Goal: Task Accomplishment & Management: Complete application form

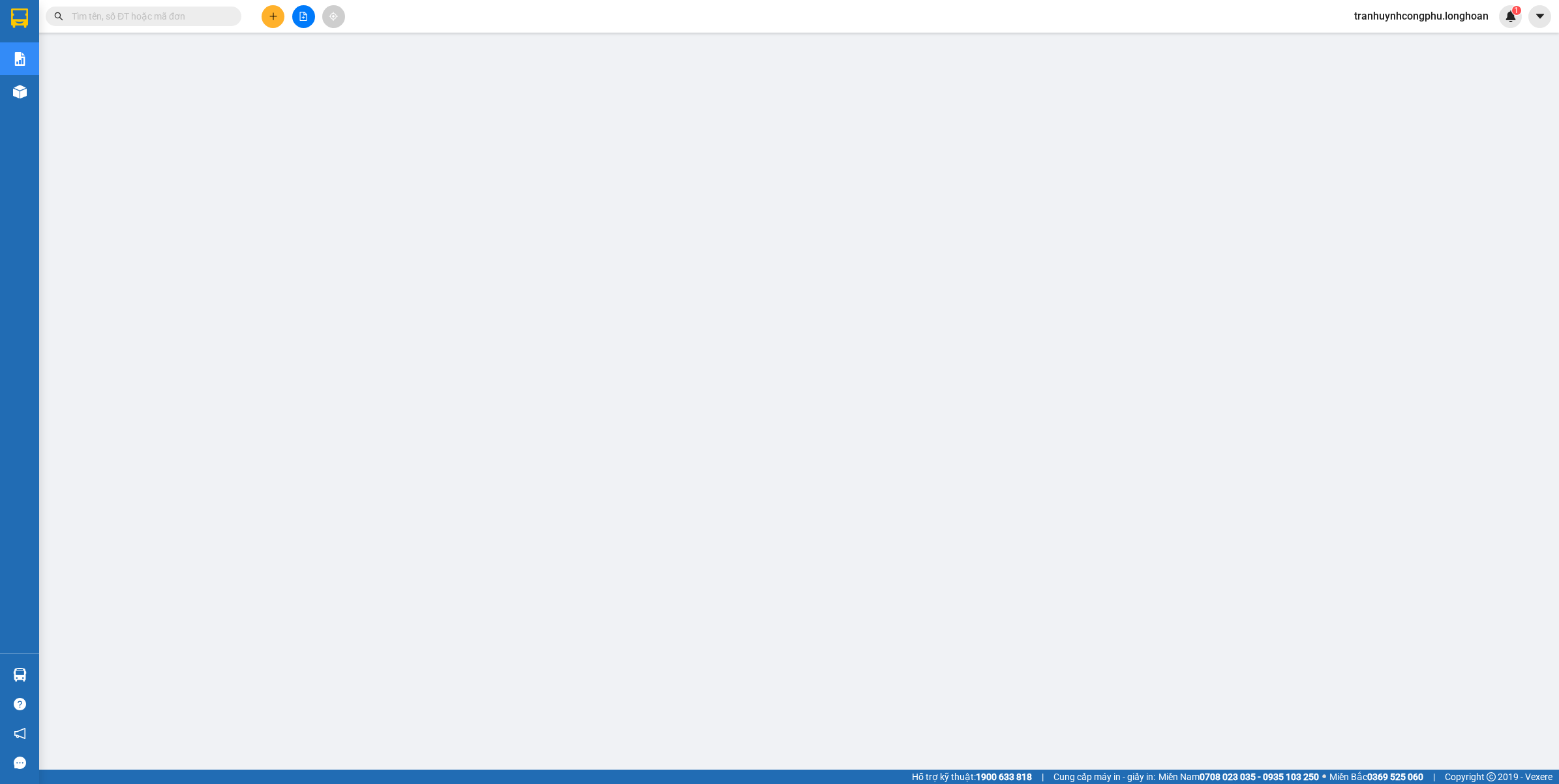
click at [200, 14] on input "text" at bounding box center [149, 16] width 154 height 14
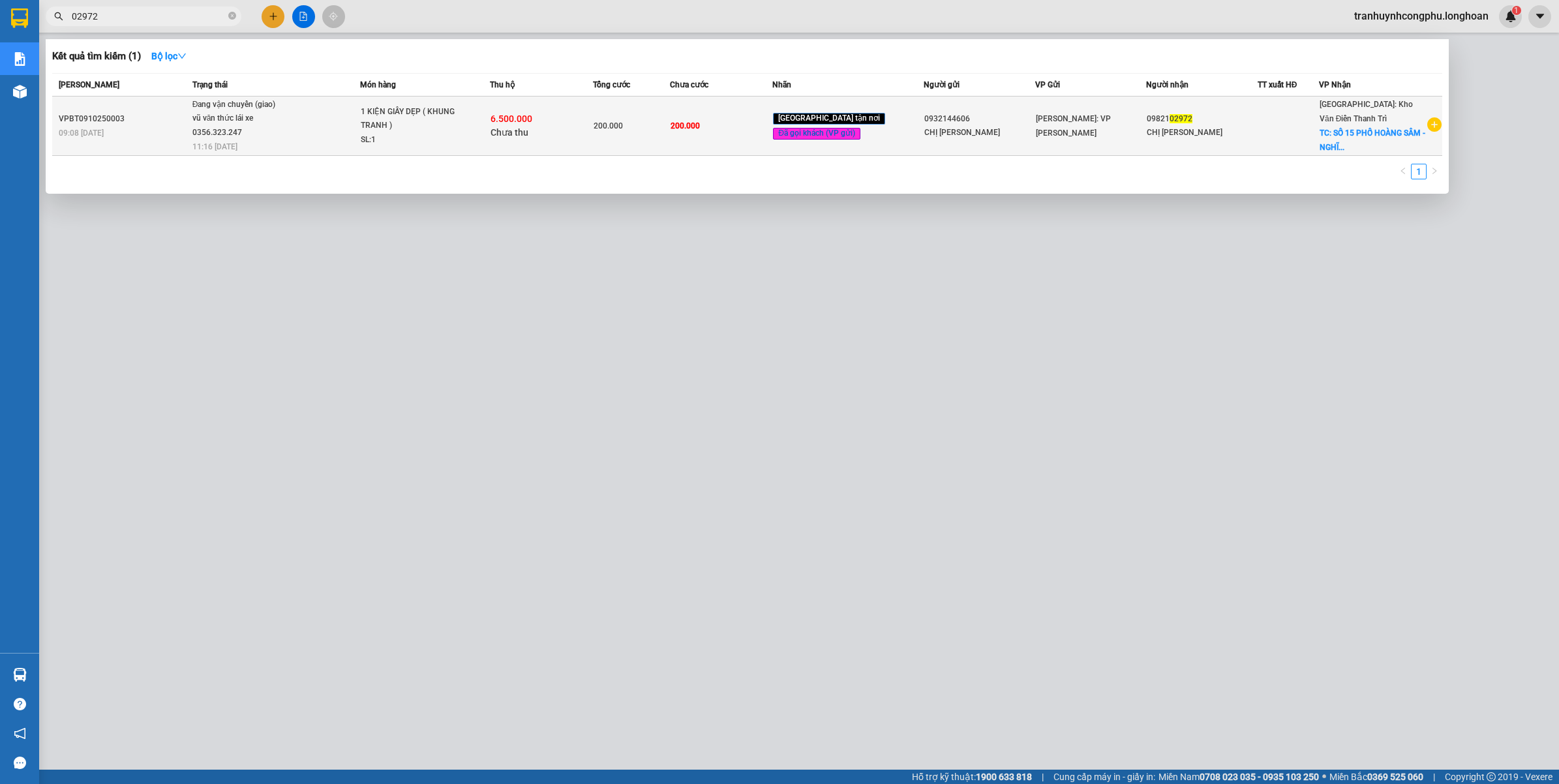
type input "02972"
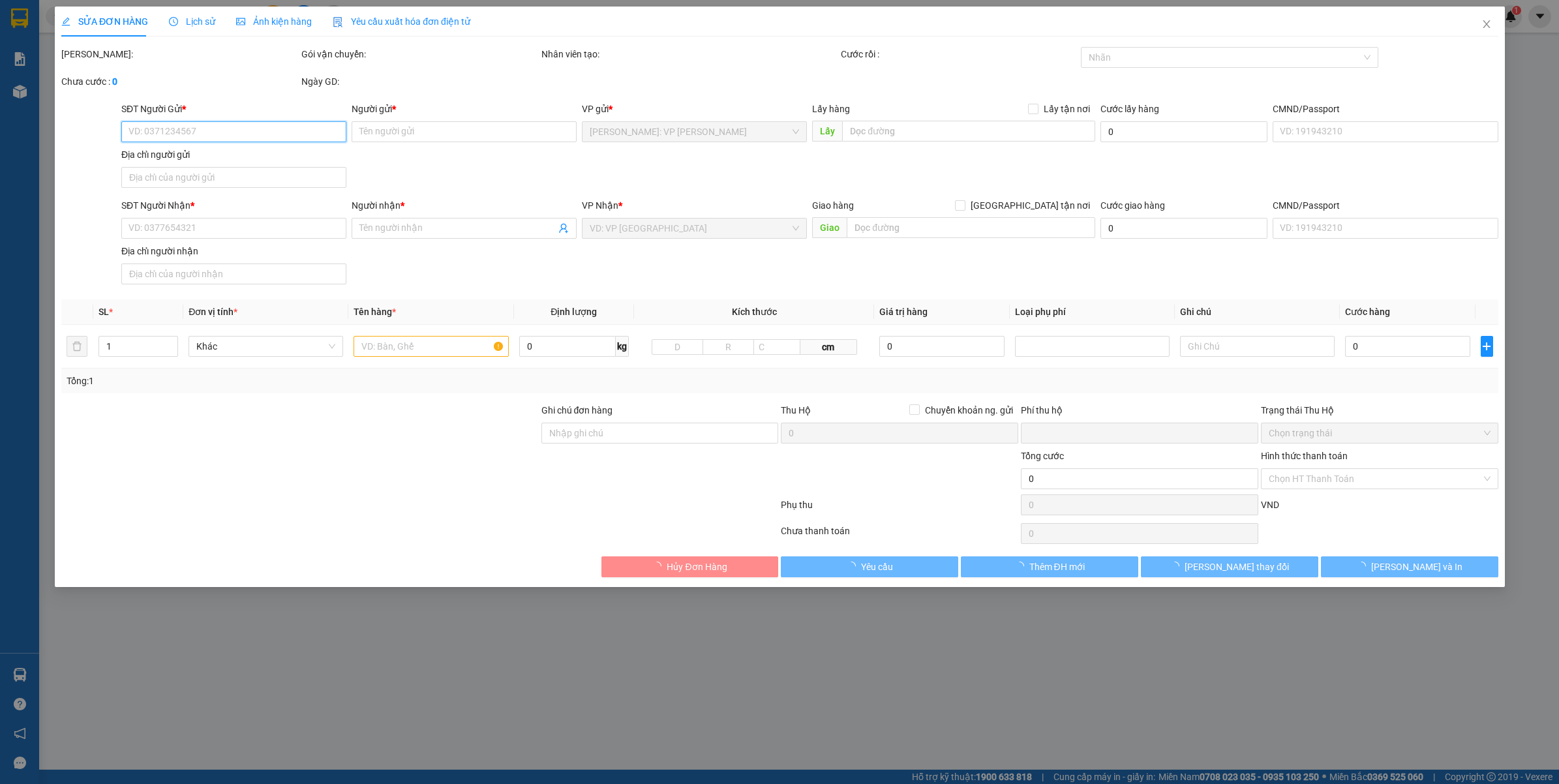
type input "0932144606"
type input "CHỊ [PERSON_NAME]"
type input "0982102972"
type input "CHỊ [PERSON_NAME]"
checkbox input "true"
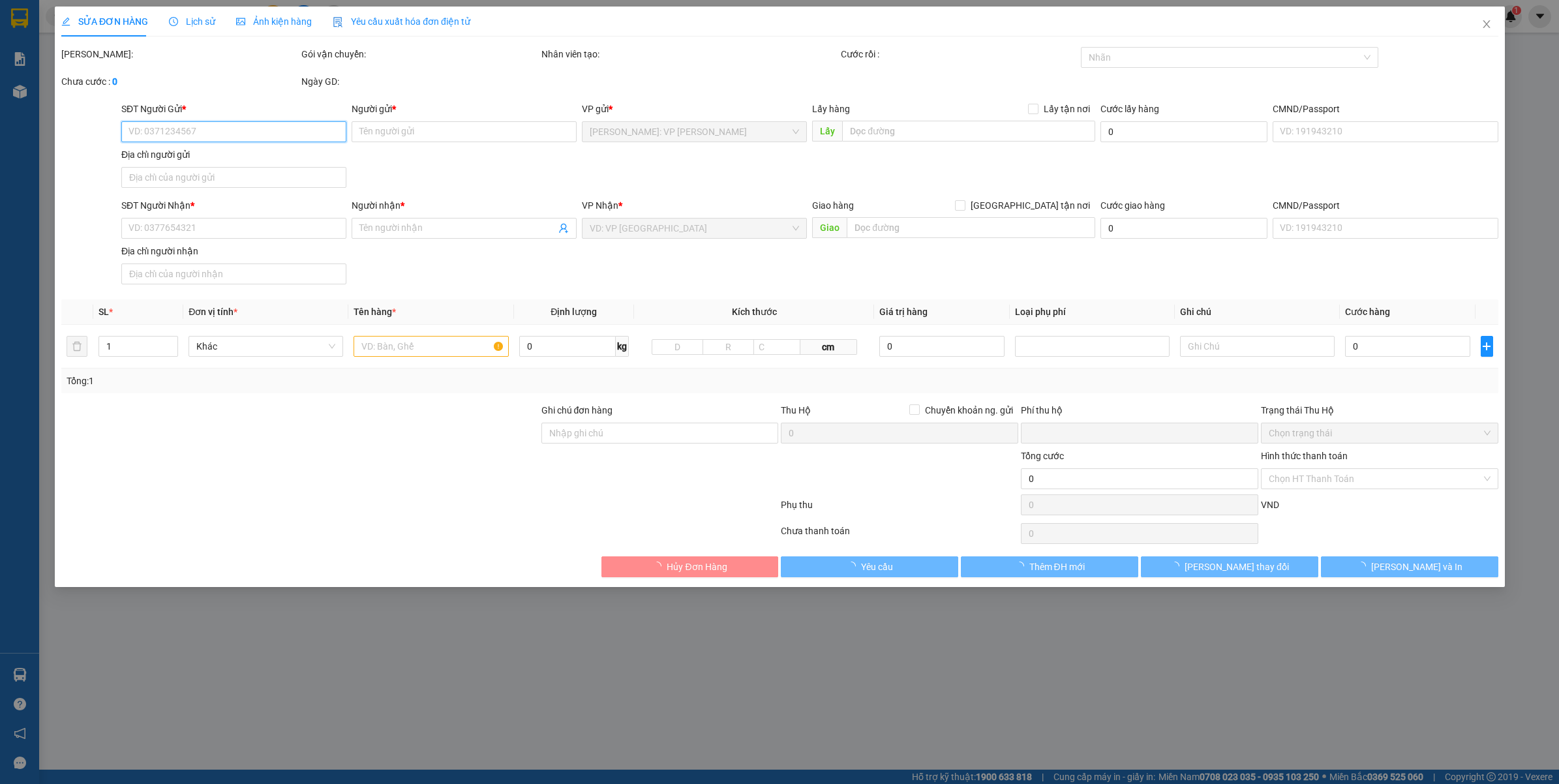
type input "SỐ 15 PHỐ [GEOGRAPHIC_DATA] - [GEOGRAPHIC_DATA] - [GEOGRAPHIC_DATA] - [GEOGRAPH…"
type input "HÀNG DỄ VỠ VẬN CHUYỂN NHẸ TAY - HƯ VỠ KHÔNG ĐỀN"
type input "200.000"
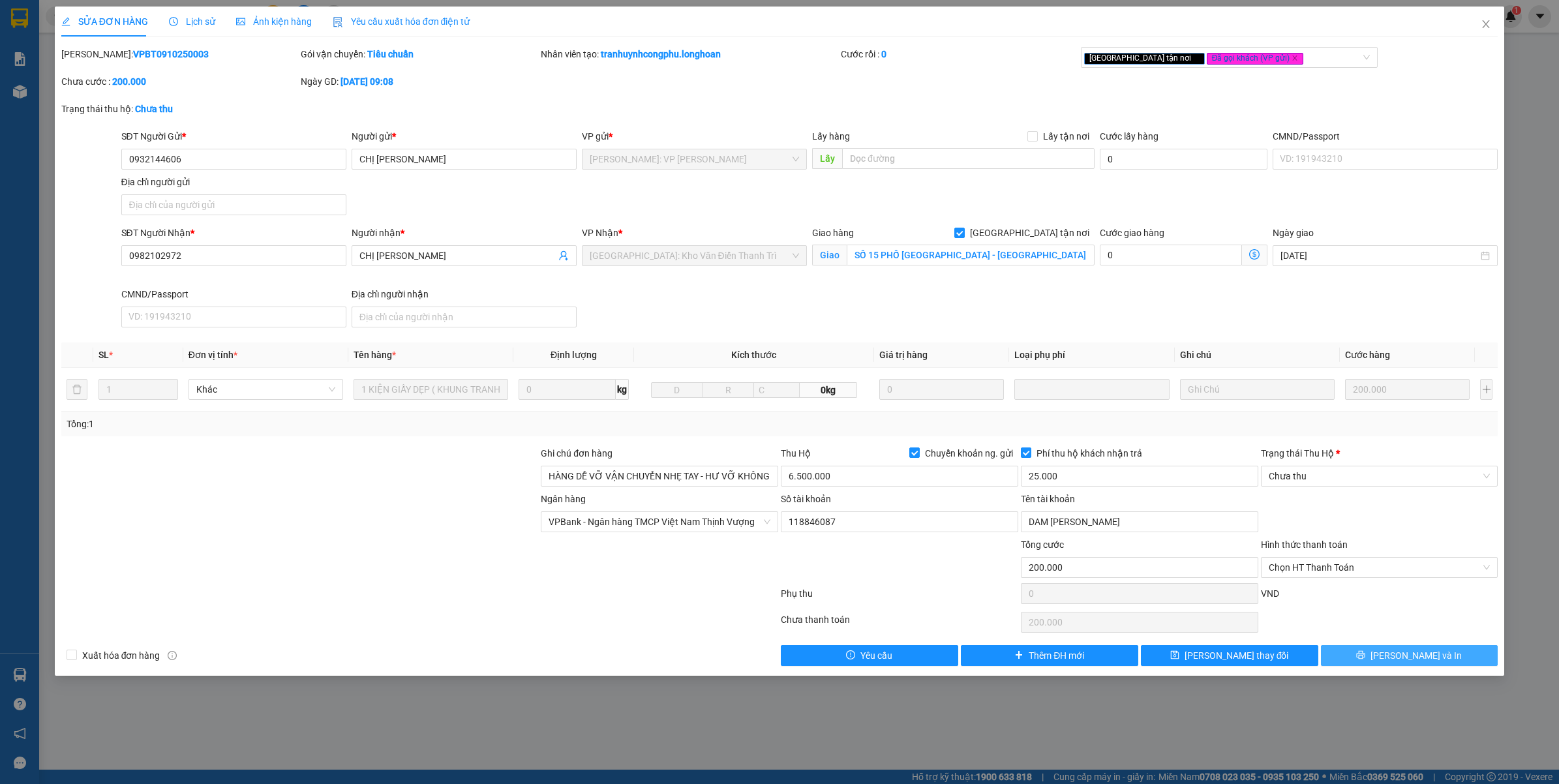
click at [1388, 652] on button "[PERSON_NAME] và In" at bounding box center [1409, 655] width 177 height 21
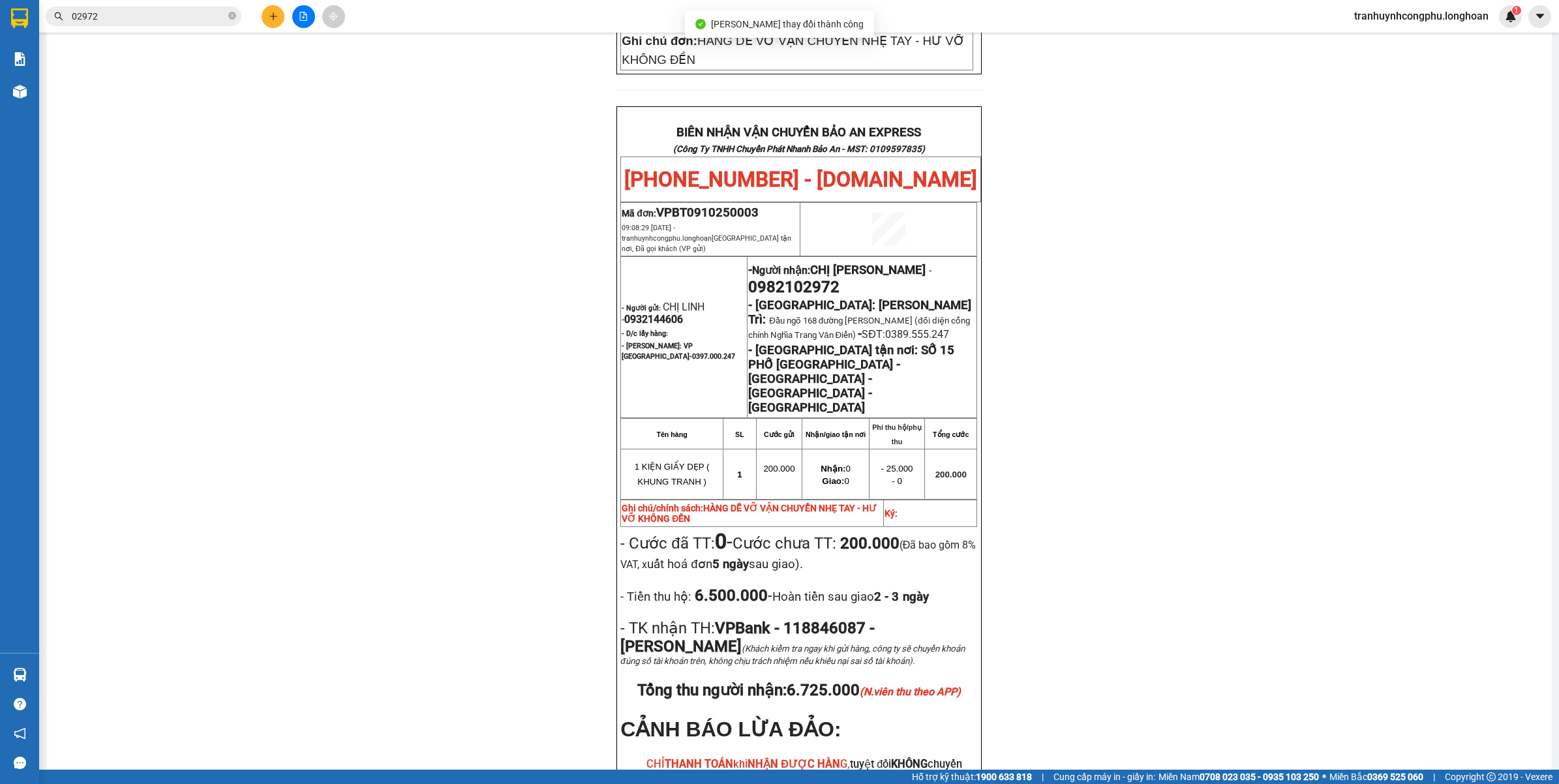
scroll to position [624, 0]
click at [721, 207] on span "VPBT0910250003" at bounding box center [707, 215] width 102 height 14
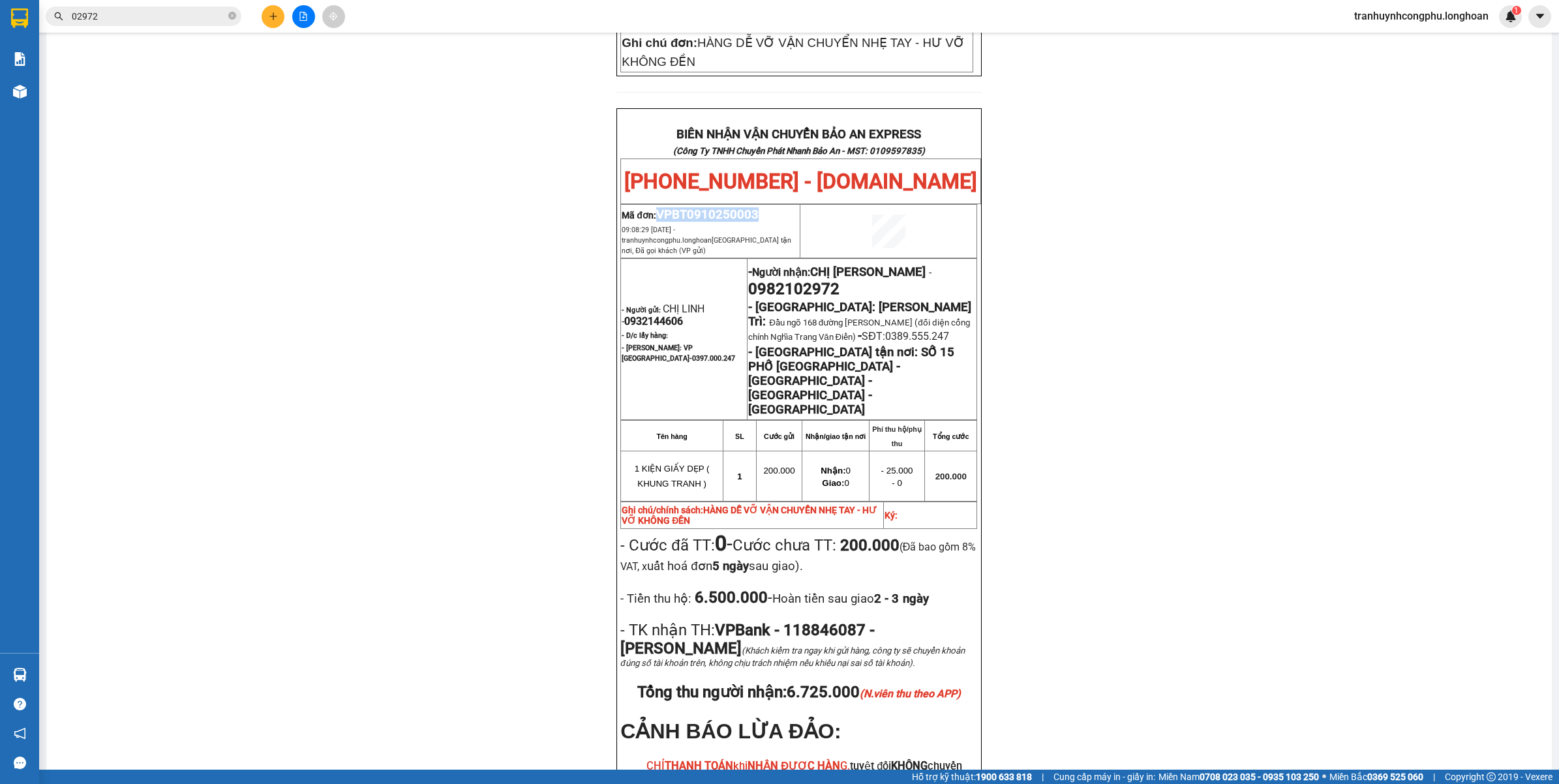
click at [721, 207] on span "VPBT0910250003" at bounding box center [707, 215] width 102 height 14
copy span "VPBT0910250003"
click at [500, 329] on div "PHIẾU DÁN LÊN HÀNG Ngày in phiếu: 11:21 [DATE] CSKH: [PHONE_NUMBER] CÔNG TY TNH…" at bounding box center [799, 200] width 1475 height 1420
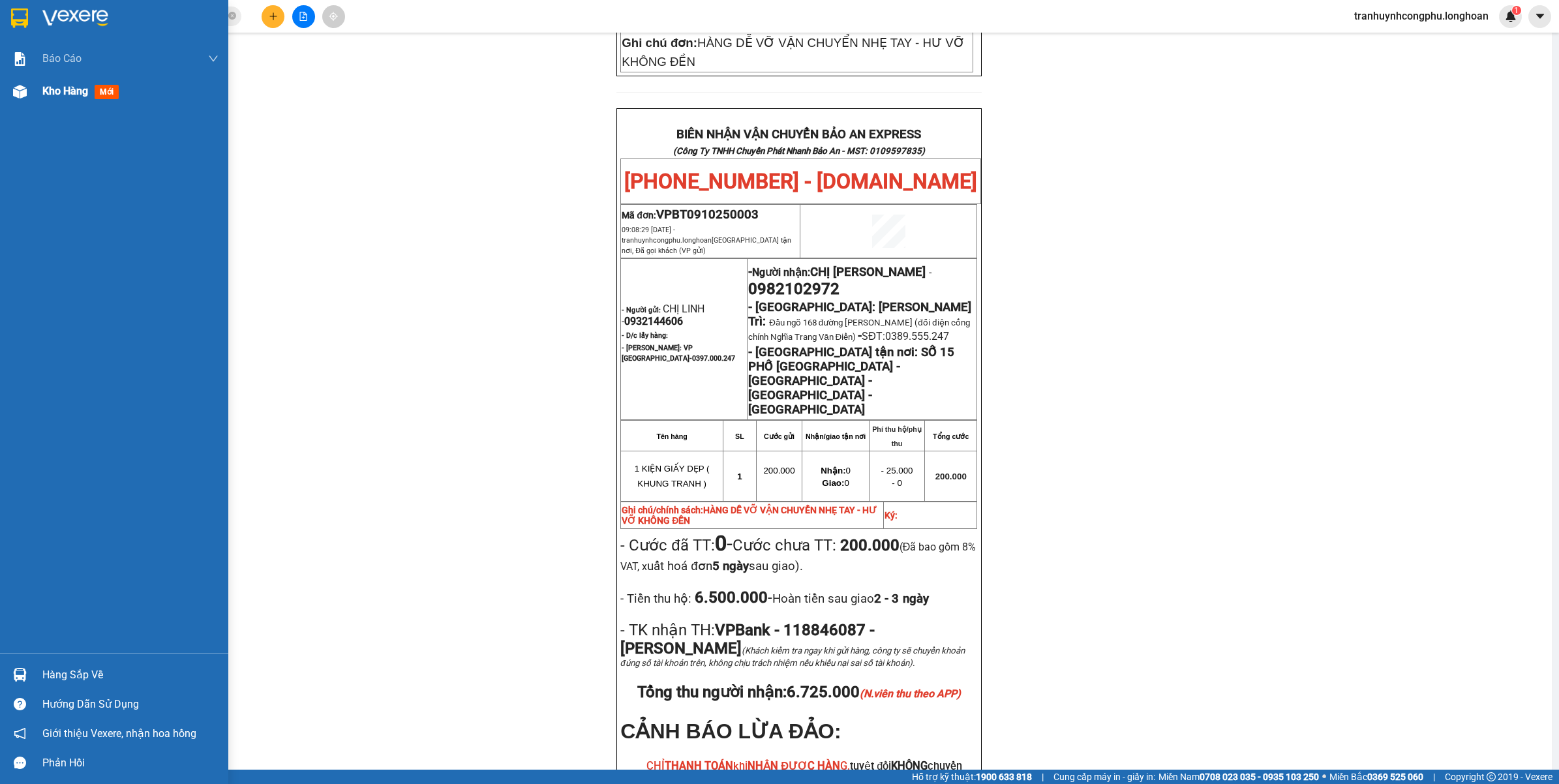
click at [65, 77] on div "Kho hàng mới" at bounding box center [130, 92] width 176 height 33
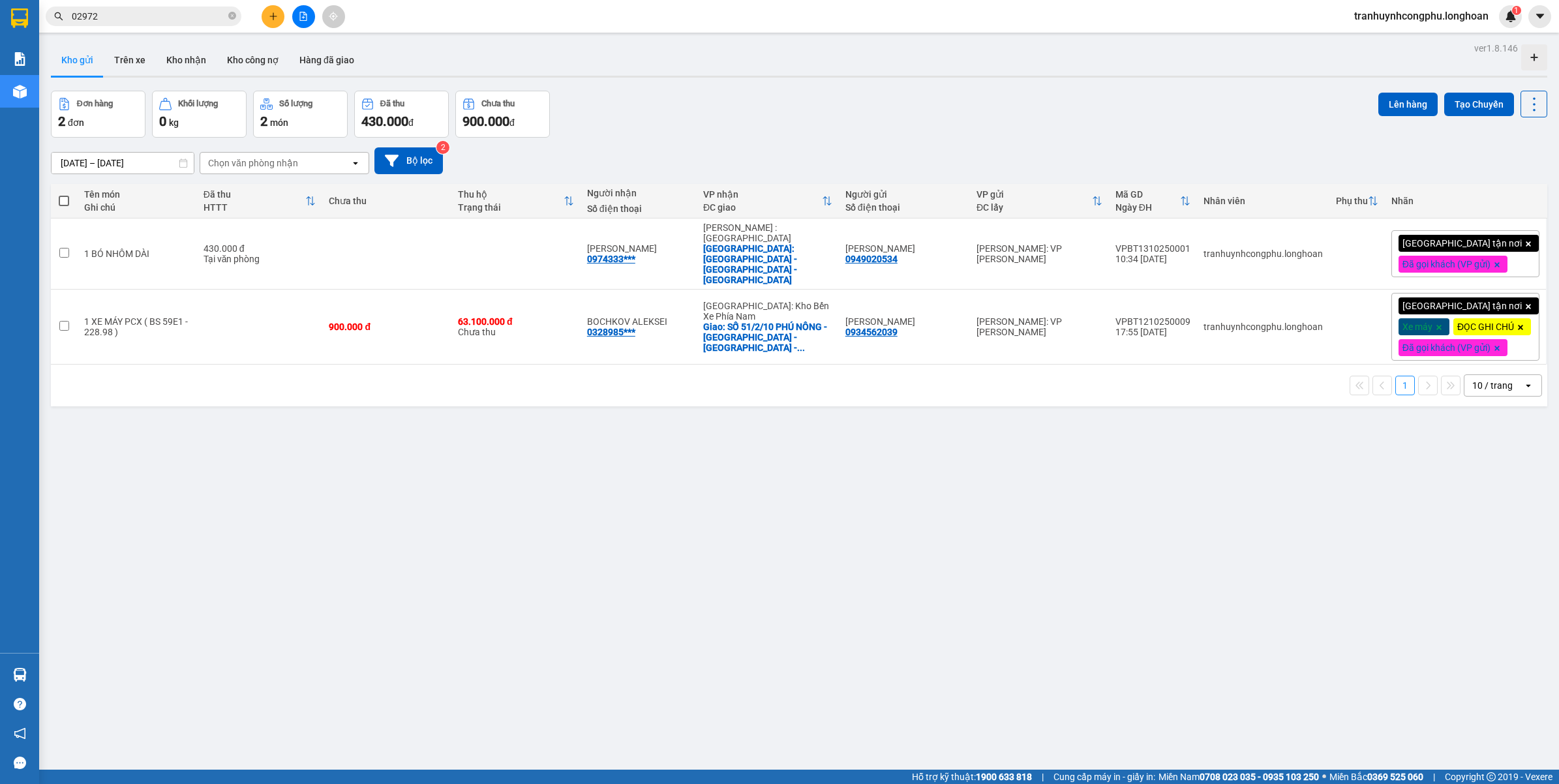
click at [269, 17] on icon "plus" at bounding box center [273, 16] width 9 height 9
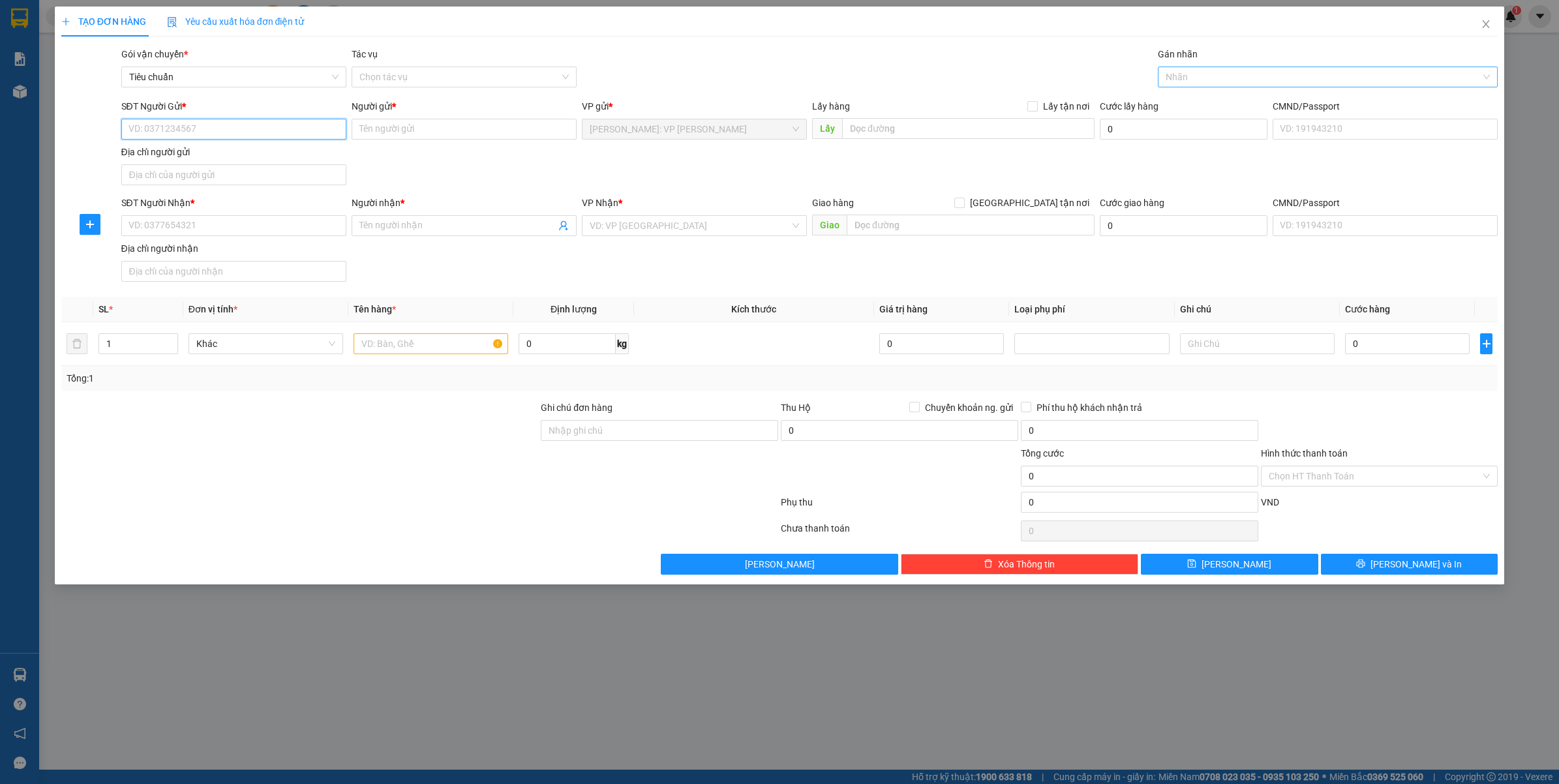
click at [1232, 83] on div at bounding box center [1321, 77] width 321 height 16
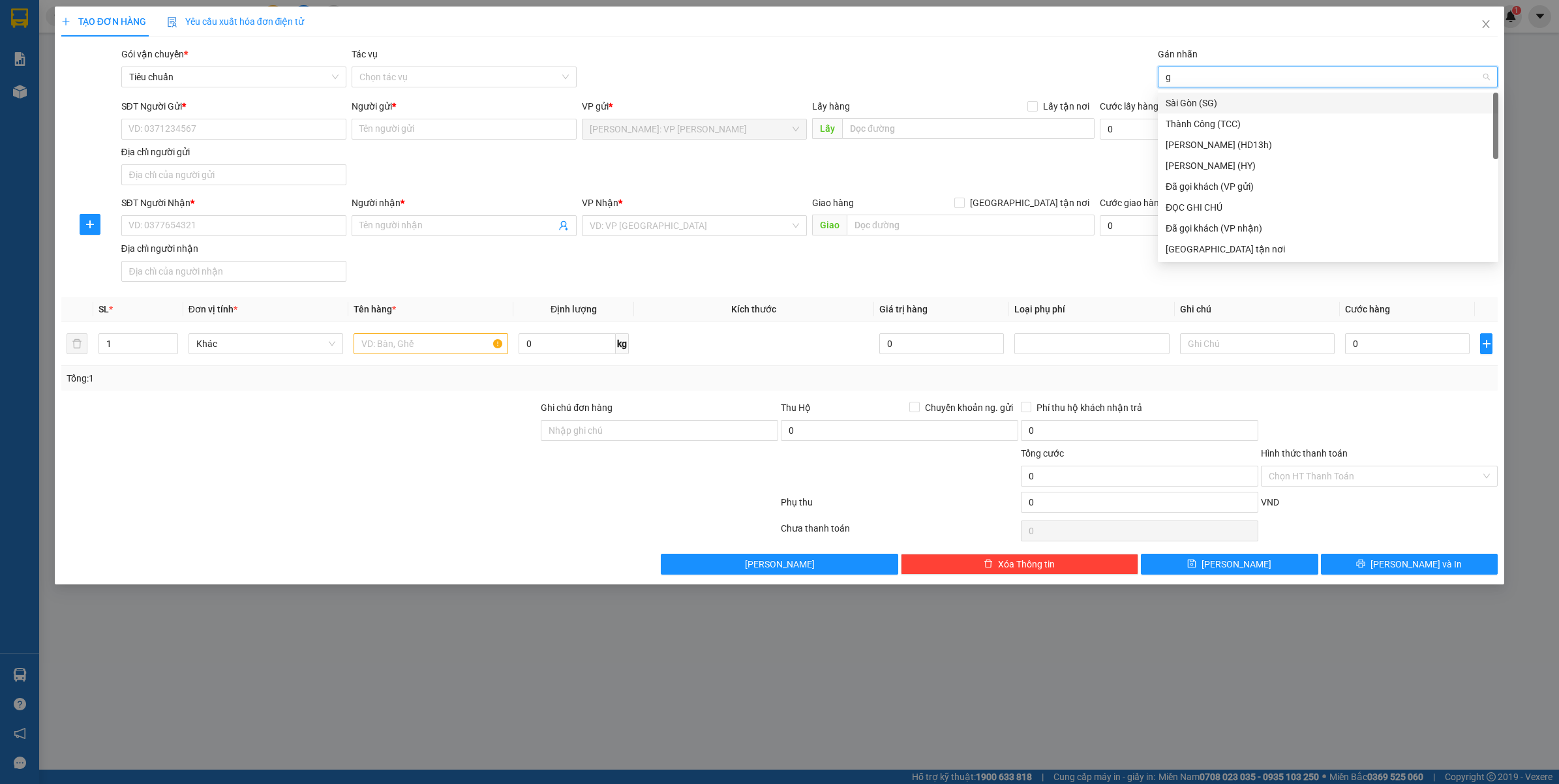
type input "gt"
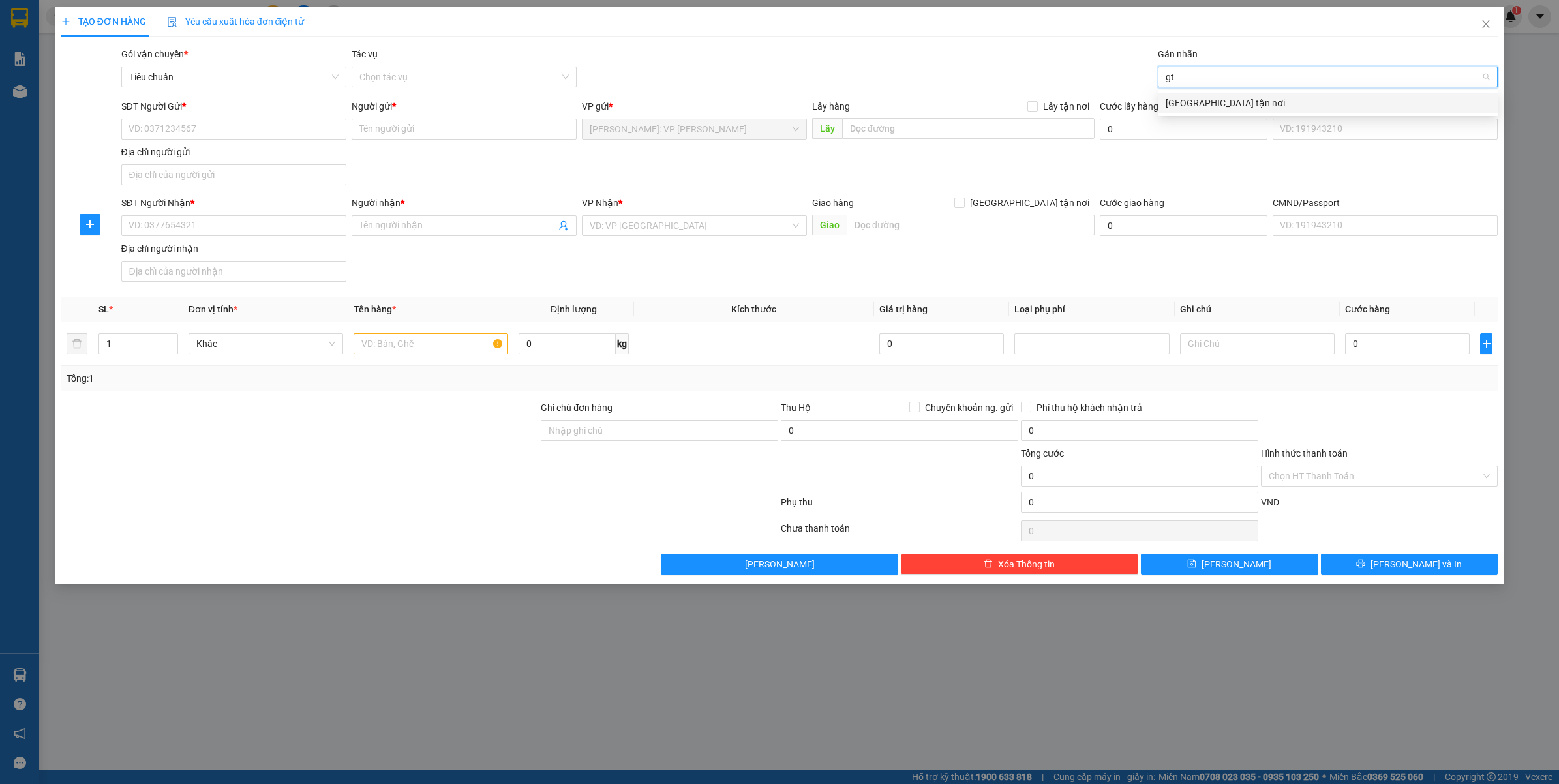
click at [1198, 102] on div "[GEOGRAPHIC_DATA] tận nơi" at bounding box center [1328, 103] width 325 height 14
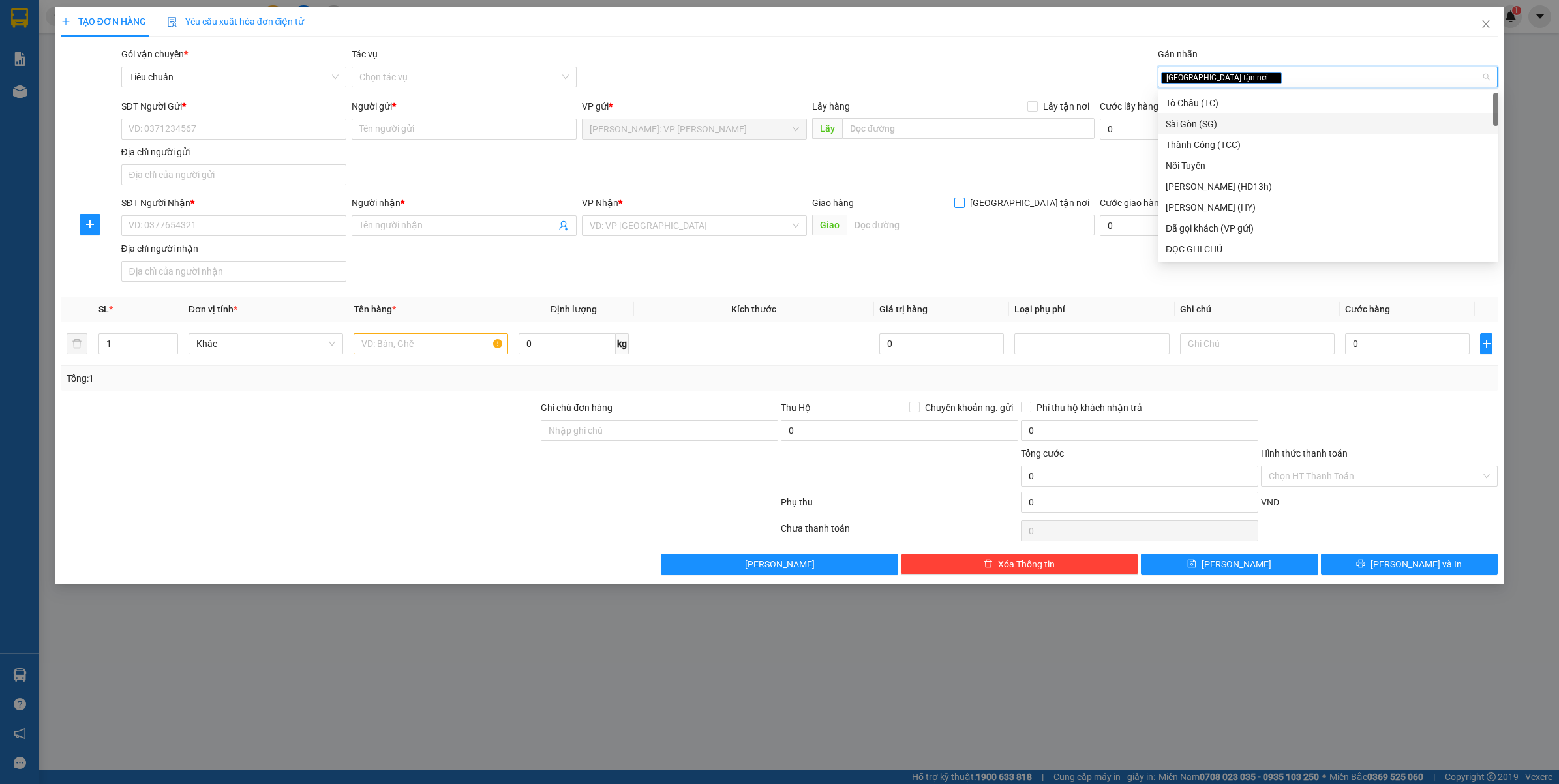
click at [1038, 204] on span "[GEOGRAPHIC_DATA] tận nơi" at bounding box center [1029, 203] width 130 height 14
click at [963, 204] on input "[GEOGRAPHIC_DATA] tận nơi" at bounding box center [959, 202] width 9 height 9
checkbox input "true"
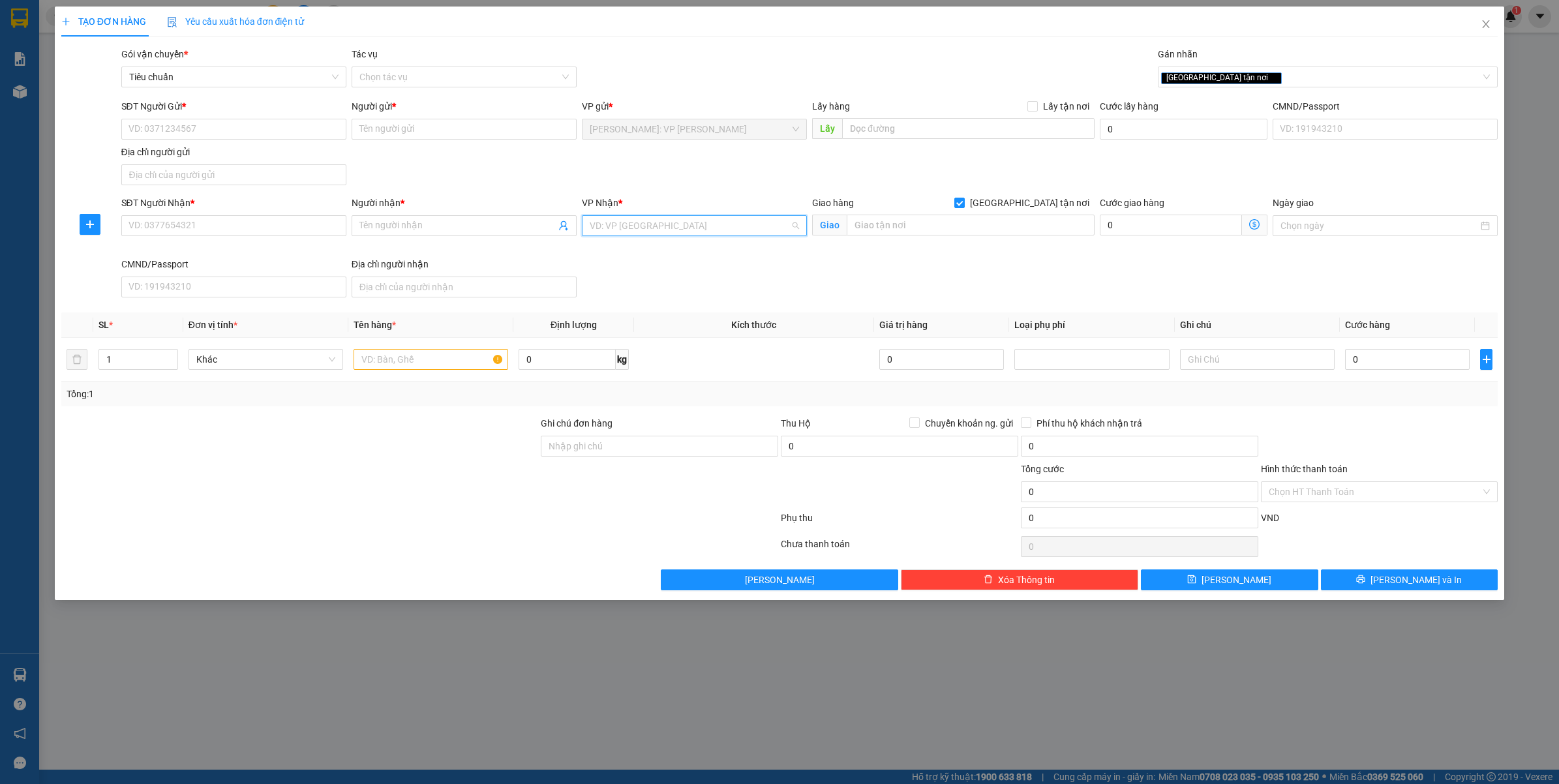
click at [673, 224] on input "search" at bounding box center [690, 226] width 200 height 20
type input "văn"
click at [162, 233] on input "SĐT Người Nhận *" at bounding box center [234, 226] width 225 height 21
click at [223, 122] on input "SĐT Người Gửi *" at bounding box center [234, 129] width 225 height 21
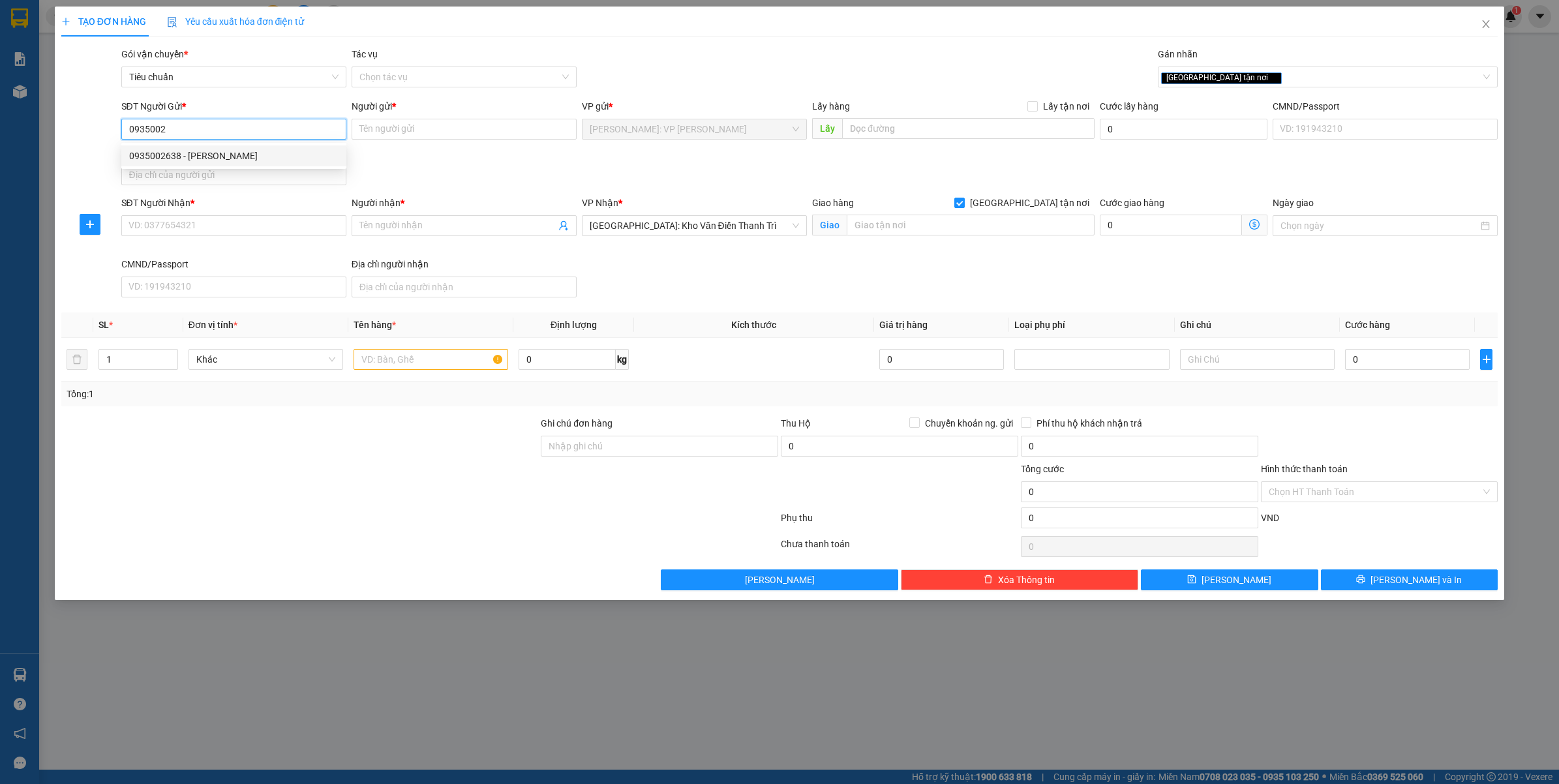
click at [220, 154] on div "0935002638 - [PERSON_NAME]" at bounding box center [234, 156] width 210 height 14
type input "0935002638"
type input "[PERSON_NAME]"
checkbox input "true"
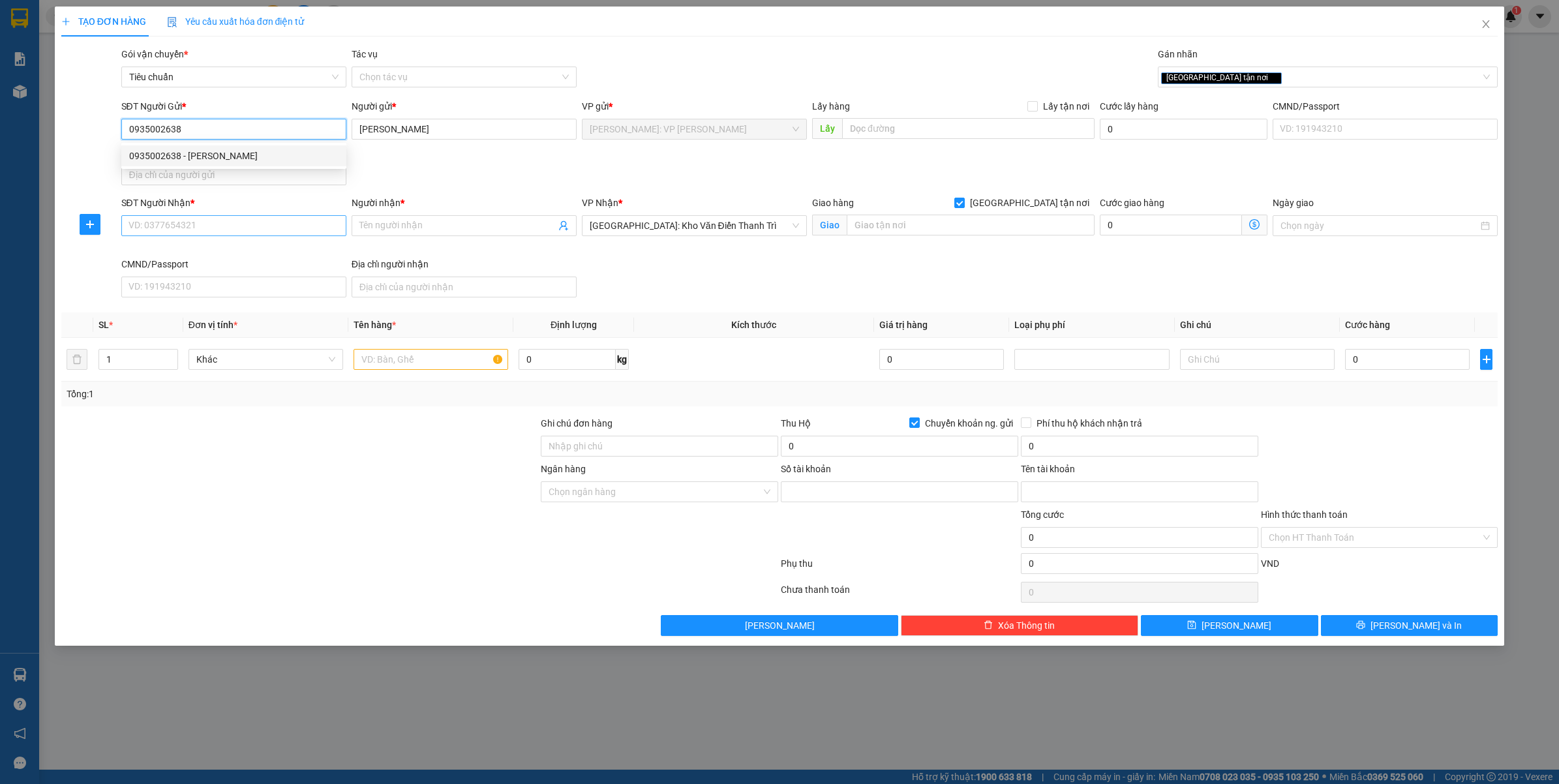
type input "0161001729367"
type input "[PERSON_NAME]"
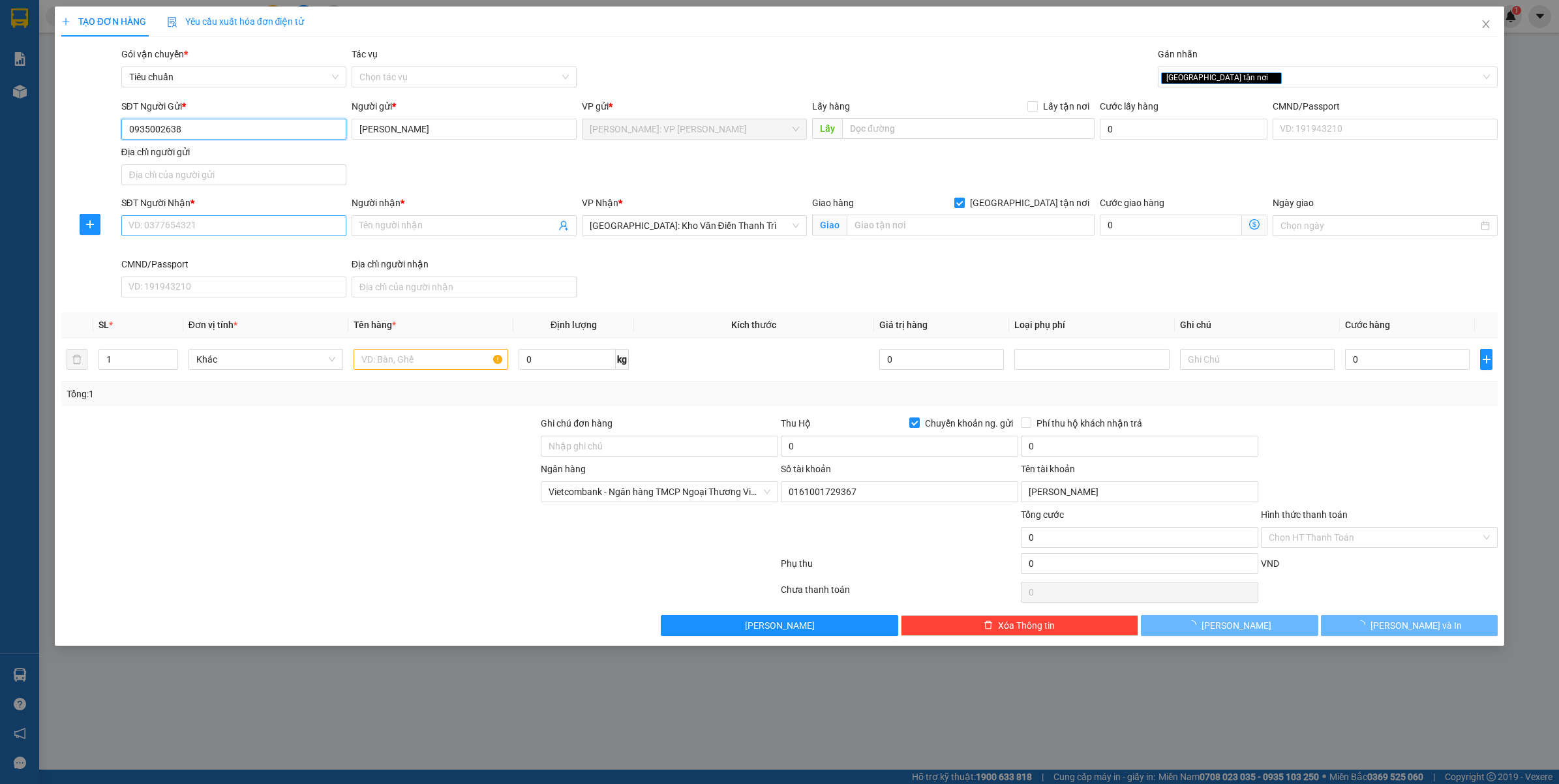
type input "0935002638"
click at [249, 229] on input "SĐT Người Nhận *" at bounding box center [234, 226] width 225 height 21
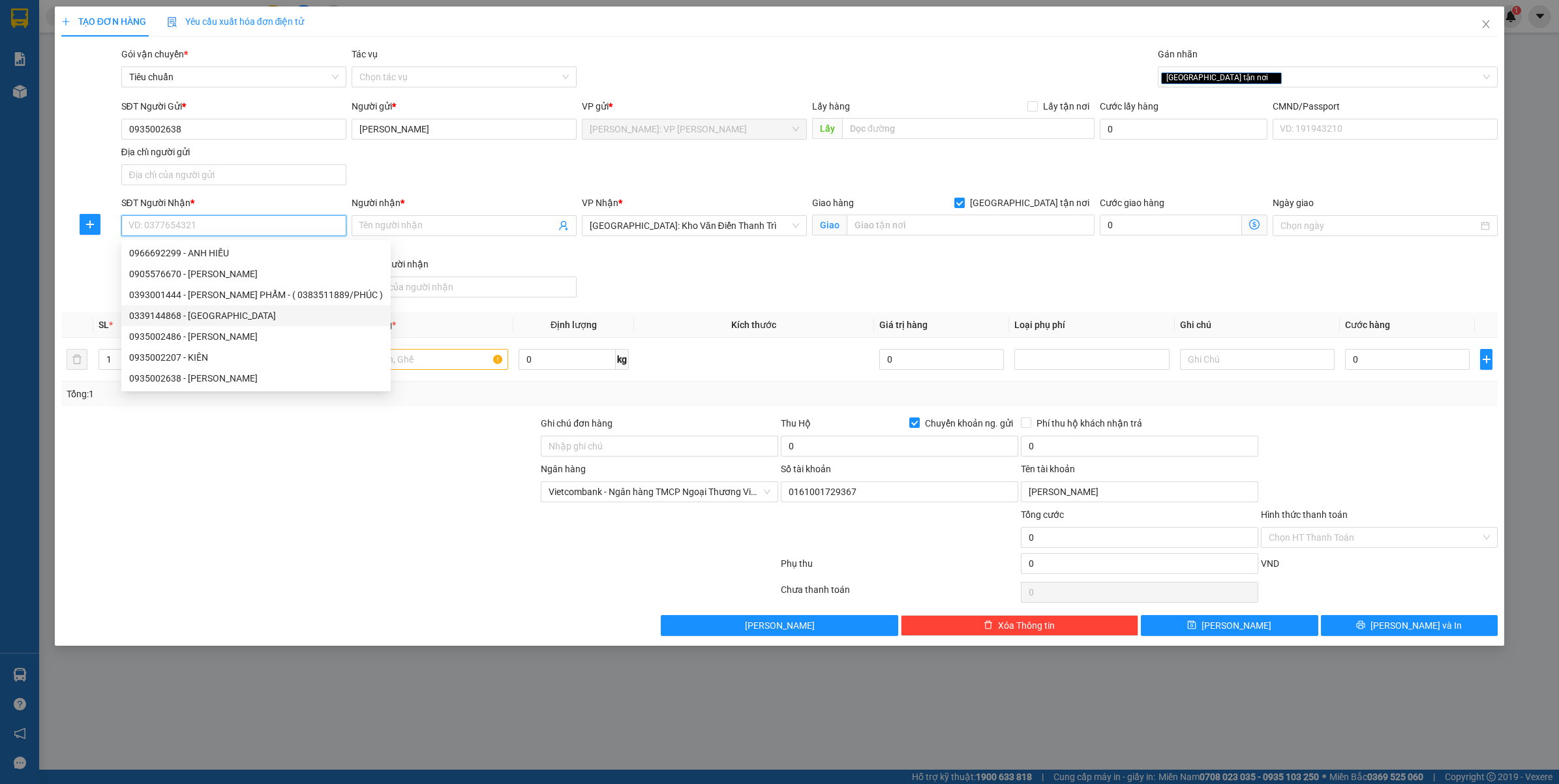
click at [223, 317] on div "0339144868 - [GEOGRAPHIC_DATA]" at bounding box center [256, 315] width 254 height 14
type input "0339144868"
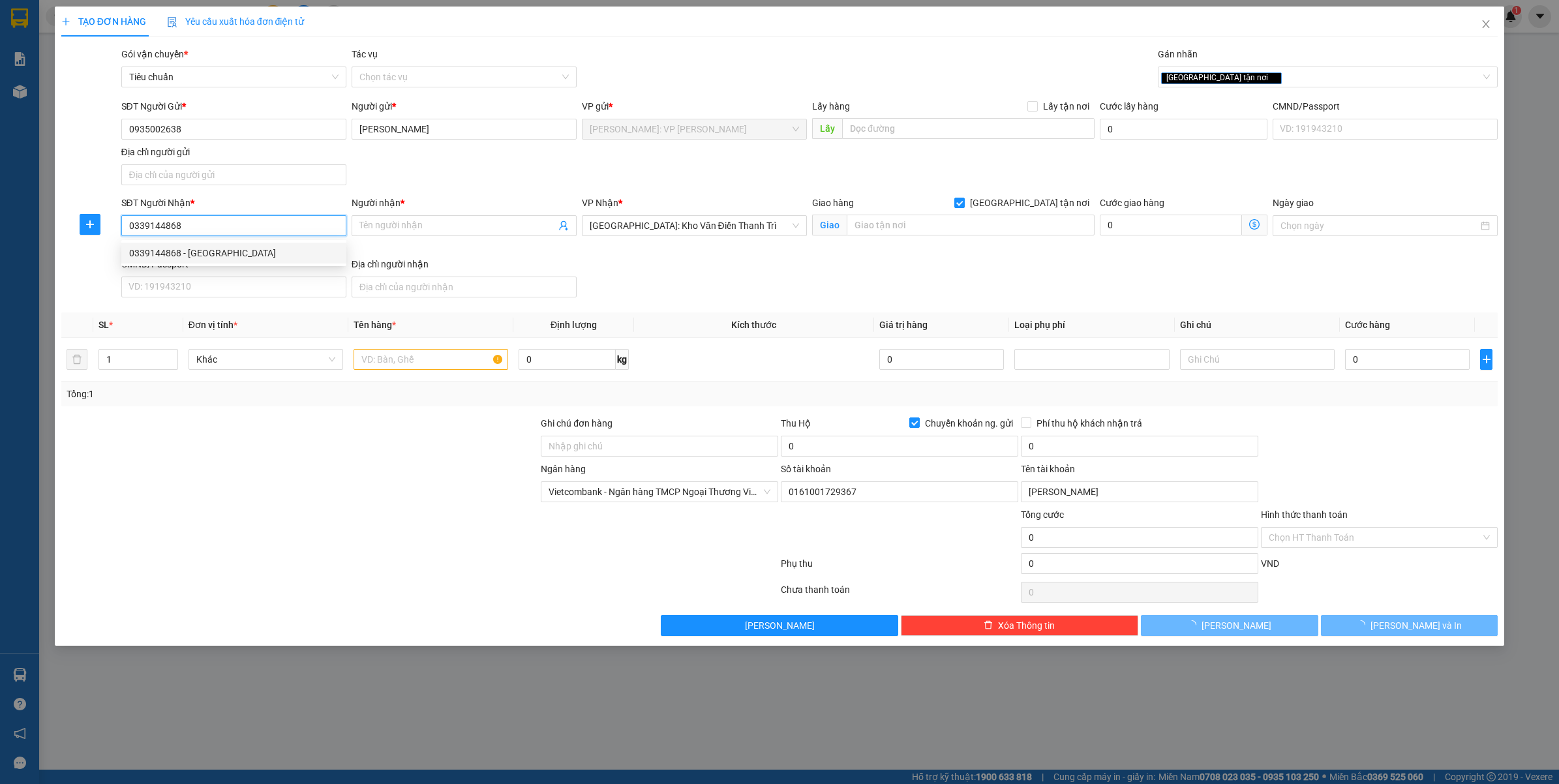
type input "THANH BÌNH"
checkbox input "false"
type input "( TVLT ) TỔ DÂN PHỐ 66 - F.[GEOGRAPHIC_DATA] - [GEOGRAPHIC_DATA] - [GEOGRAPHIC_…"
checkbox input "false"
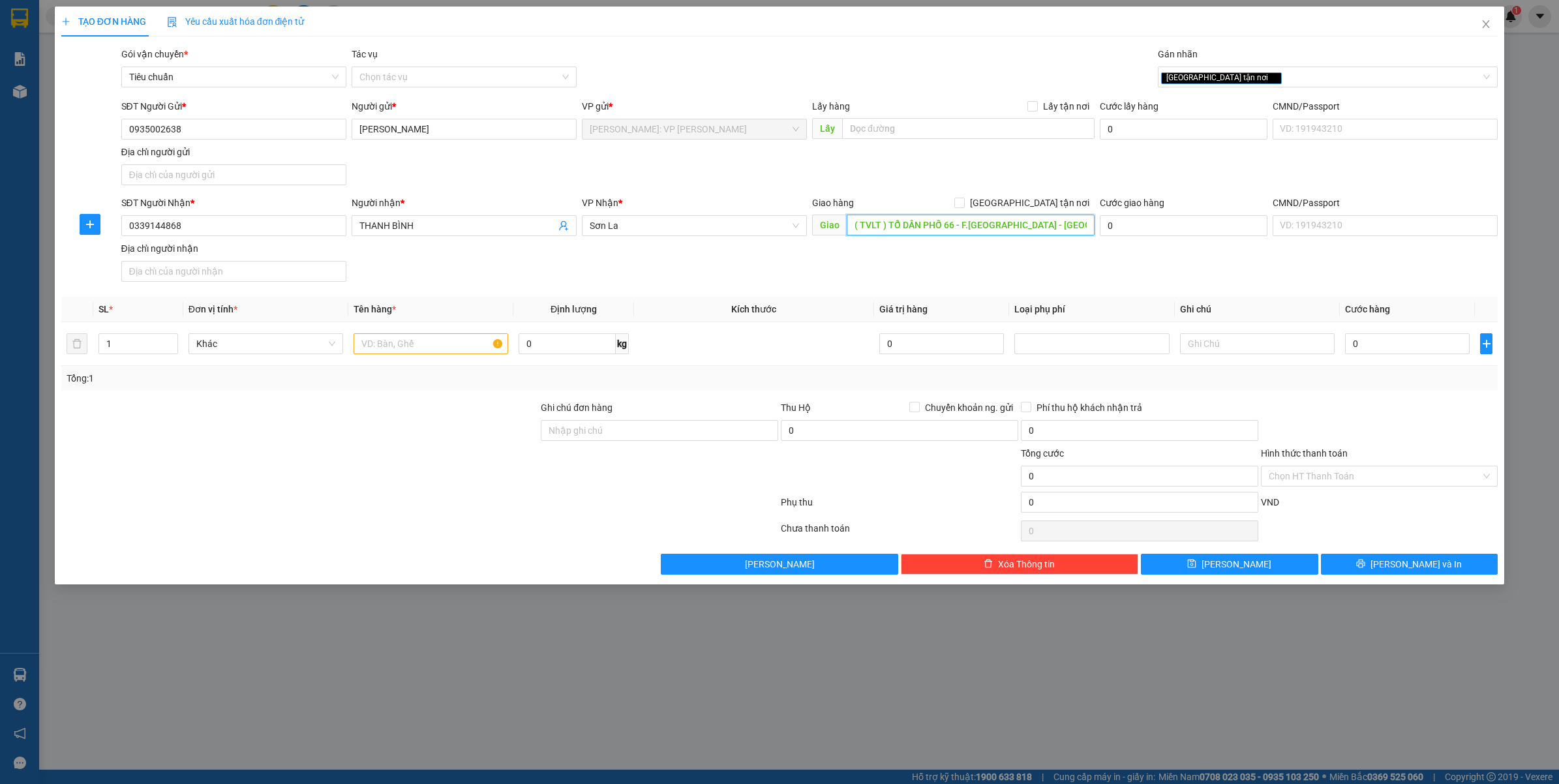
click at [931, 230] on input "( TVLT ) TỔ DÂN PHỐ 66 - F.[GEOGRAPHIC_DATA] - [GEOGRAPHIC_DATA] - [GEOGRAPHIC_…" at bounding box center [970, 225] width 248 height 21
click at [1055, 207] on span "[GEOGRAPHIC_DATA] tận nơi" at bounding box center [1029, 203] width 130 height 14
click at [963, 207] on input "[GEOGRAPHIC_DATA] tận nơi" at bounding box center [959, 202] width 9 height 9
checkbox input "true"
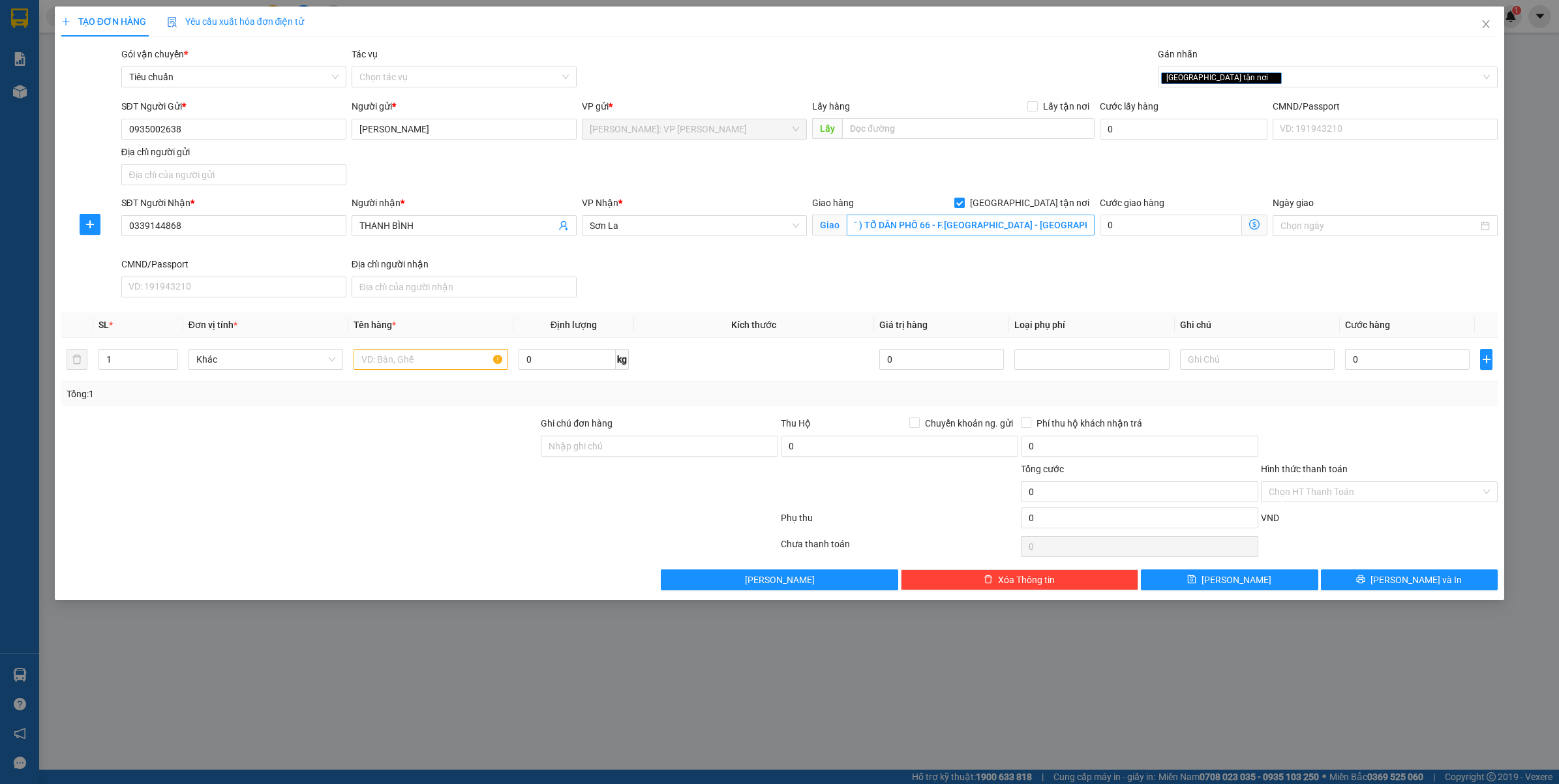
scroll to position [0, 0]
click at [676, 222] on span "Sơn La" at bounding box center [695, 226] width 210 height 20
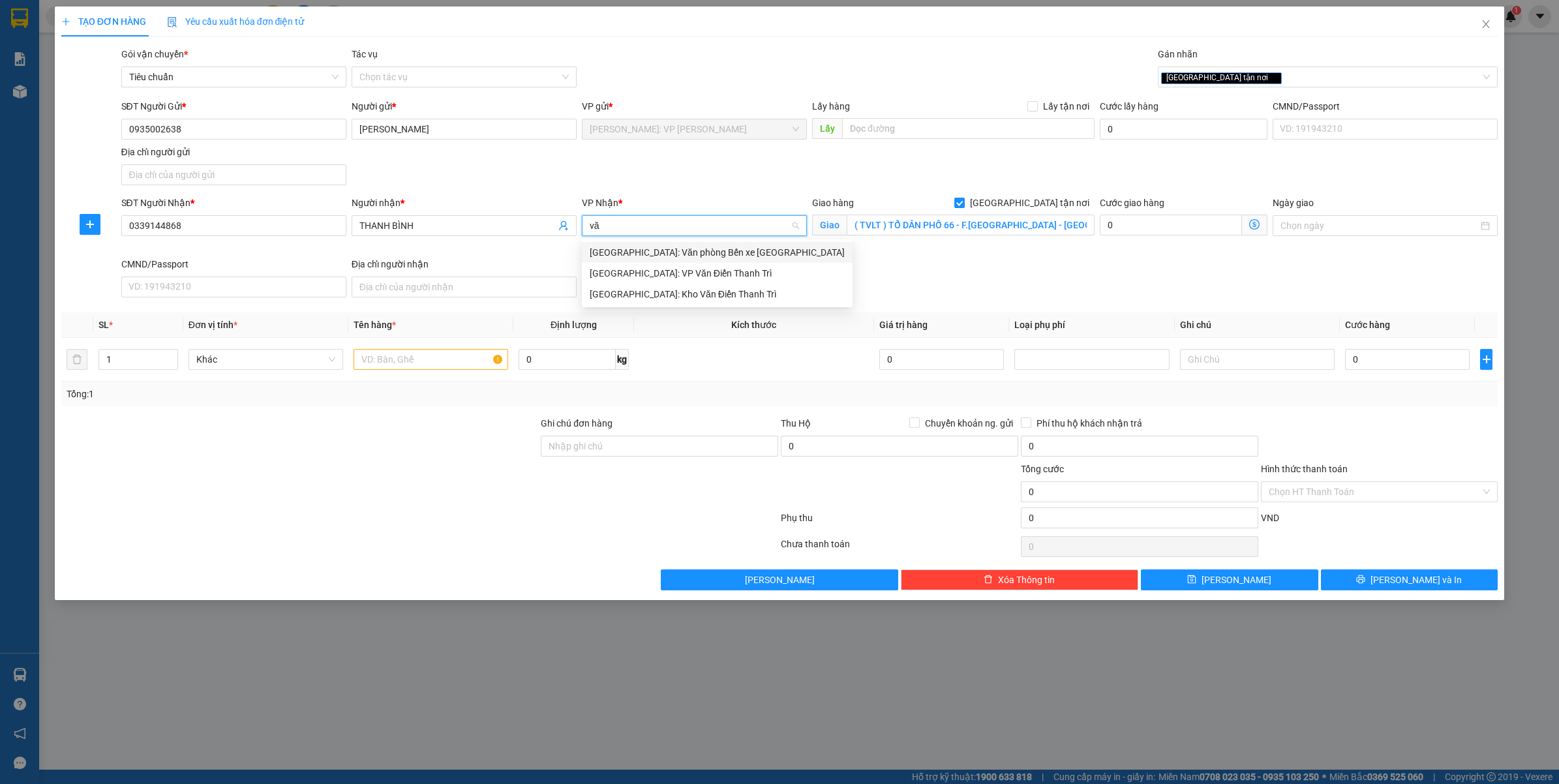
type input "văn"
click at [665, 291] on div "[GEOGRAPHIC_DATA]: Kho Văn Điển Thanh Trì" at bounding box center [718, 294] width 255 height 14
click at [186, 237] on div "SĐT Người Nhận * 0339144868" at bounding box center [234, 219] width 225 height 46
click at [187, 237] on div "SĐT Người Nhận * 0339144868" at bounding box center [234, 219] width 225 height 46
drag, startPoint x: 187, startPoint y: 237, endPoint x: 208, endPoint y: 228, distance: 22.8
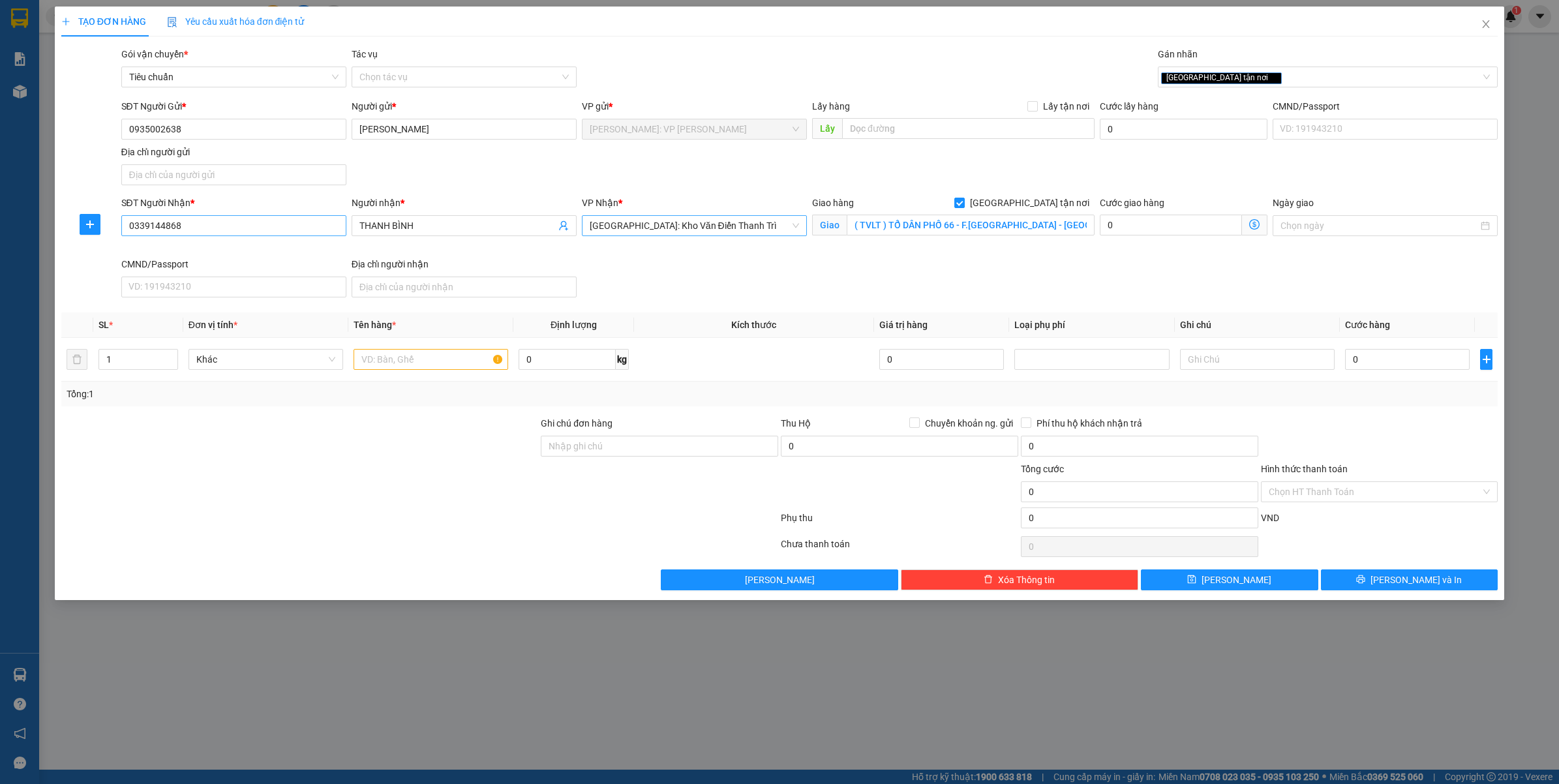
click at [208, 228] on input "0339144868" at bounding box center [234, 226] width 225 height 21
click at [276, 119] on input "0935002638" at bounding box center [234, 129] width 225 height 21
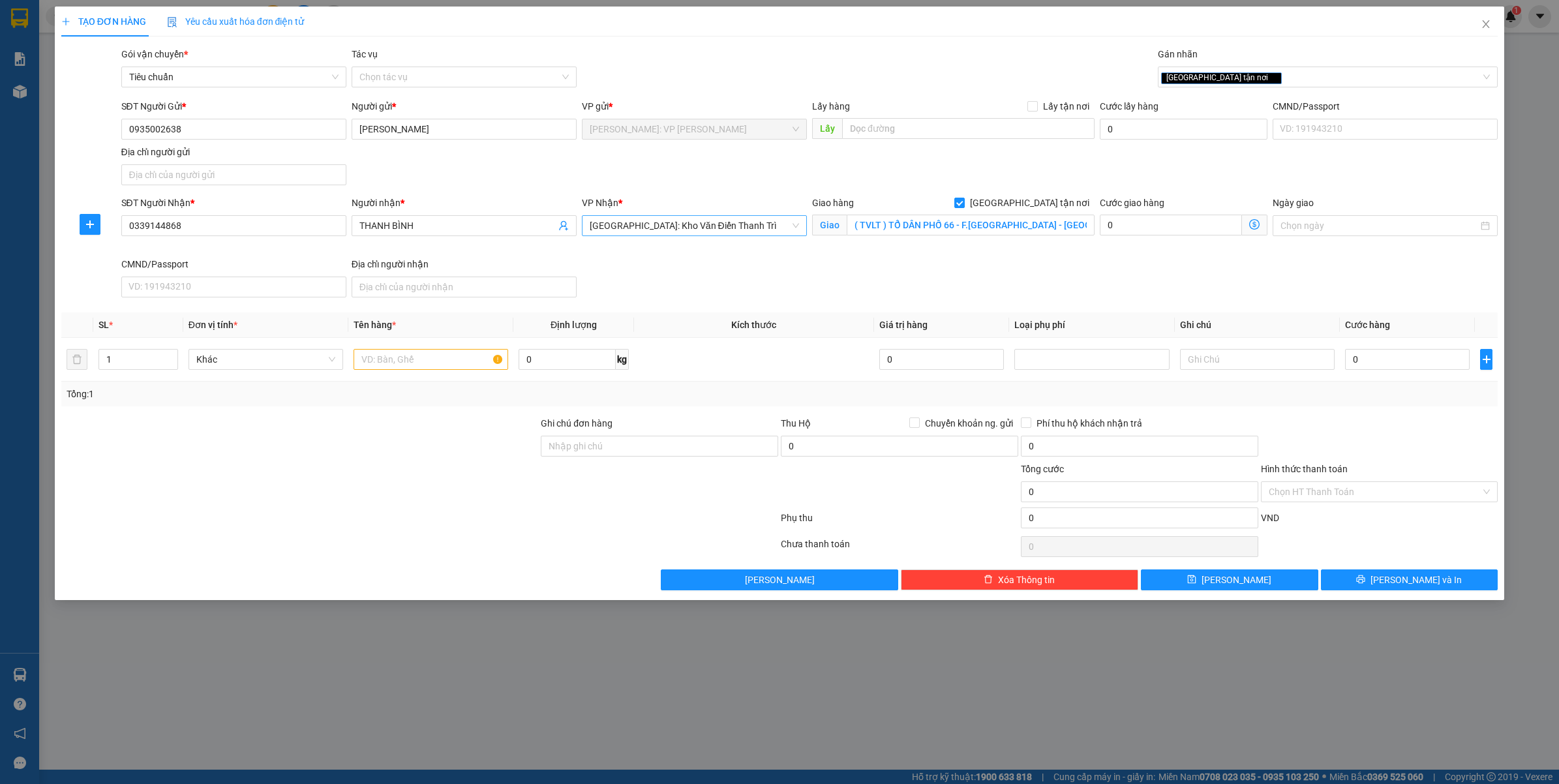
click at [266, 214] on div "SĐT Người Nhận *" at bounding box center [234, 205] width 225 height 20
click at [259, 219] on input "0339144868" at bounding box center [234, 226] width 225 height 21
click at [359, 722] on div "TẠO ĐƠN HÀNG Yêu cầu xuất hóa đơn điện tử Transit Pickup Surcharge Ids Transit …" at bounding box center [779, 392] width 1559 height 784
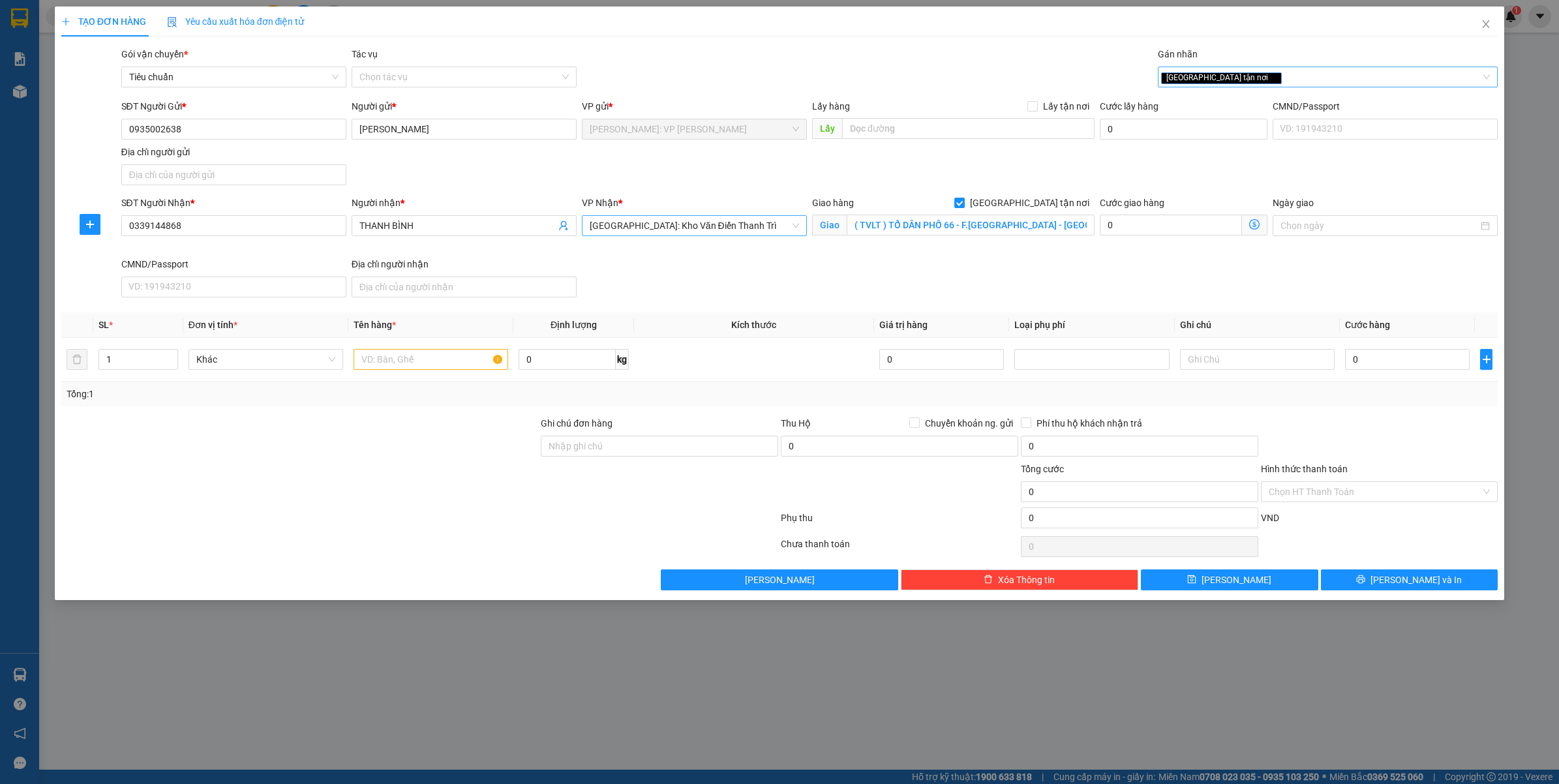
click at [1270, 77] on div "[GEOGRAPHIC_DATA] tận nơi" at bounding box center [1321, 77] width 321 height 16
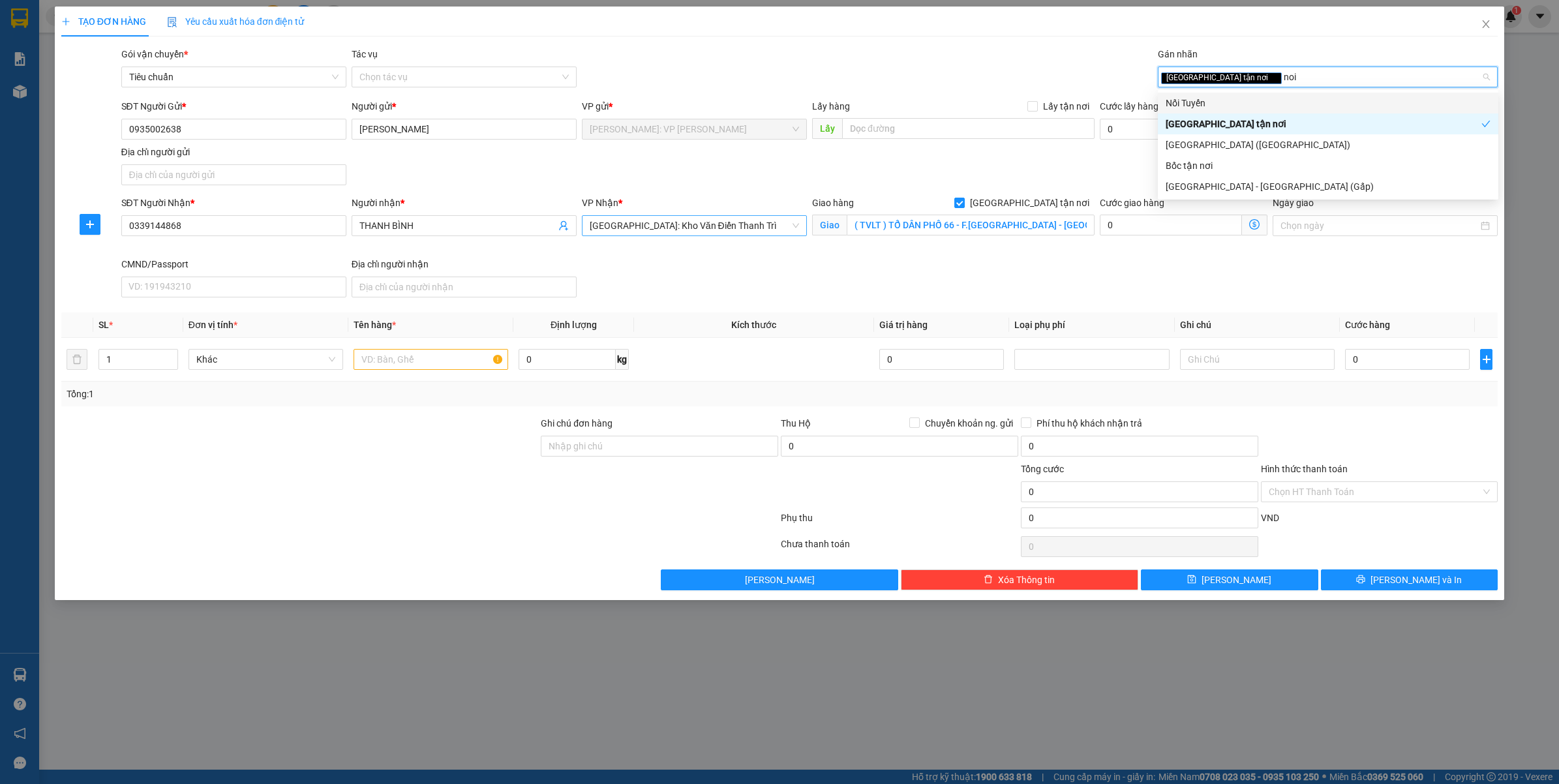
type input "nói"
click at [1243, 103] on div "Nối Tuyến" at bounding box center [1328, 103] width 325 height 14
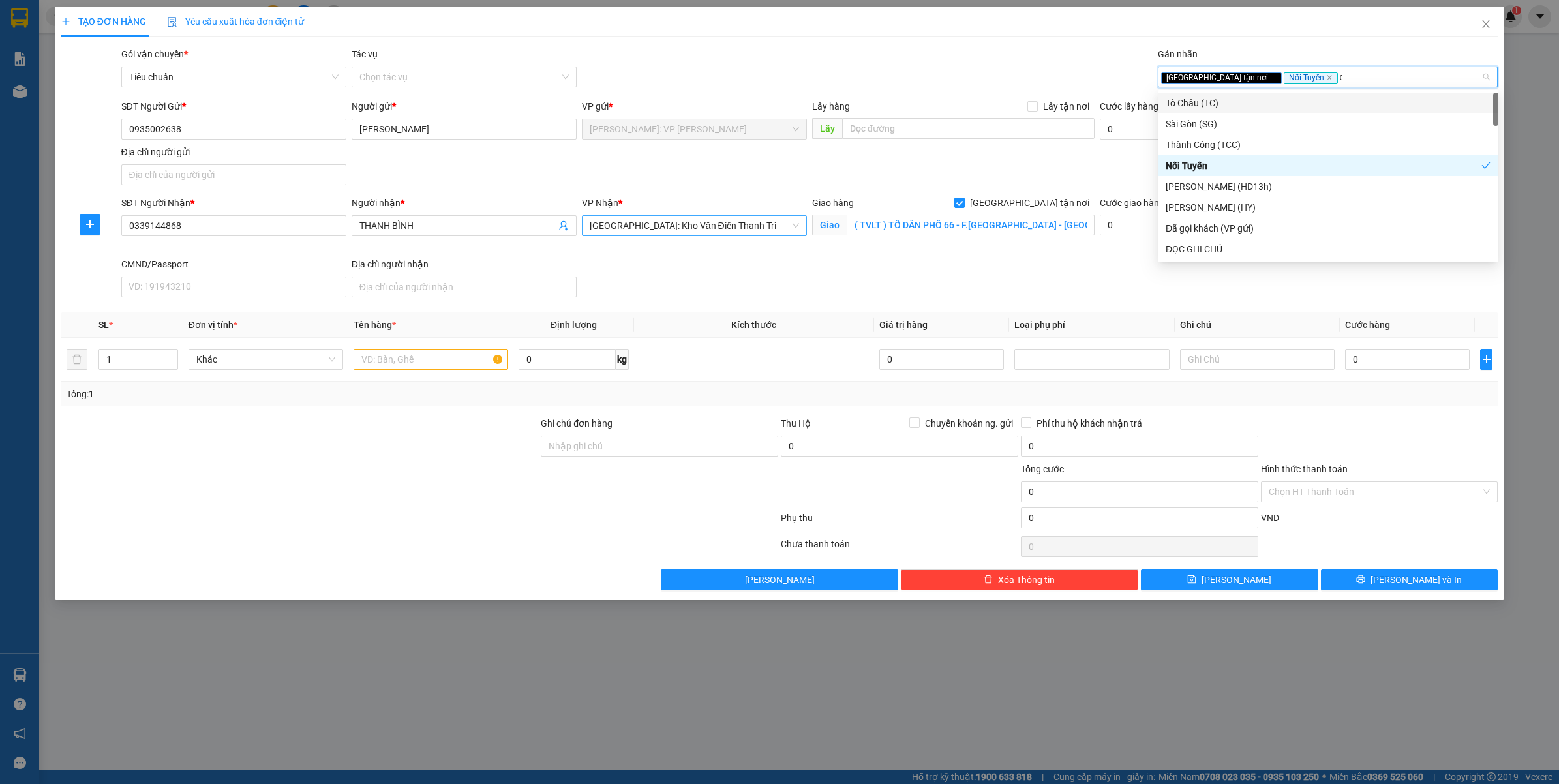
type input "đa"
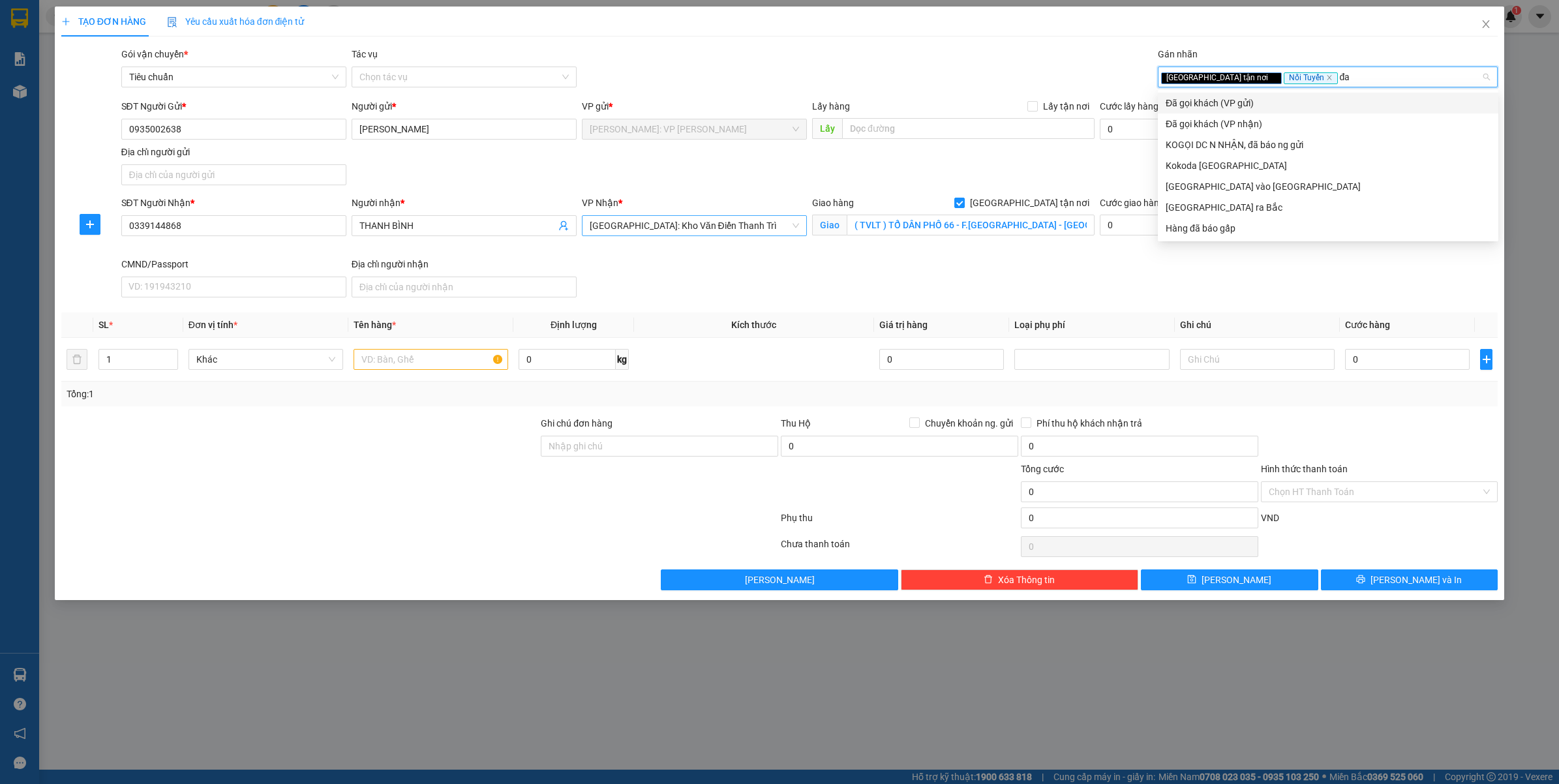
click at [1237, 102] on div "Đã gọi khách (VP gửi)" at bounding box center [1328, 103] width 325 height 14
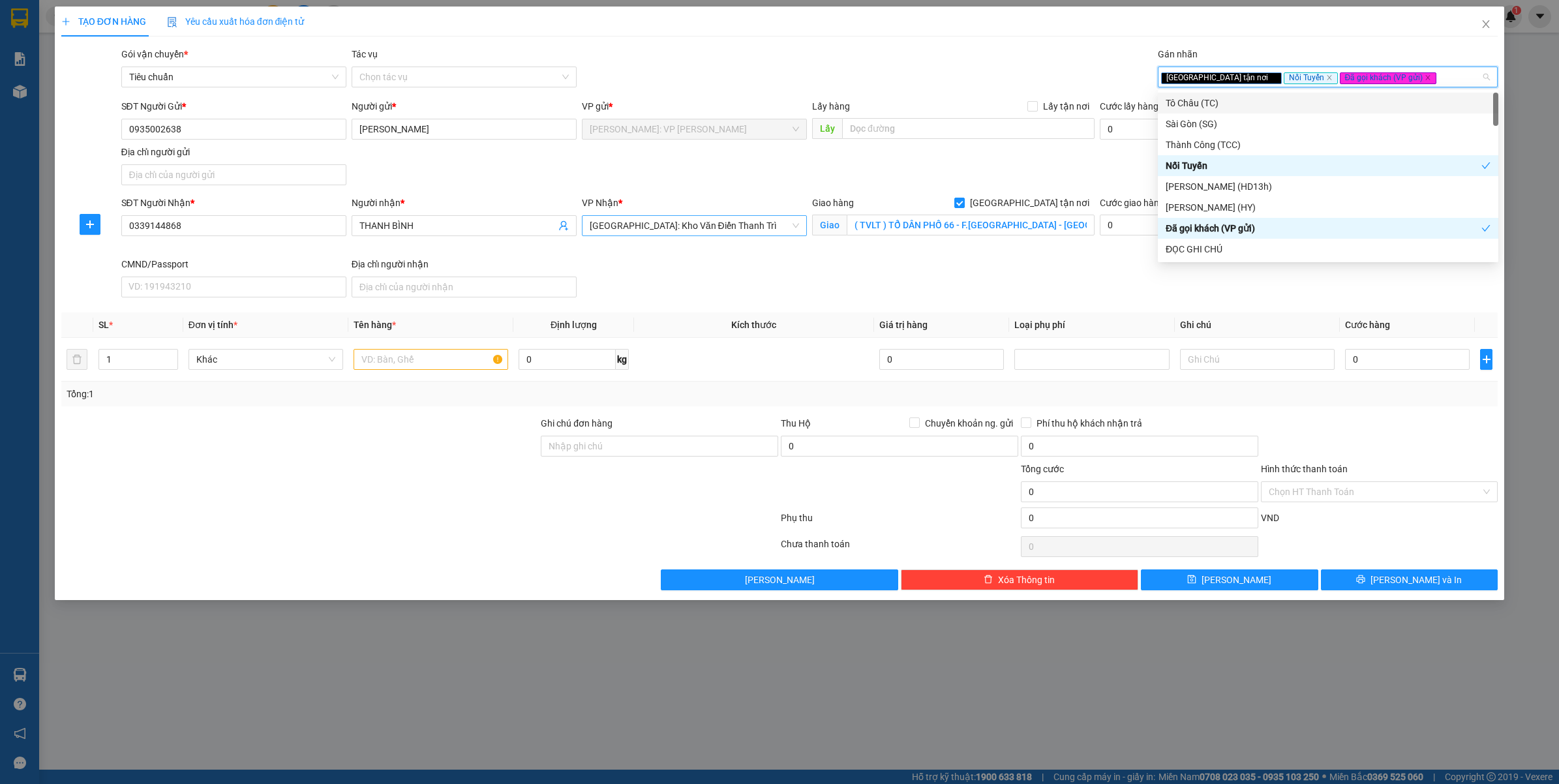
click at [1004, 56] on div "Gói vận chuyển * Tiêu chuẩn Tác vụ Chọn tác vụ Gán nhãn Giao tận nơi Nối Tuyế…" at bounding box center [809, 70] width 1382 height 46
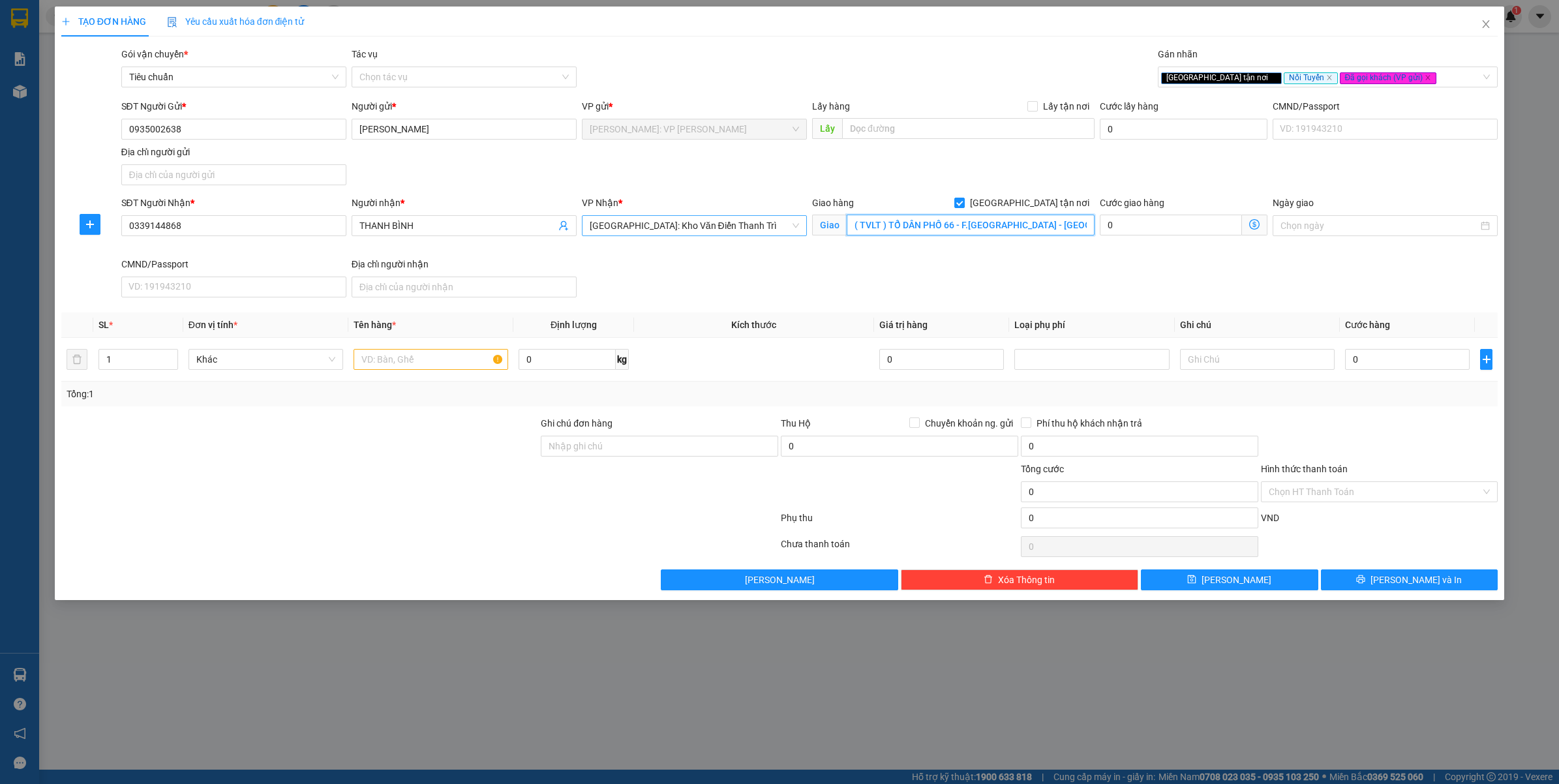
click at [940, 217] on input "( TVLT ) TỔ DÂN PHỐ 66 - F.[GEOGRAPHIC_DATA] - [GEOGRAPHIC_DATA] - [GEOGRAPHIC_…" at bounding box center [970, 225] width 248 height 21
click at [705, 271] on div "SĐT Người Nhận * 0339144868 Người nhận * THANH BÌNH VP Nhận * [GEOGRAPHIC_DATA]…" at bounding box center [809, 249] width 1382 height 107
click at [452, 347] on div at bounding box center [431, 359] width 155 height 26
click at [418, 363] on input "text" at bounding box center [431, 359] width 155 height 21
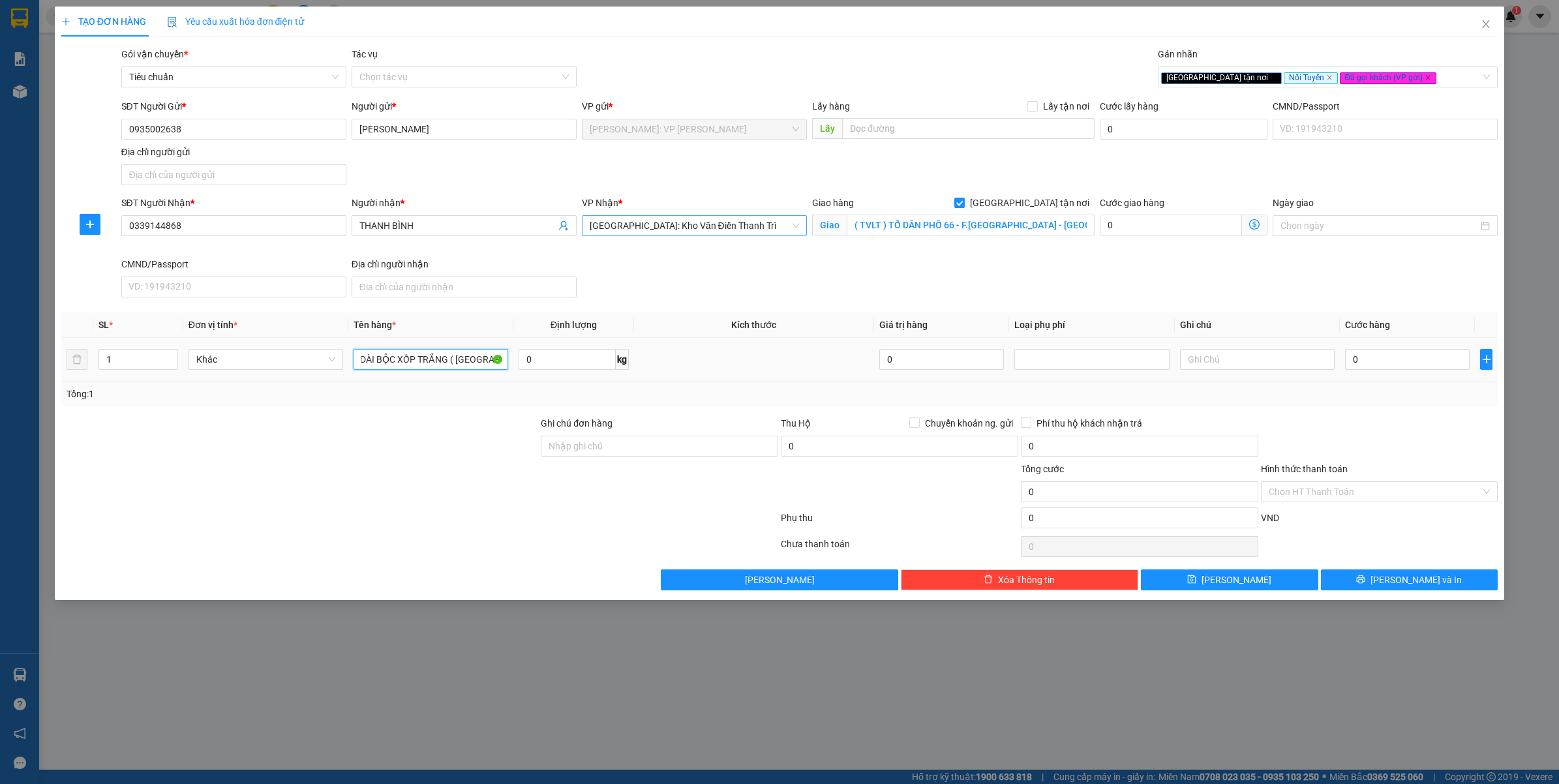
scroll to position [0, 37]
type input "1 KIỆN DÀI BỘC XỐP TRẮNG ( [GEOGRAPHIC_DATA] )"
drag, startPoint x: 270, startPoint y: 454, endPoint x: 291, endPoint y: 440, distance: 25.2
click at [272, 454] on div at bounding box center [300, 439] width 480 height 46
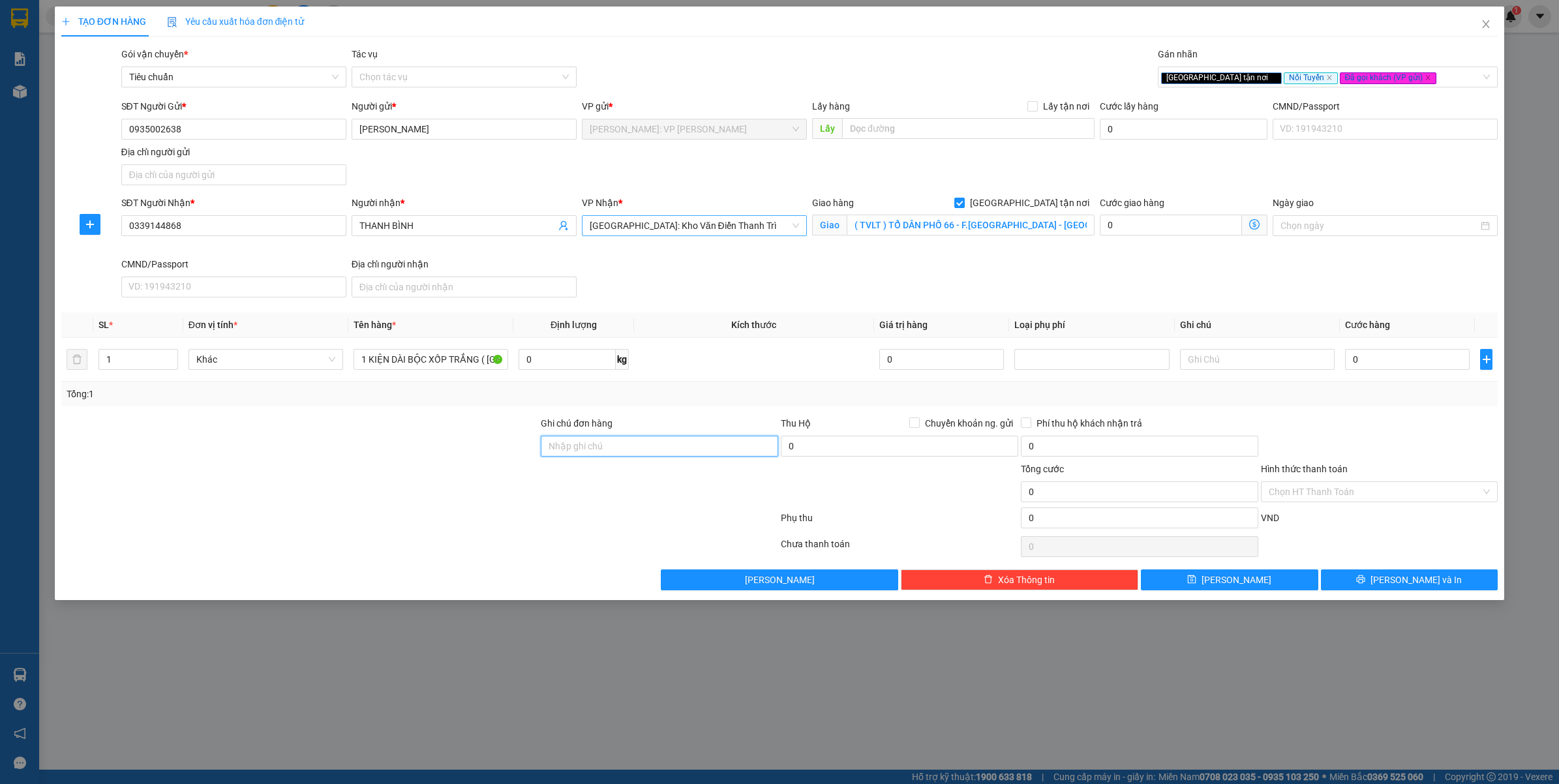
click at [581, 442] on input "Ghi chú đơn hàng" at bounding box center [659, 446] width 238 height 21
type input "VẬN CHUYỂN NHẸ TAY - HƯ VỠ KHÔNG ĐỀN"
click at [258, 510] on div at bounding box center [420, 520] width 720 height 26
click at [741, 690] on div "TẠO ĐƠN HÀNG Yêu cầu xuất hóa đơn điện tử Transit Pickup Surcharge Ids Transit …" at bounding box center [779, 392] width 1559 height 784
click at [743, 689] on div "TẠO ĐƠN HÀNG Yêu cầu xuất hóa đơn điện tử Transit Pickup Surcharge Ids Transit …" at bounding box center [779, 392] width 1559 height 784
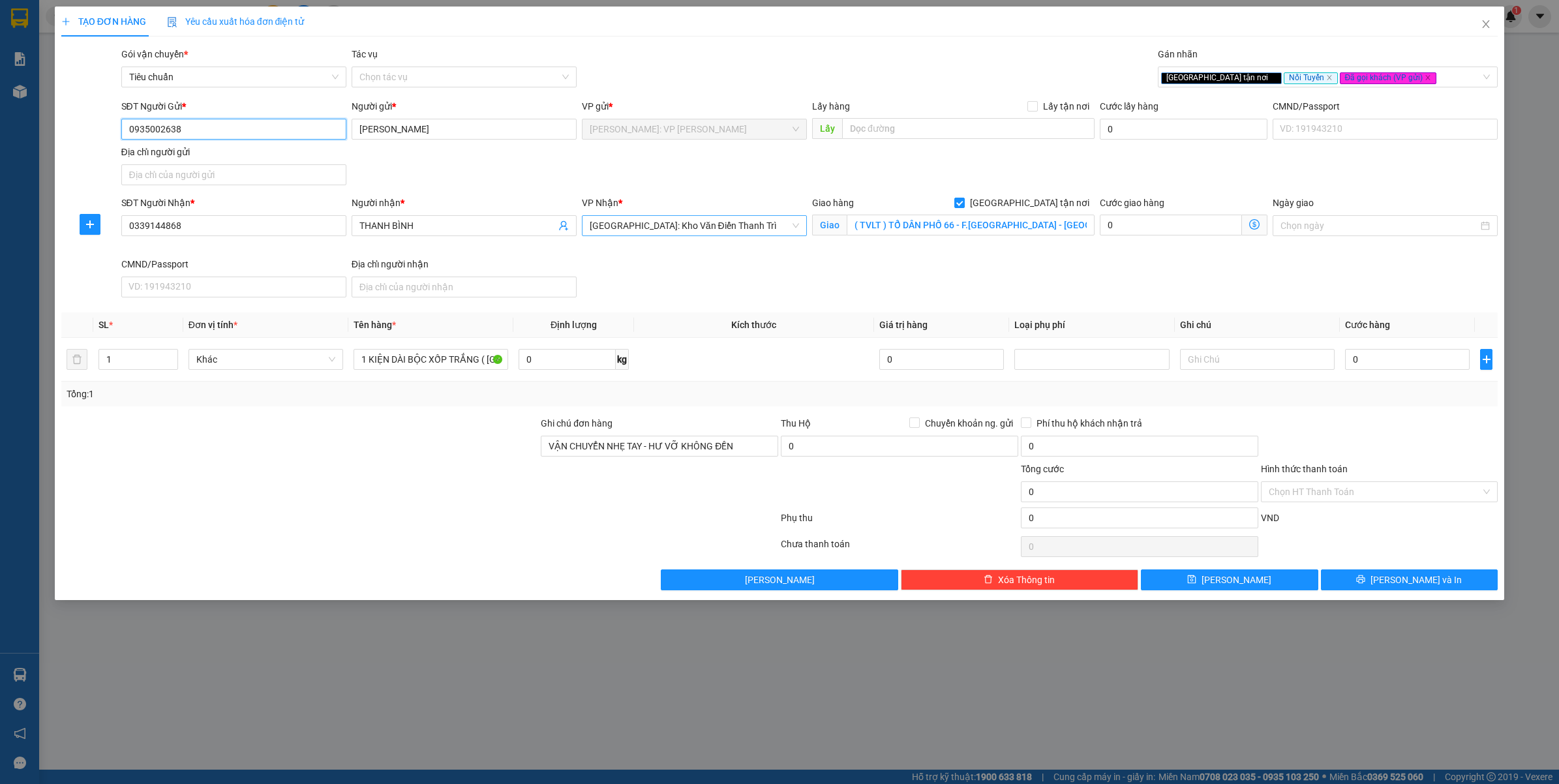
click at [223, 134] on input "0935002638" at bounding box center [234, 129] width 225 height 21
click at [976, 221] on input "( TVLT ) TỔ DÂN PHỐ 66 - F.[GEOGRAPHIC_DATA] - [GEOGRAPHIC_DATA] - [GEOGRAPHIC_…" at bounding box center [970, 225] width 248 height 21
click at [974, 277] on div "SĐT Người Nhận * 0339144868 Người nhận * THANH BÌNH VP Nhận * [GEOGRAPHIC_DATA]…" at bounding box center [809, 249] width 1382 height 107
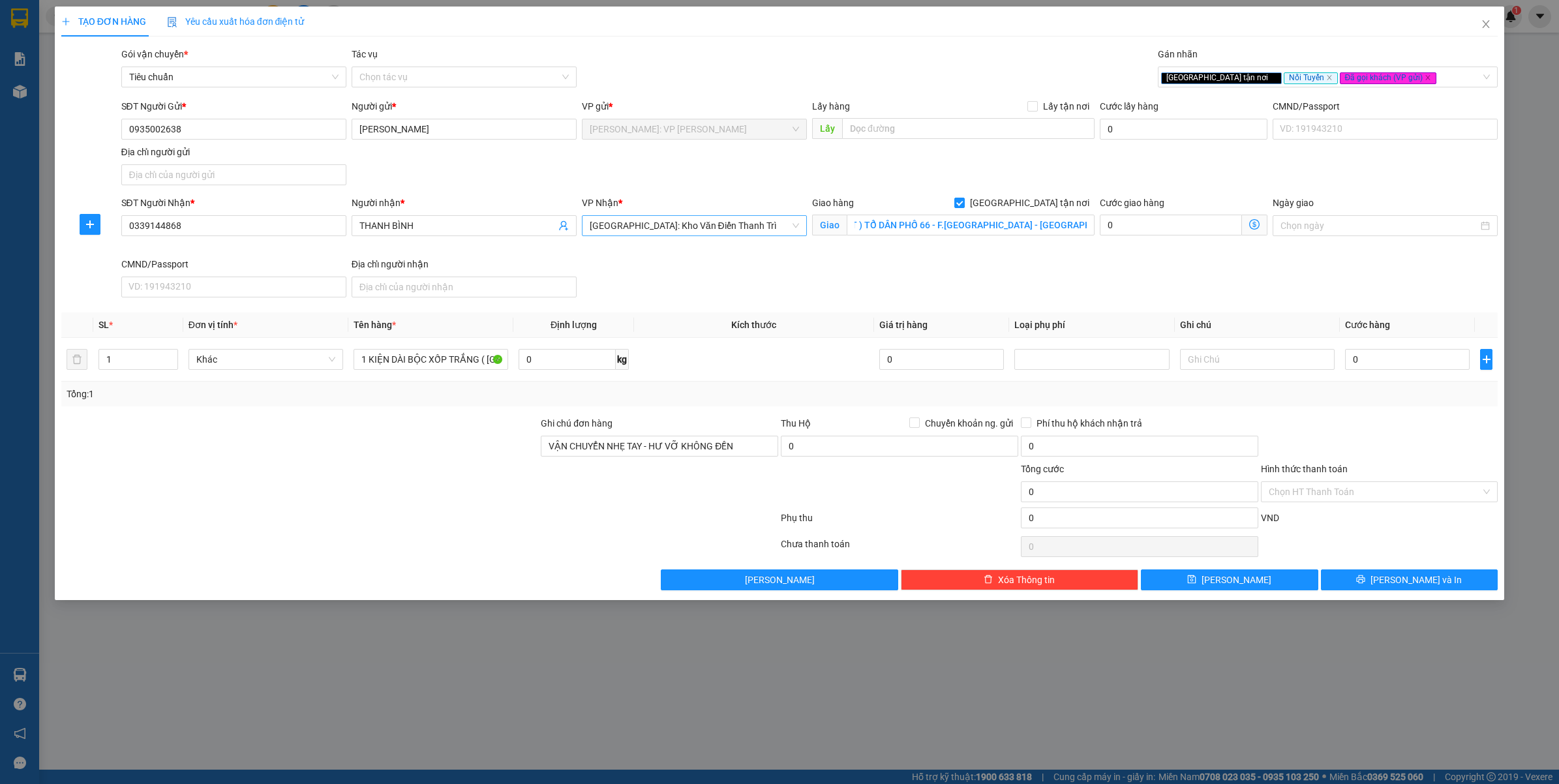
scroll to position [0, 0]
click at [948, 223] on input "( TVLT ) TỔ DÂN PHỐ 66 - F.[GEOGRAPHIC_DATA] - [GEOGRAPHIC_DATA] - [GEOGRAPHIC_…" at bounding box center [970, 225] width 248 height 21
click at [930, 226] on input "( TVLT ) TỔ DÂN PHỐ 66 - F.[GEOGRAPHIC_DATA] - [GEOGRAPHIC_DATA] - [GEOGRAPHIC_…" at bounding box center [970, 225] width 248 height 21
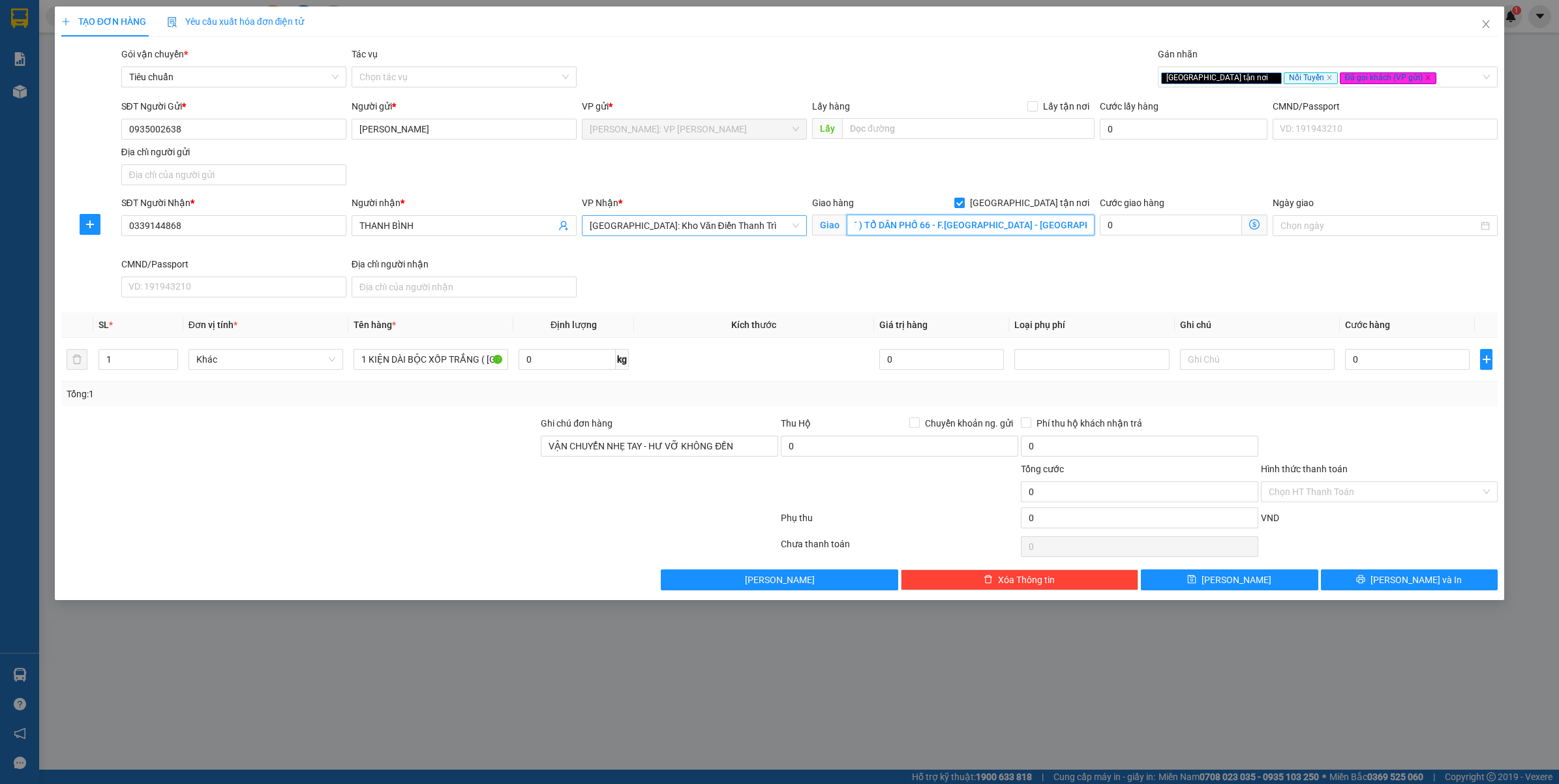
click at [930, 226] on input "( TVLT ) TỔ DÂN PHỐ 66 - F.[GEOGRAPHIC_DATA] - [GEOGRAPHIC_DATA] - [GEOGRAPHIC_…" at bounding box center [970, 225] width 248 height 21
click at [812, 290] on div "SĐT Người Nhận * 0339144868 Người nhận * THANH BÌNH VP Nhận * [GEOGRAPHIC_DATA]…" at bounding box center [809, 249] width 1382 height 107
click at [898, 223] on input "( TVLT ) TỔ DÂN PHỐ 66 - F.[GEOGRAPHIC_DATA] - [GEOGRAPHIC_DATA] - [GEOGRAPHIC_…" at bounding box center [970, 225] width 248 height 21
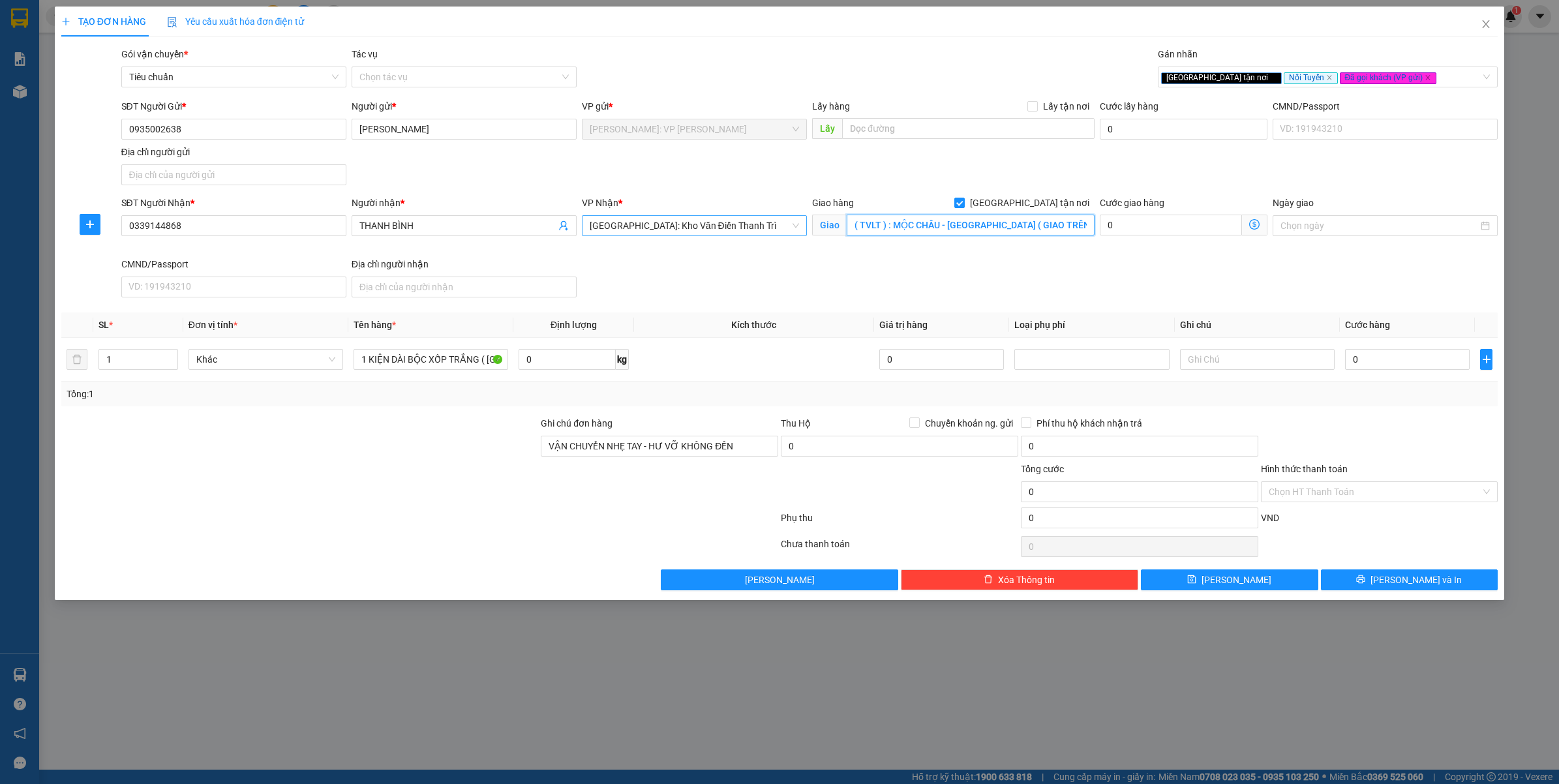
type input "( TVLT ) : MỘC CHÂU - [GEOGRAPHIC_DATA] ( GIAO TRÊN QL6 )"
drag, startPoint x: 881, startPoint y: 266, endPoint x: 865, endPoint y: 267, distance: 16.0
click at [881, 265] on div "SĐT Người Nhận * 0339144868 Người nhận * THANH BÌNH VP Nhận * [GEOGRAPHIC_DATA]…" at bounding box center [809, 249] width 1382 height 107
click at [1435, 359] on input "0" at bounding box center [1407, 359] width 124 height 21
type input "8"
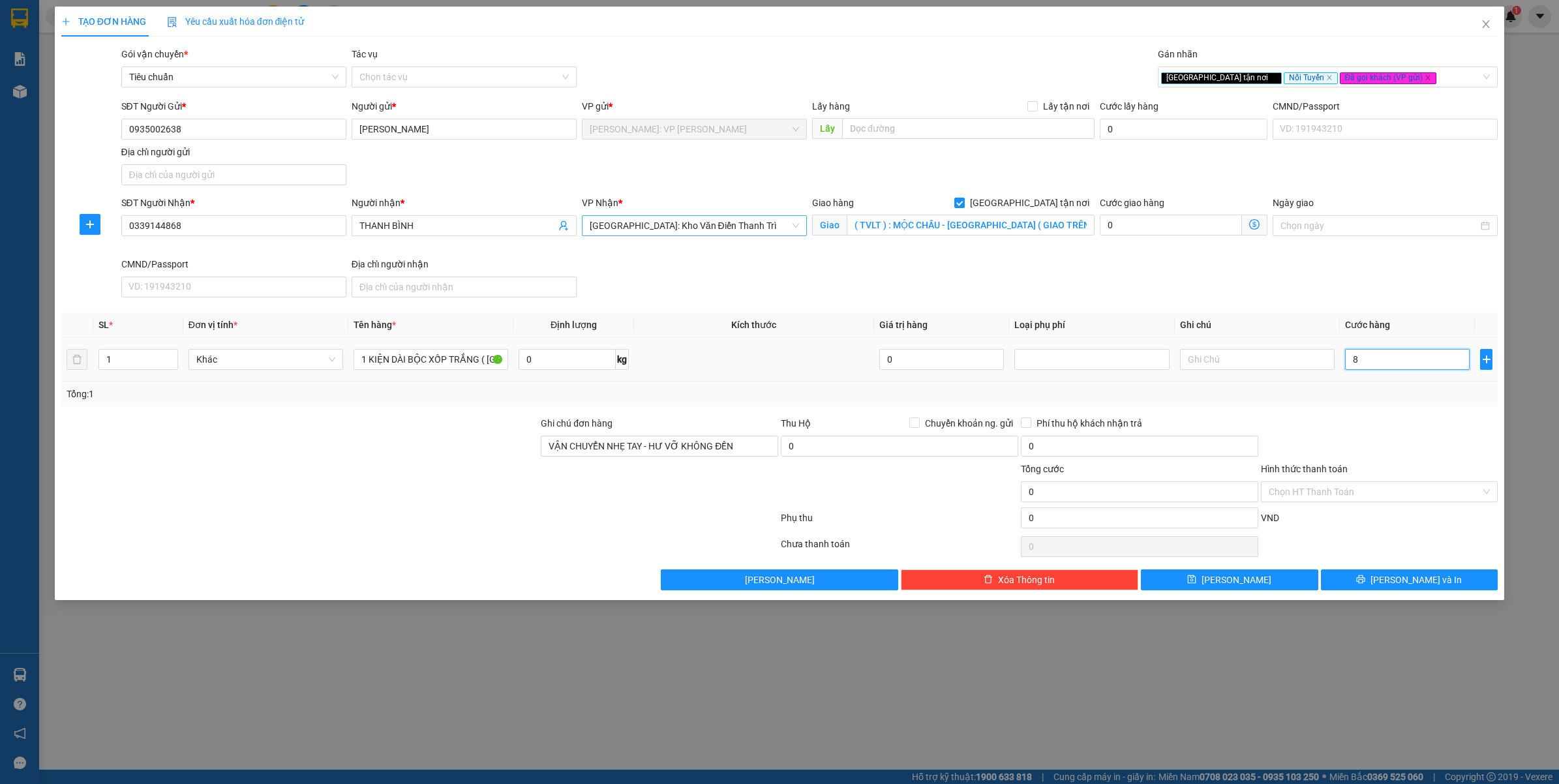
type input "8"
type input "80"
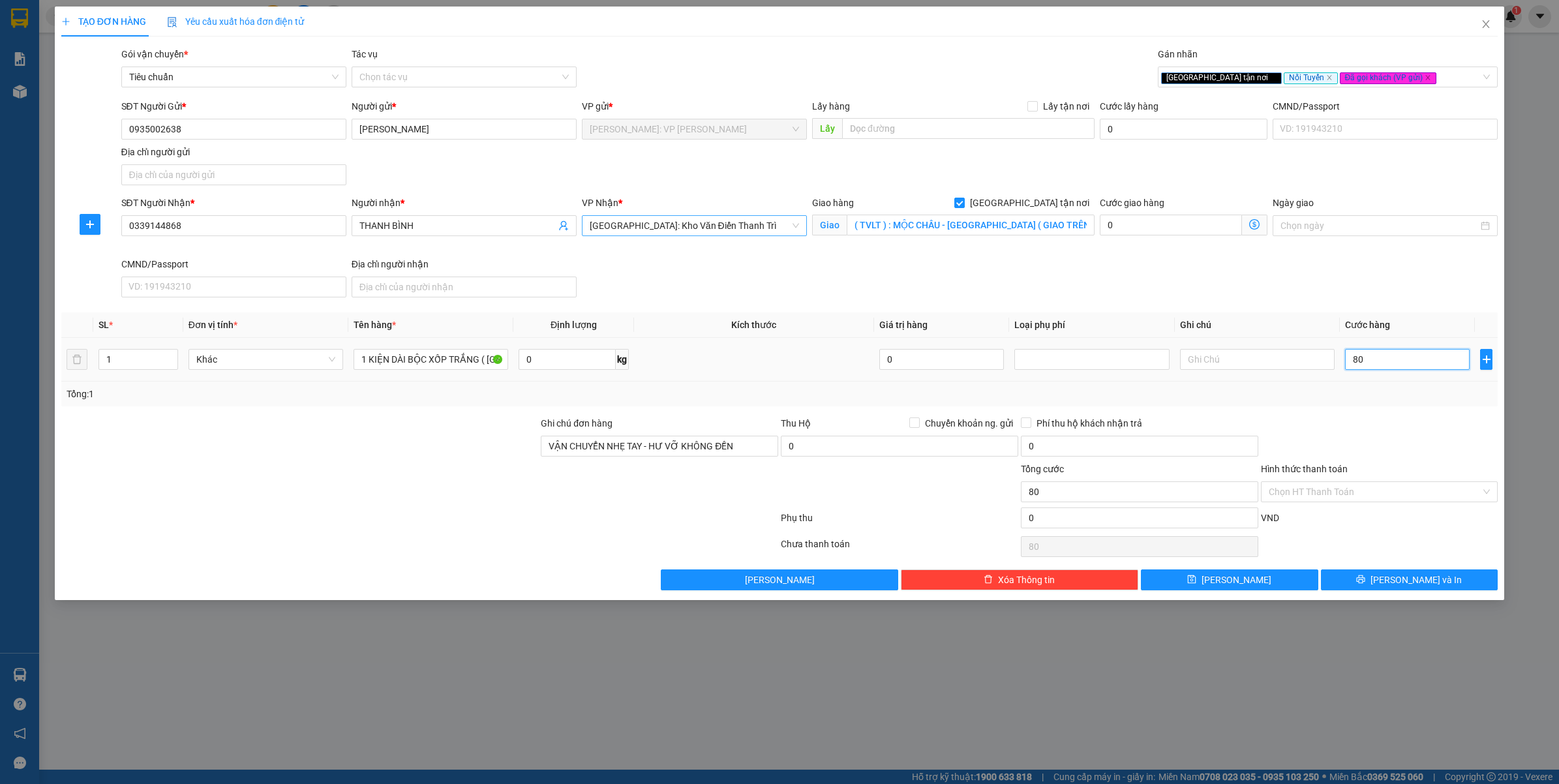
type input "800"
click at [1413, 428] on div at bounding box center [1380, 439] width 240 height 46
type input "800.000"
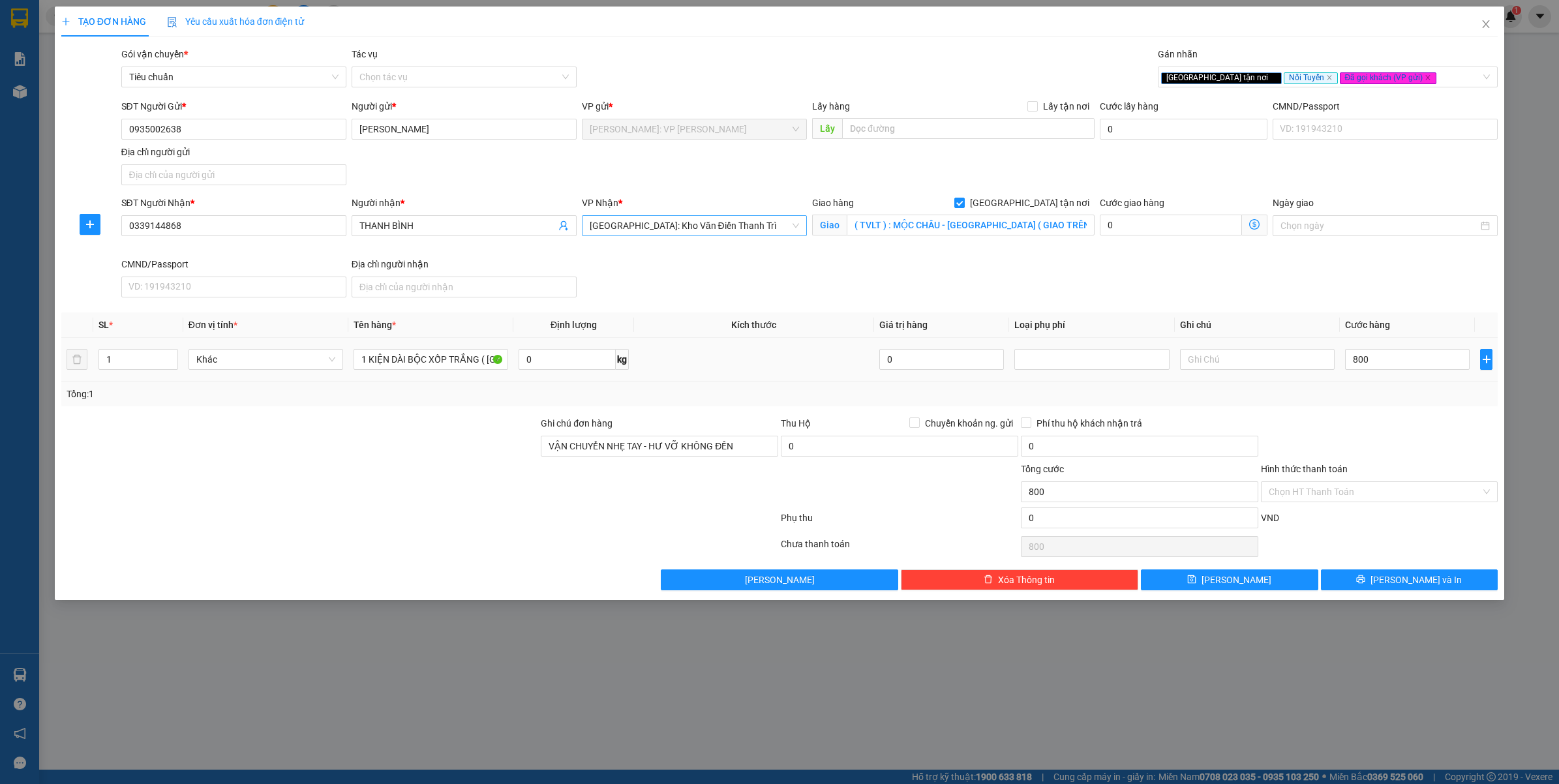
type input "800.000"
click at [1081, 221] on input "( TVLT ) : MỘC CHÂU - [GEOGRAPHIC_DATA] ( GIAO TRÊN QL6 )" at bounding box center [970, 225] width 248 height 21
click at [1424, 584] on span "[PERSON_NAME] và In" at bounding box center [1416, 580] width 91 height 14
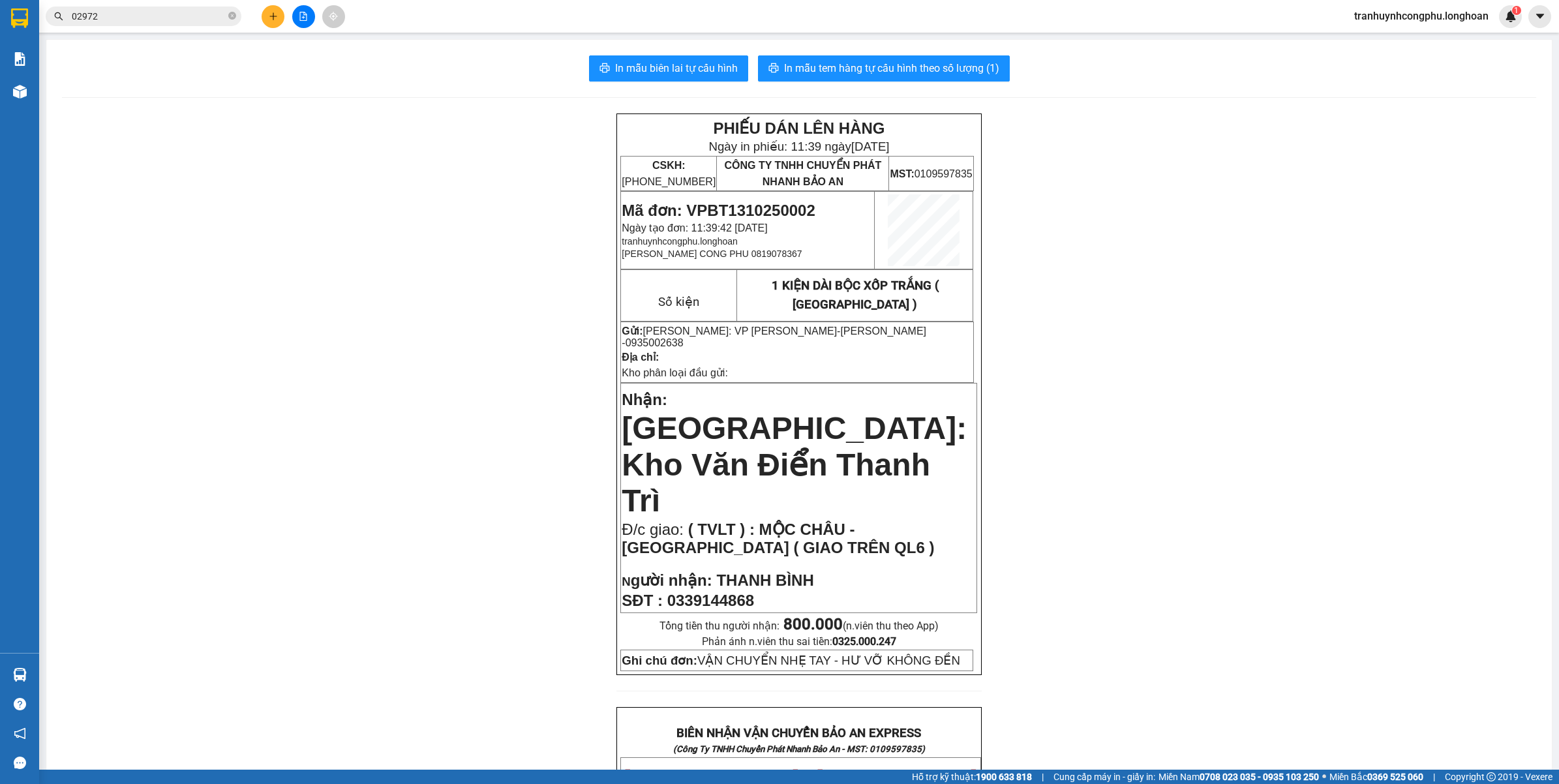
click at [735, 198] on td "Mã đơn: VPBT1310250002 Ngày tạo đơn: 11:39:42 [DATE] tranhuynhcongphu.[PERSON_N…" at bounding box center [748, 230] width 254 height 78
copy span "VPBT1310250002"
click at [294, 406] on div "PHIẾU DÁN LÊN HÀNG Ngày in phiếu: 11:39 [DATE] CSKH: [PHONE_NUMBER] CÔNG TY TNH…" at bounding box center [799, 787] width 1475 height 1347
click at [796, 64] on span "In mẫu tem hàng tự cấu hình theo số lượng (1)" at bounding box center [892, 68] width 215 height 16
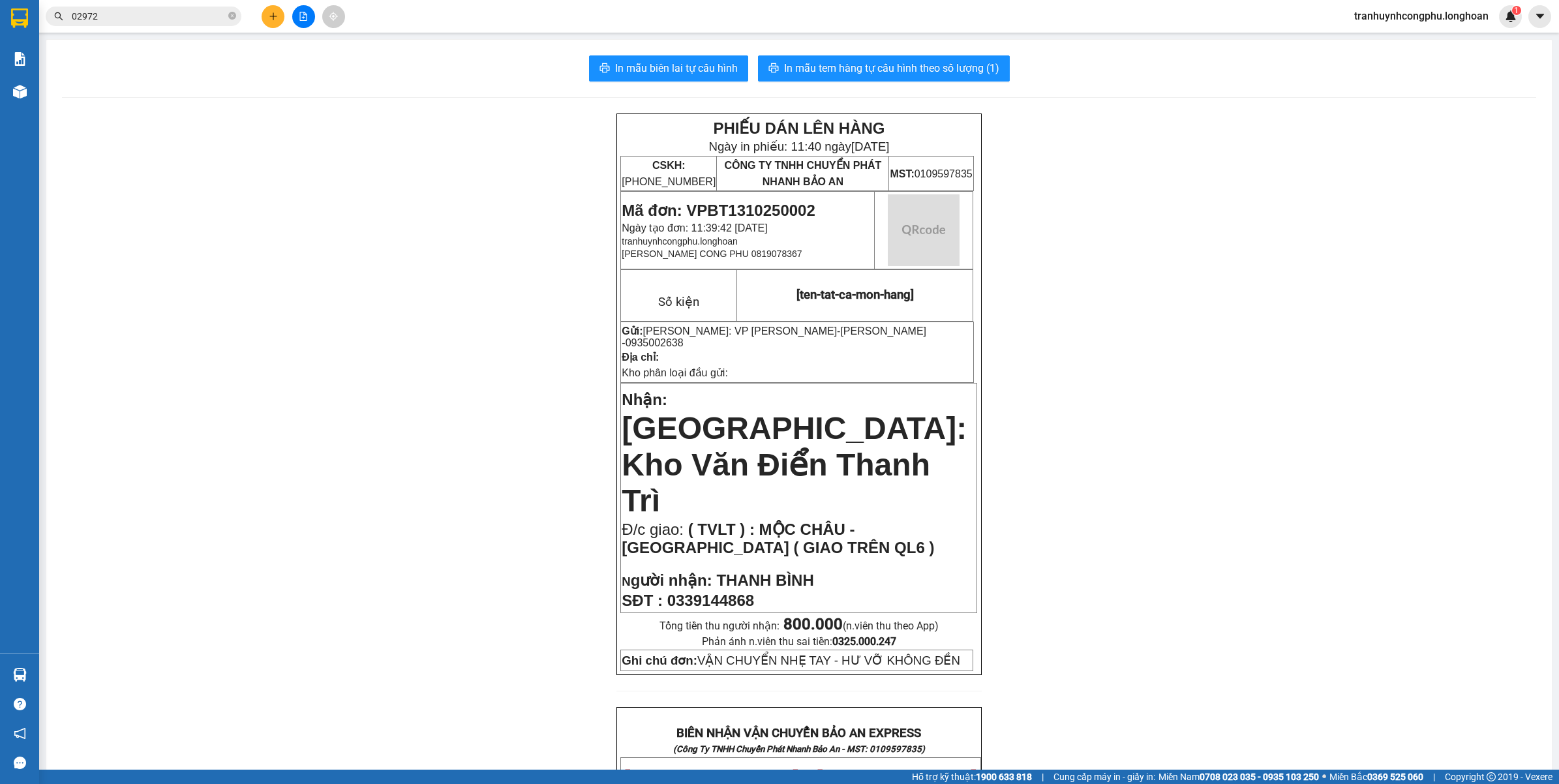
click at [380, 569] on div "PHIẾU DÁN LÊN HÀNG Ngày in phiếu: 11:40 [DATE] CSKH: [PHONE_NUMBER] CÔNG TY TNH…" at bounding box center [799, 787] width 1475 height 1347
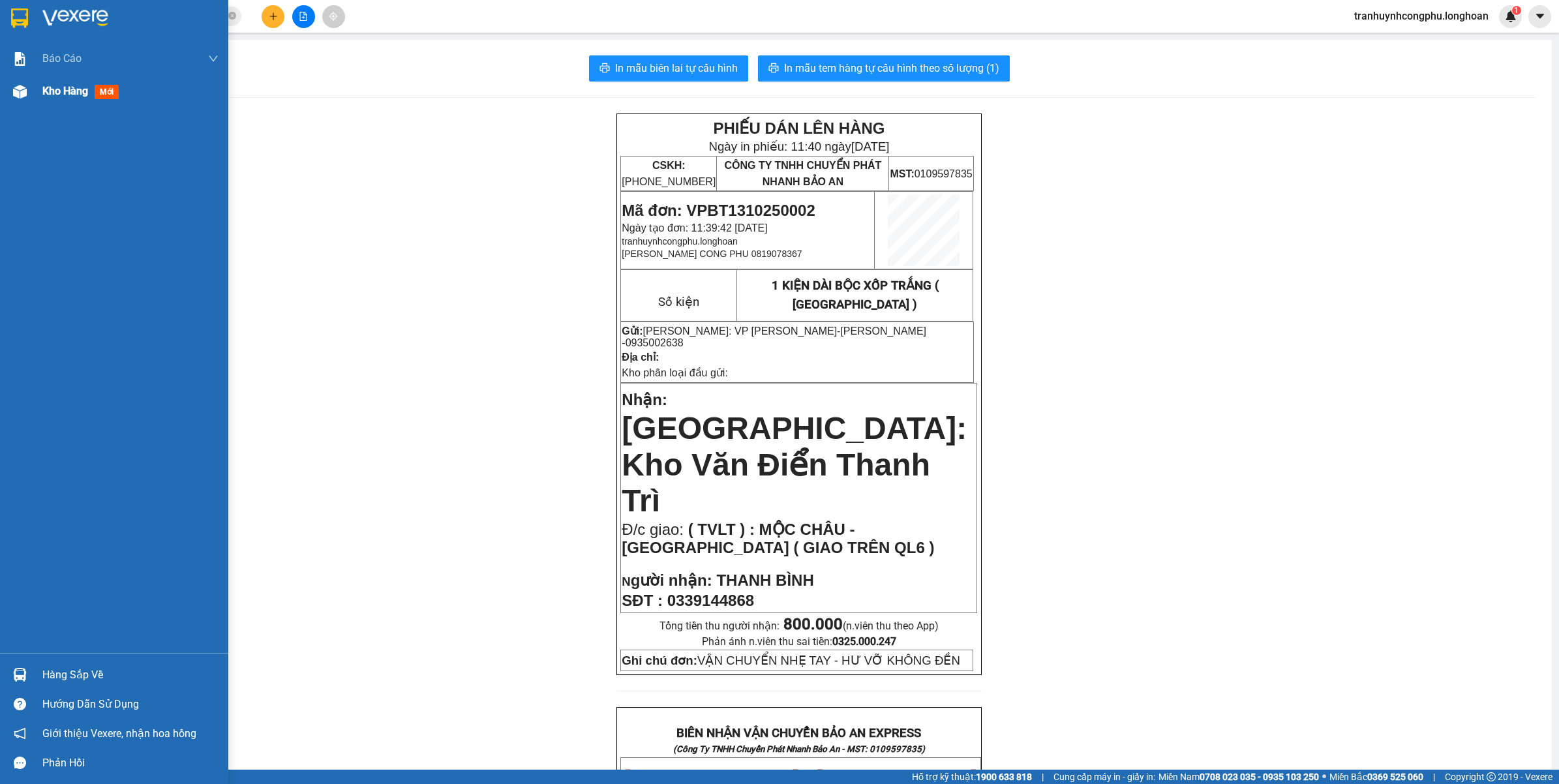
click at [22, 93] on img at bounding box center [20, 92] width 14 height 14
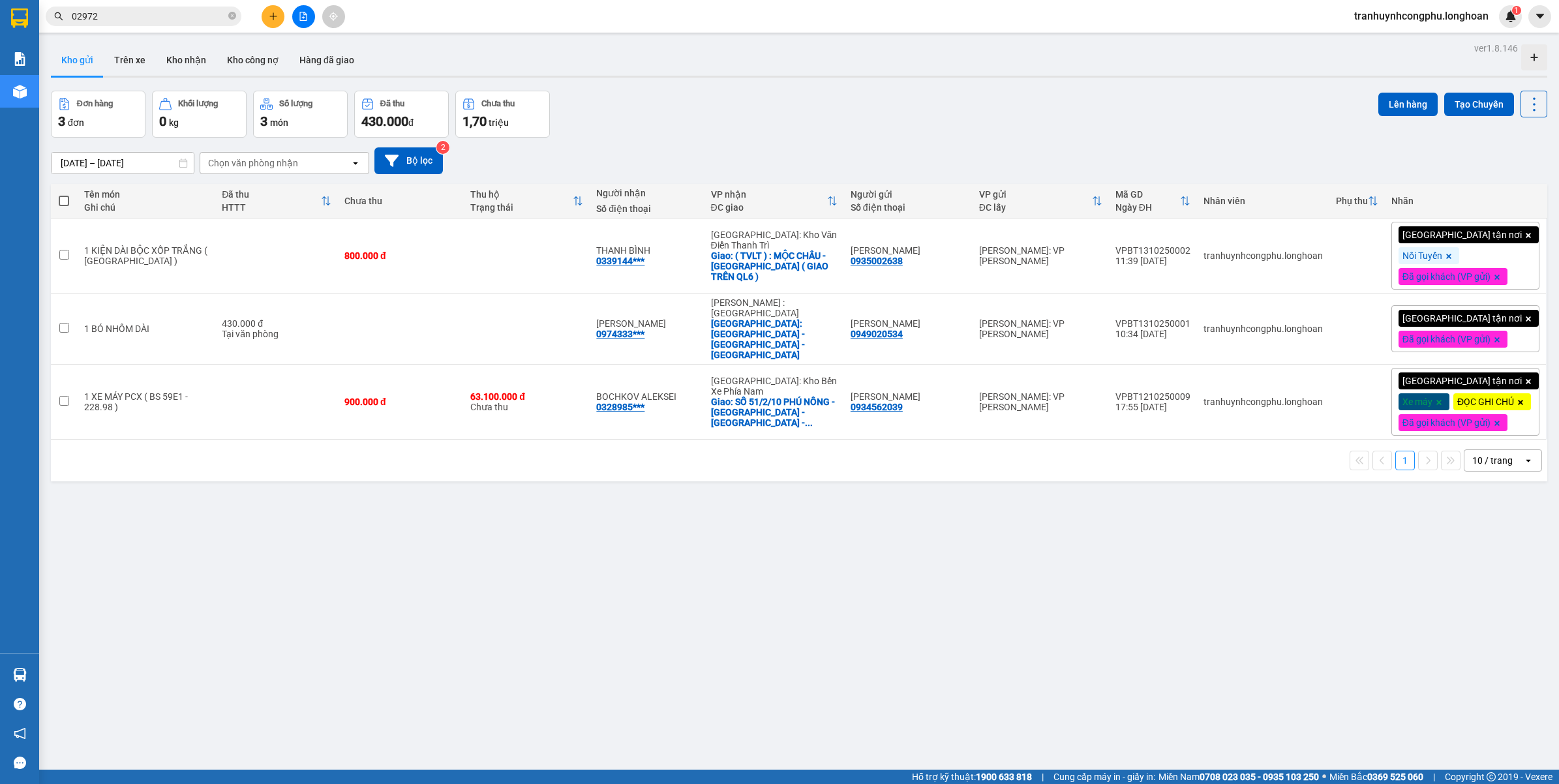
click at [600, 644] on div "ver 1.8.146 Kho gửi Trên xe Kho nhận Kho công nợ Hàng đã giao Đơn hàng 3 đơn Kh…" at bounding box center [799, 431] width 1507 height 784
click at [562, 418] on td "63.100.000 đ Chưa thu" at bounding box center [526, 402] width 126 height 75
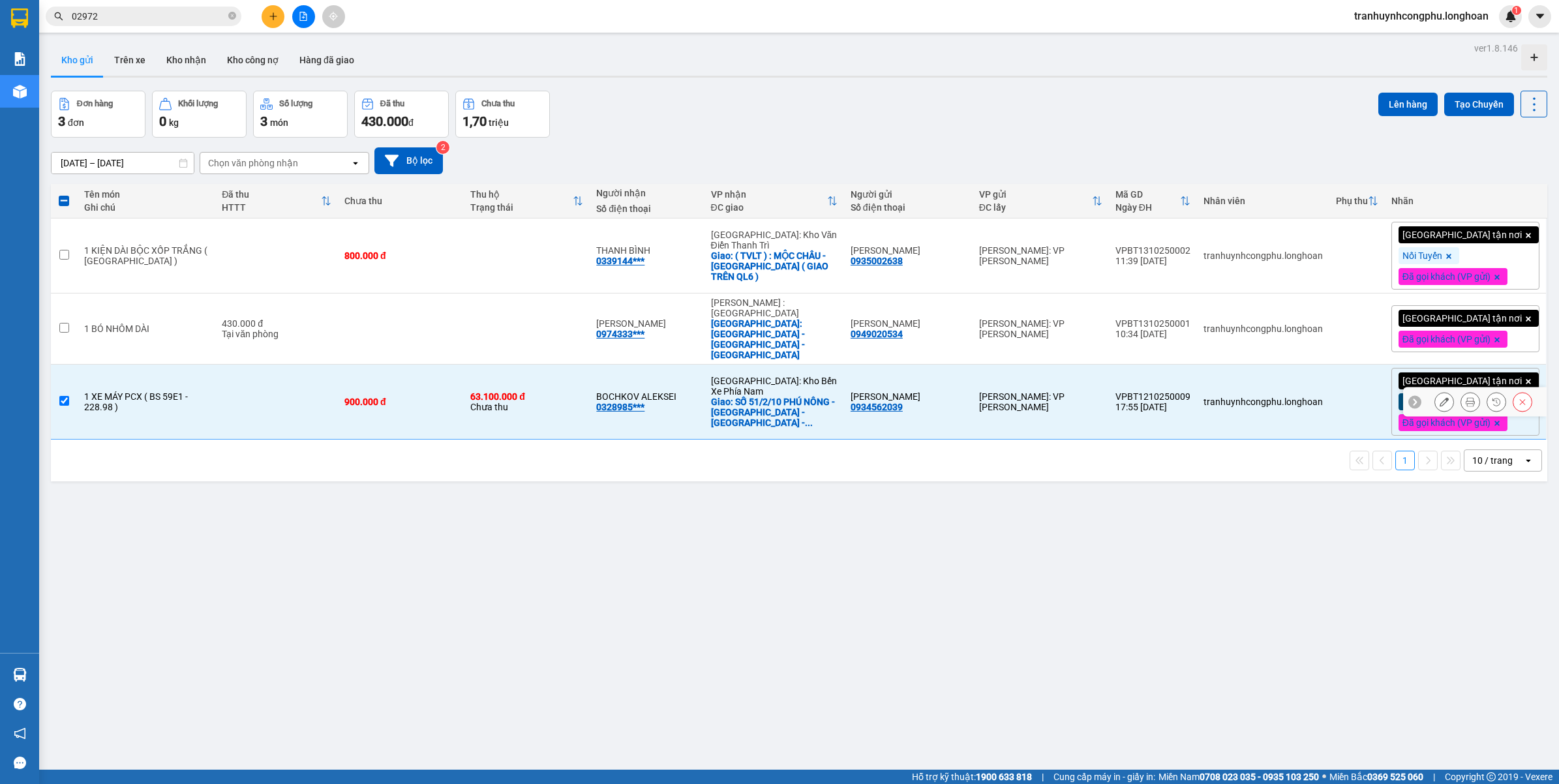
click at [542, 402] on div "63.100.000 đ Chưa thu" at bounding box center [526, 402] width 113 height 21
checkbox input "false"
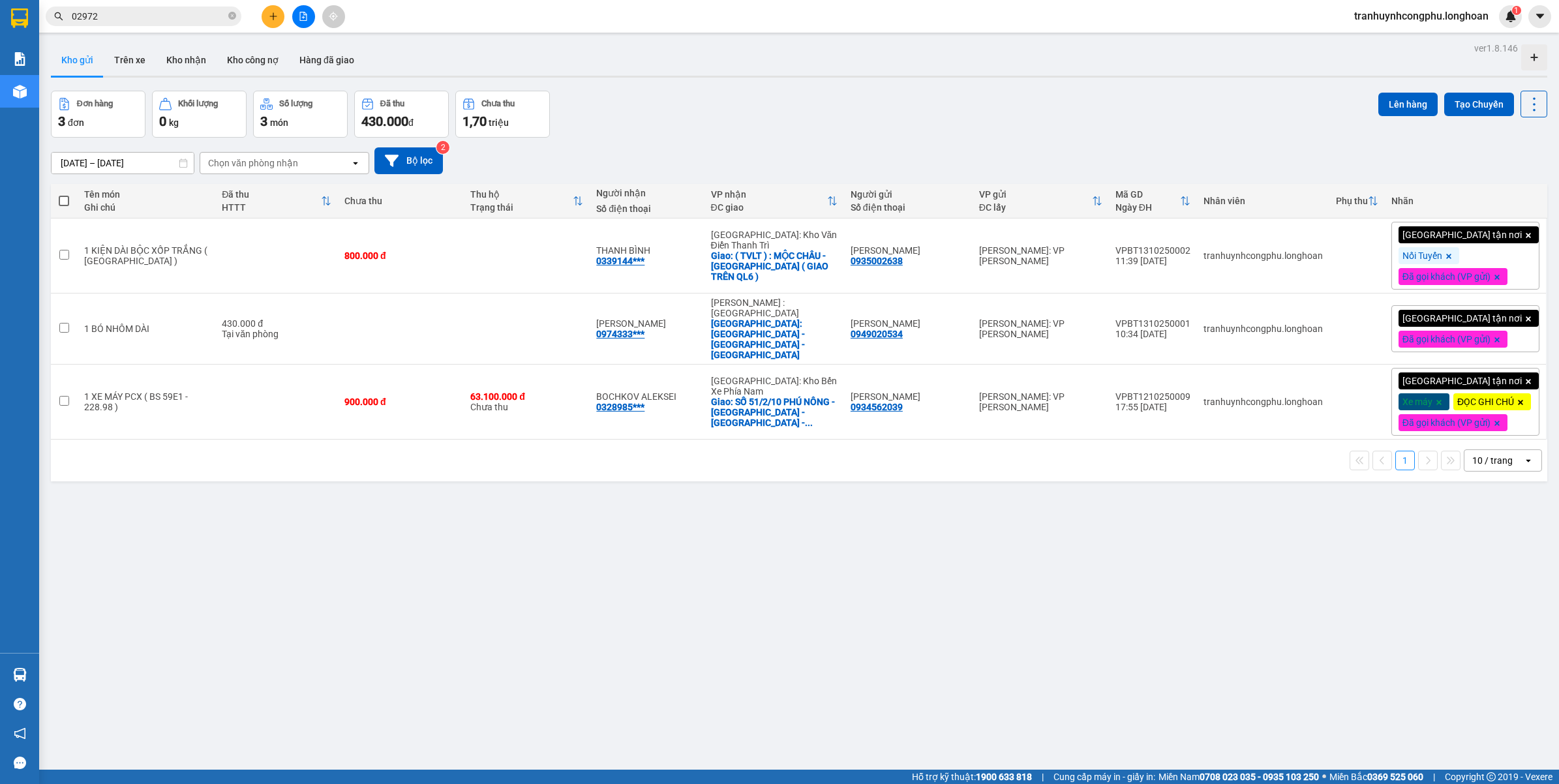
click at [550, 548] on div "ver 1.8.146 Kho gửi Trên xe Kho nhận Kho công nợ Hàng đã giao Đơn hàng 3 đơn Kh…" at bounding box center [799, 431] width 1507 height 784
click at [536, 559] on div "ver 1.8.146 Kho gửi Trên xe Kho nhận Kho công nợ Hàng đã giao Đơn hàng 3 đơn Kh…" at bounding box center [799, 431] width 1507 height 784
click at [585, 575] on div "ver 1.8.146 Kho gửi Trên xe Kho nhận Kho công nợ Hàng đã giao Đơn hàng 3 đơn Kh…" at bounding box center [799, 431] width 1507 height 784
click at [695, 595] on div "ver 1.8.146 Kho gửi Trên xe Kho nhận Kho công nợ Hàng đã giao Đơn hàng 3 đơn Kh…" at bounding box center [799, 431] width 1507 height 784
click at [420, 613] on div "ver 1.8.146 Kho gửi Trên xe Kho nhận Kho công nợ Hàng đã giao Đơn hàng 3 đơn Kh…" at bounding box center [799, 431] width 1507 height 784
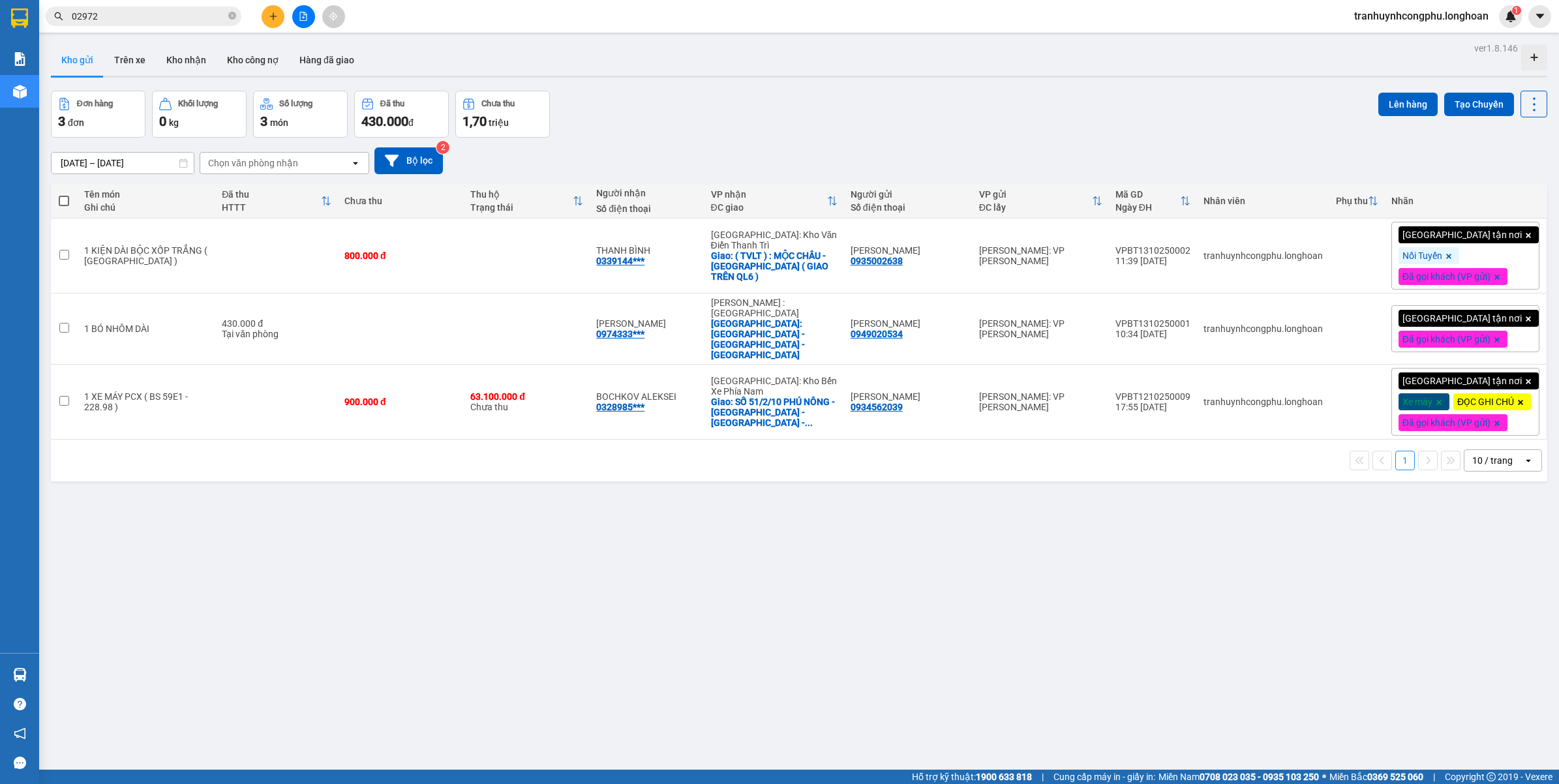
click at [280, 14] on button at bounding box center [273, 16] width 23 height 23
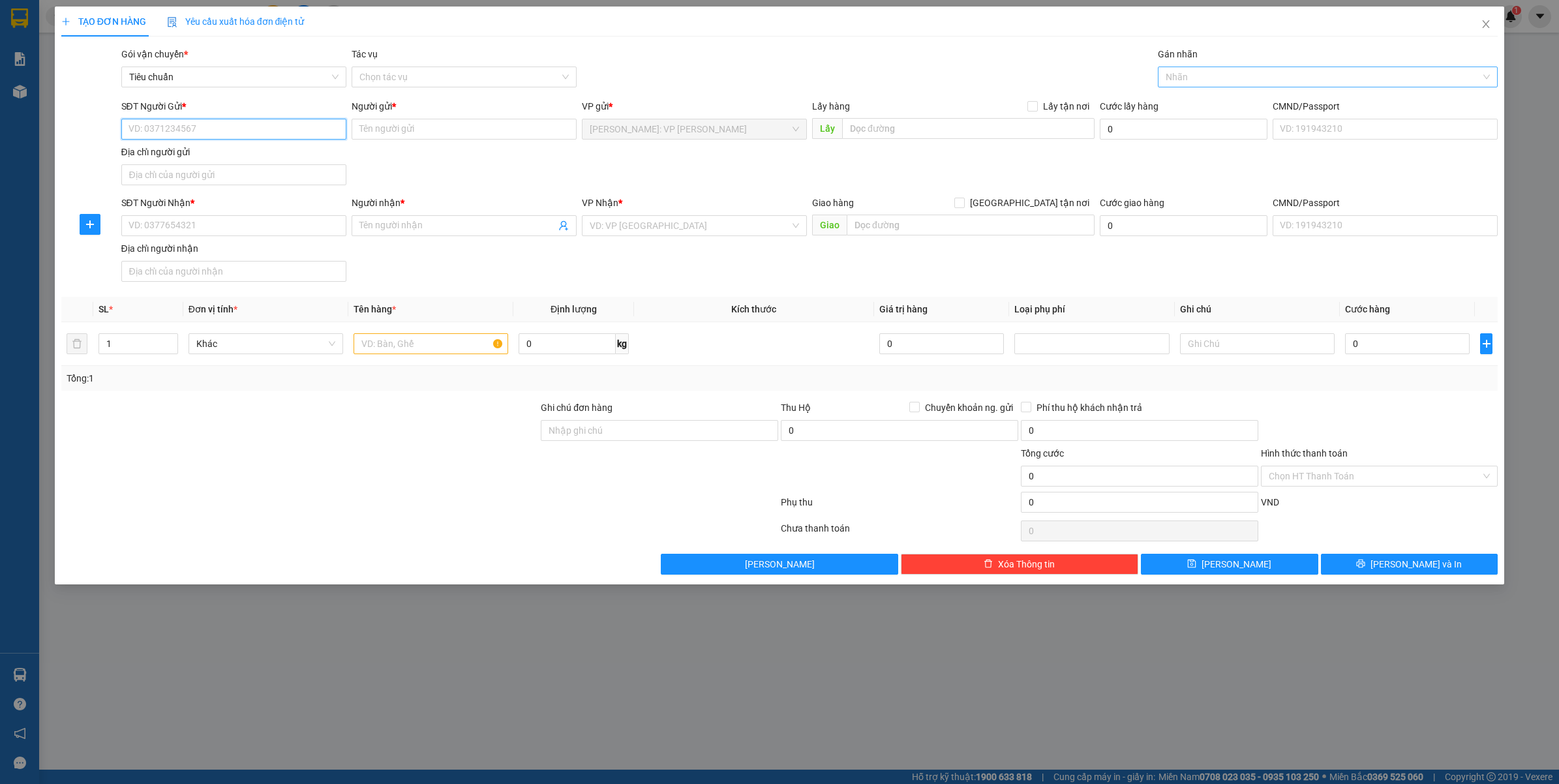
click at [1248, 80] on div at bounding box center [1321, 77] width 321 height 16
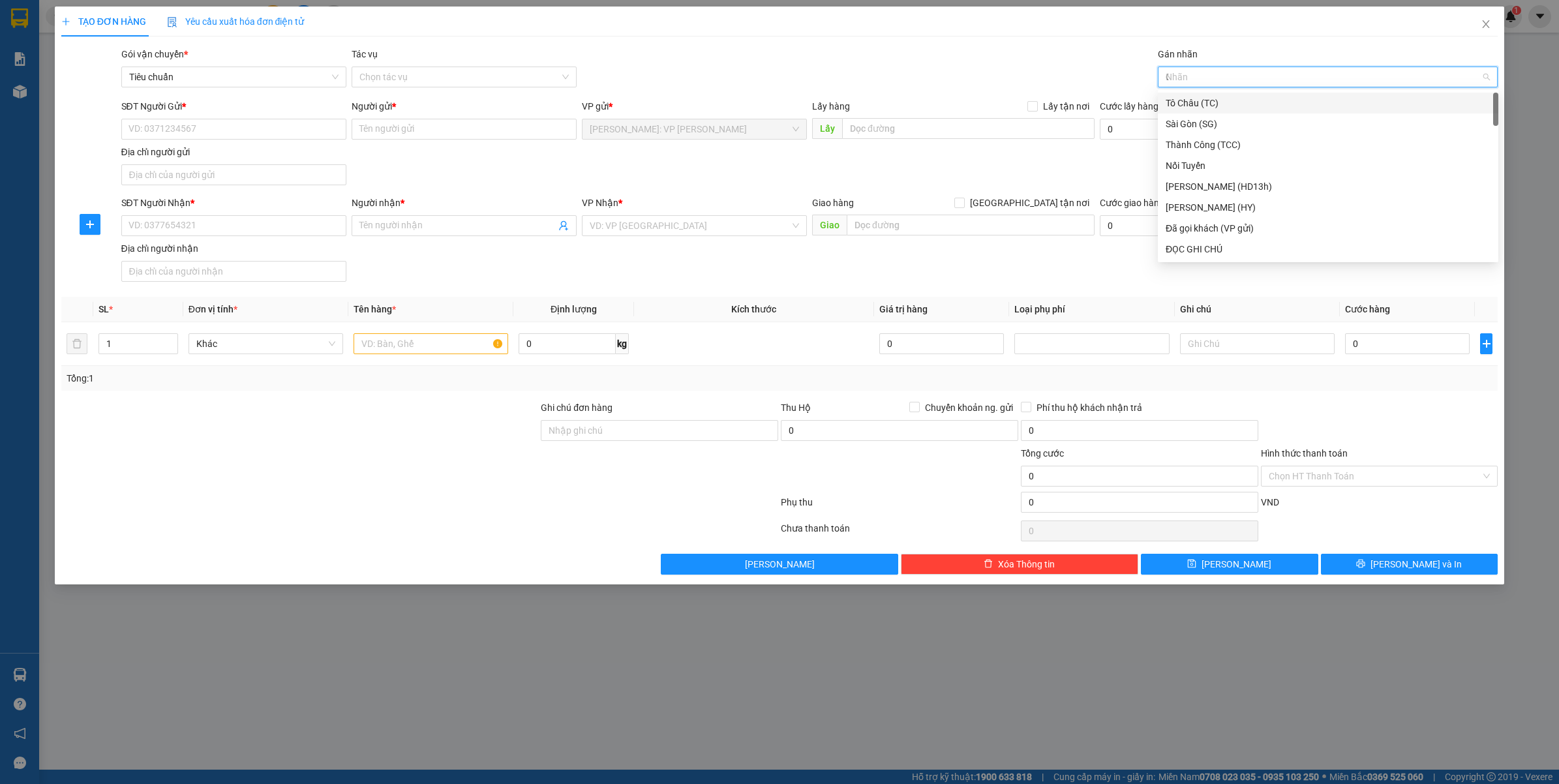
type input "GT"
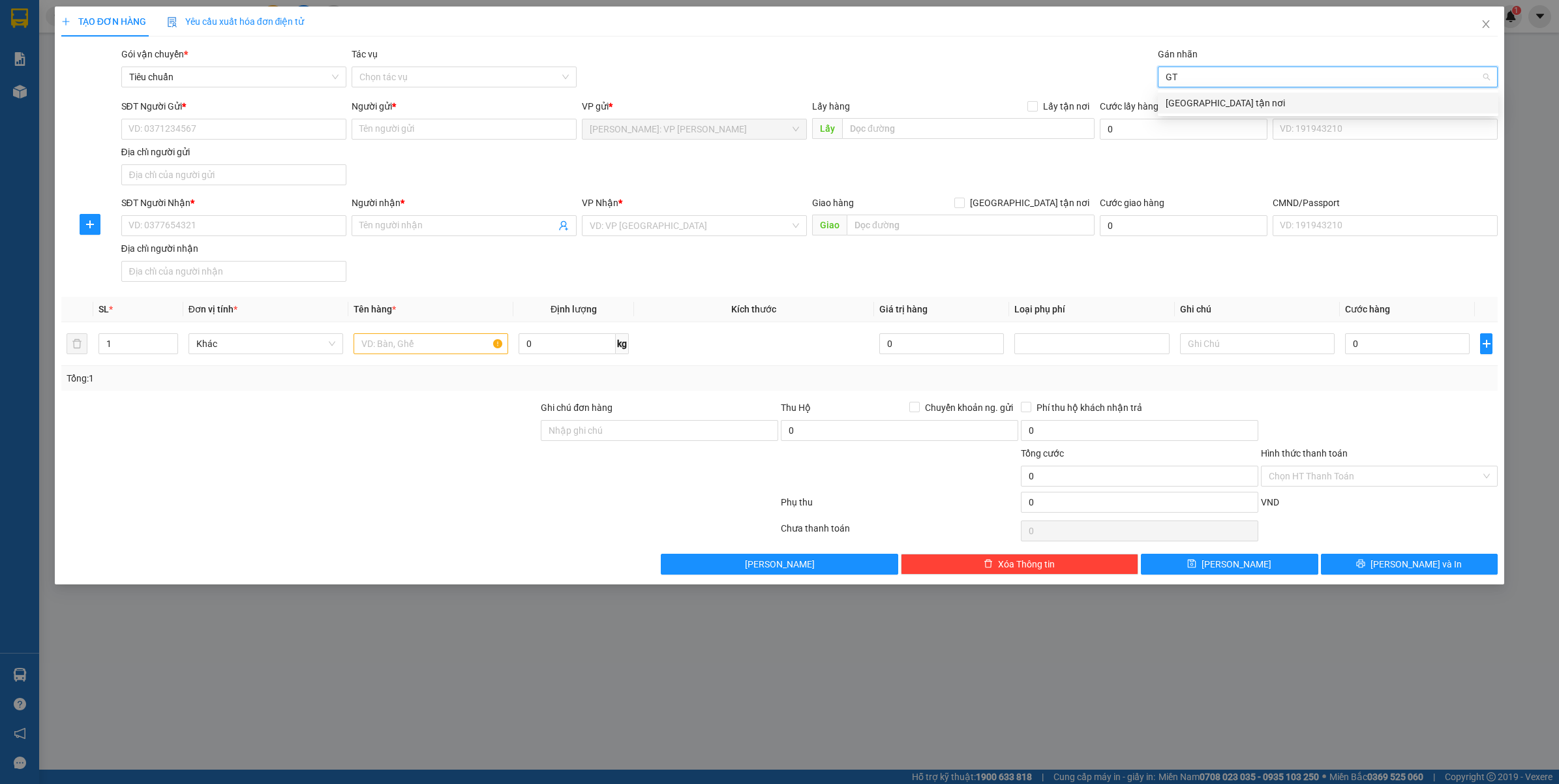
click at [1224, 96] on div "[GEOGRAPHIC_DATA] tận nơi" at bounding box center [1328, 103] width 325 height 14
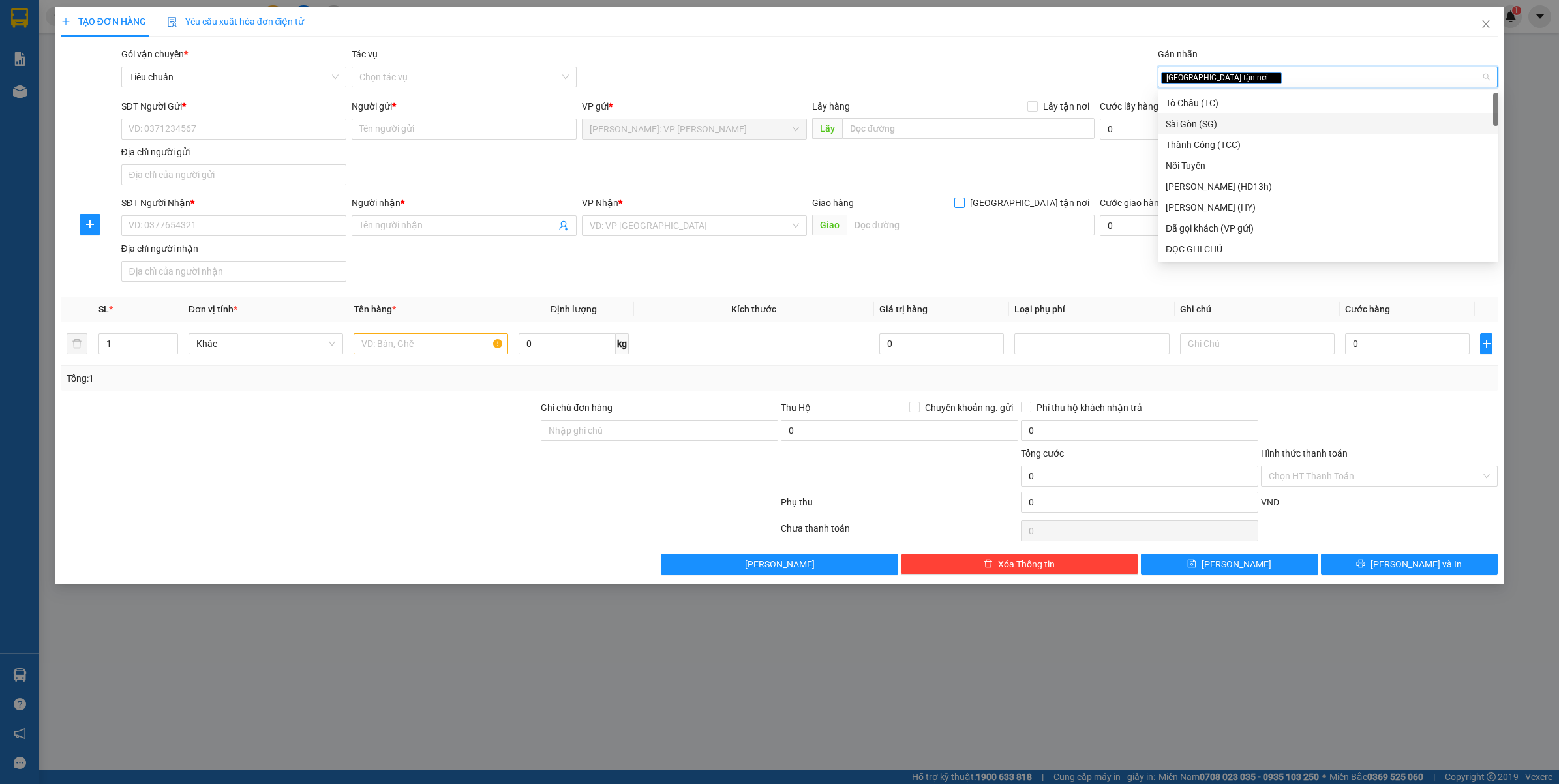
click at [1059, 204] on span "[GEOGRAPHIC_DATA] tận nơi" at bounding box center [1029, 203] width 130 height 14
click at [963, 204] on input "[GEOGRAPHIC_DATA] tận nơi" at bounding box center [959, 202] width 9 height 9
checkbox input "true"
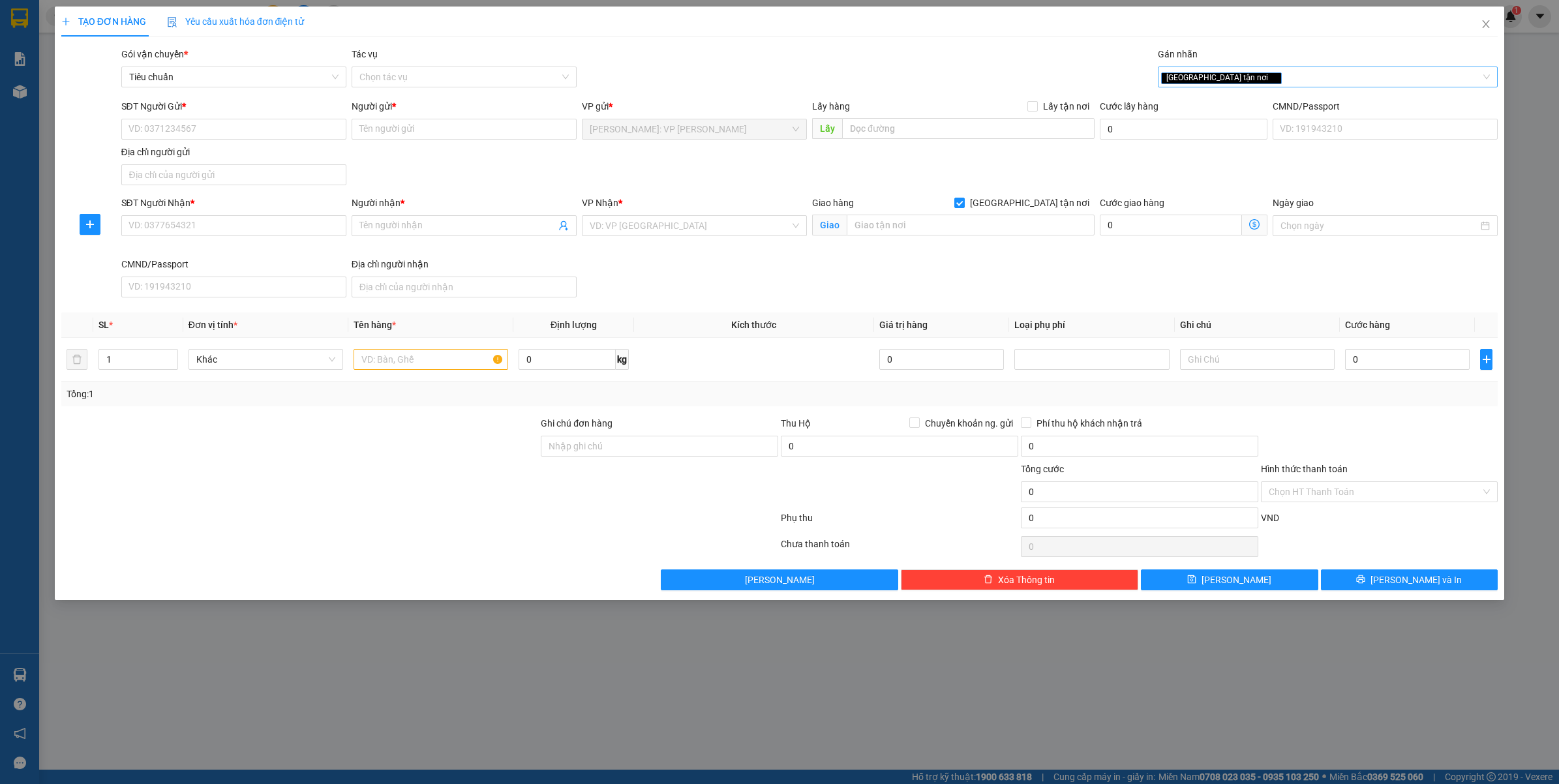
click at [1291, 71] on div "[GEOGRAPHIC_DATA] tận nơi" at bounding box center [1321, 77] width 321 height 16
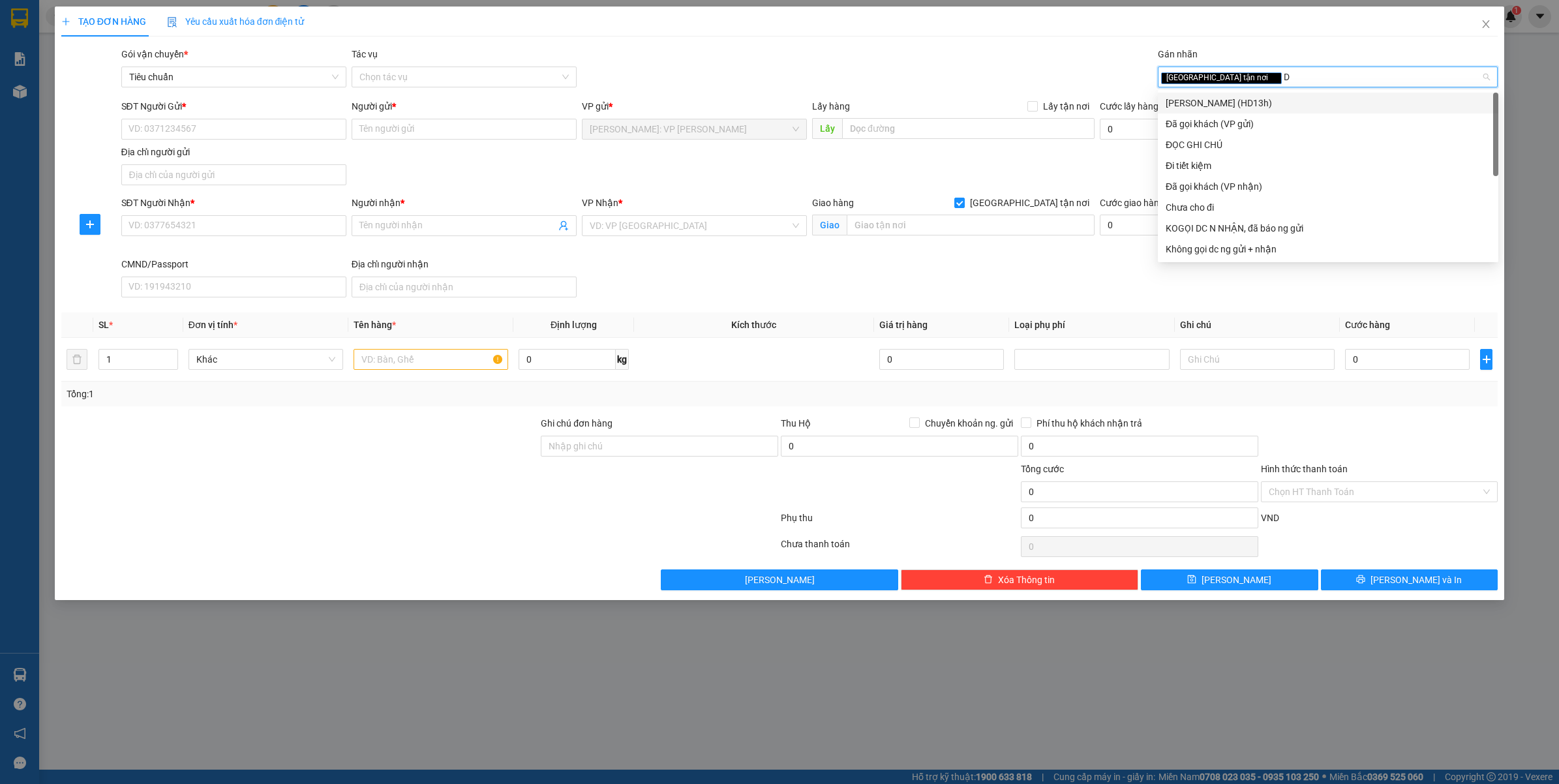
type input "DA"
click at [1245, 99] on div "Đã gọi khách (VP gửi)" at bounding box center [1328, 103] width 325 height 14
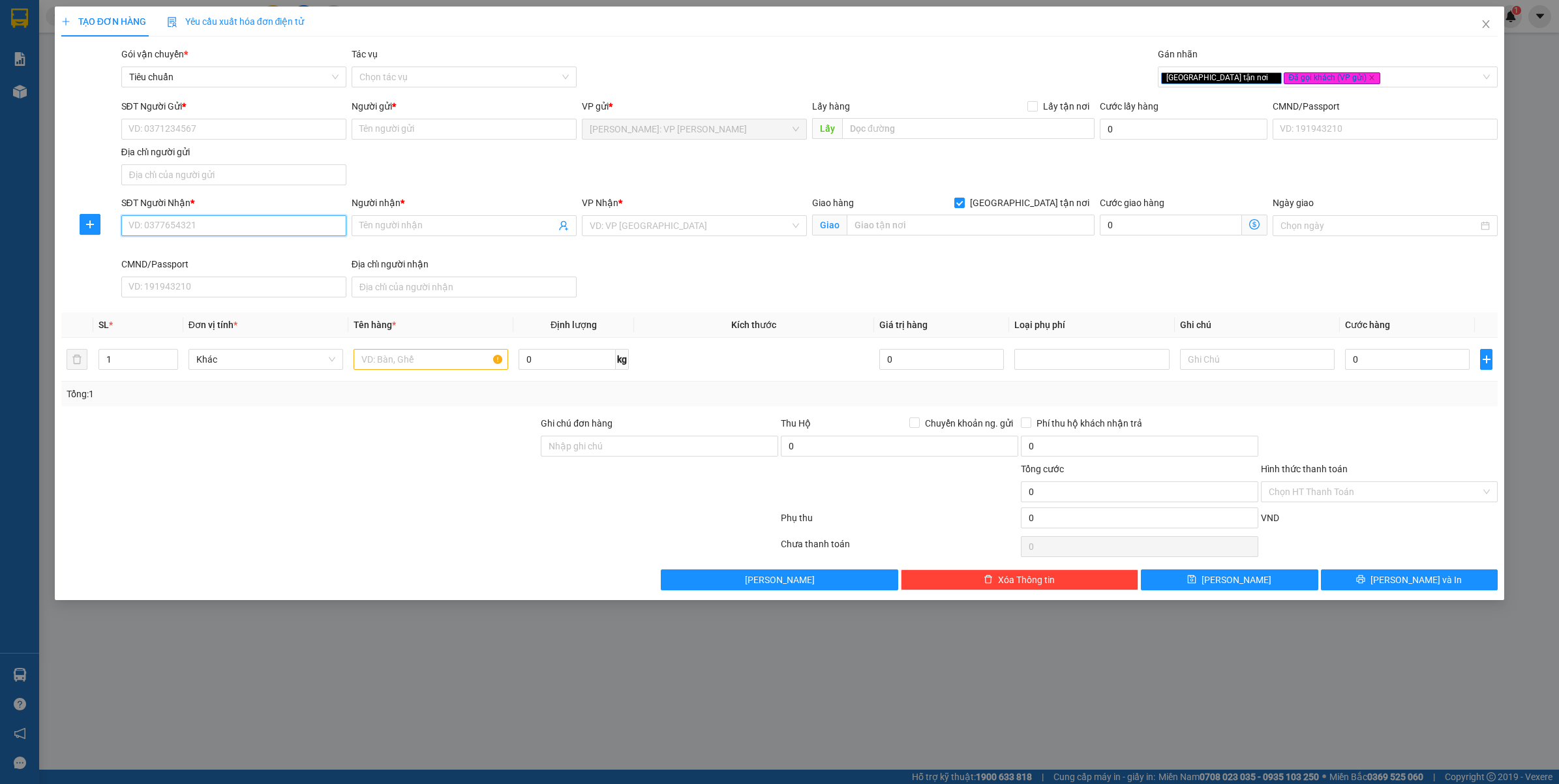
click at [141, 219] on input "SĐT Người Nhận *" at bounding box center [234, 226] width 225 height 21
type input "0394409201"
click at [213, 251] on div "0394409201 - CHỊ [PERSON_NAME]" at bounding box center [234, 253] width 210 height 14
type input "CHỊ [PERSON_NAME]"
type input "68/467 Đ.LĨNH NAM - HOÀNG MAI - [GEOGRAPHIC_DATA]"
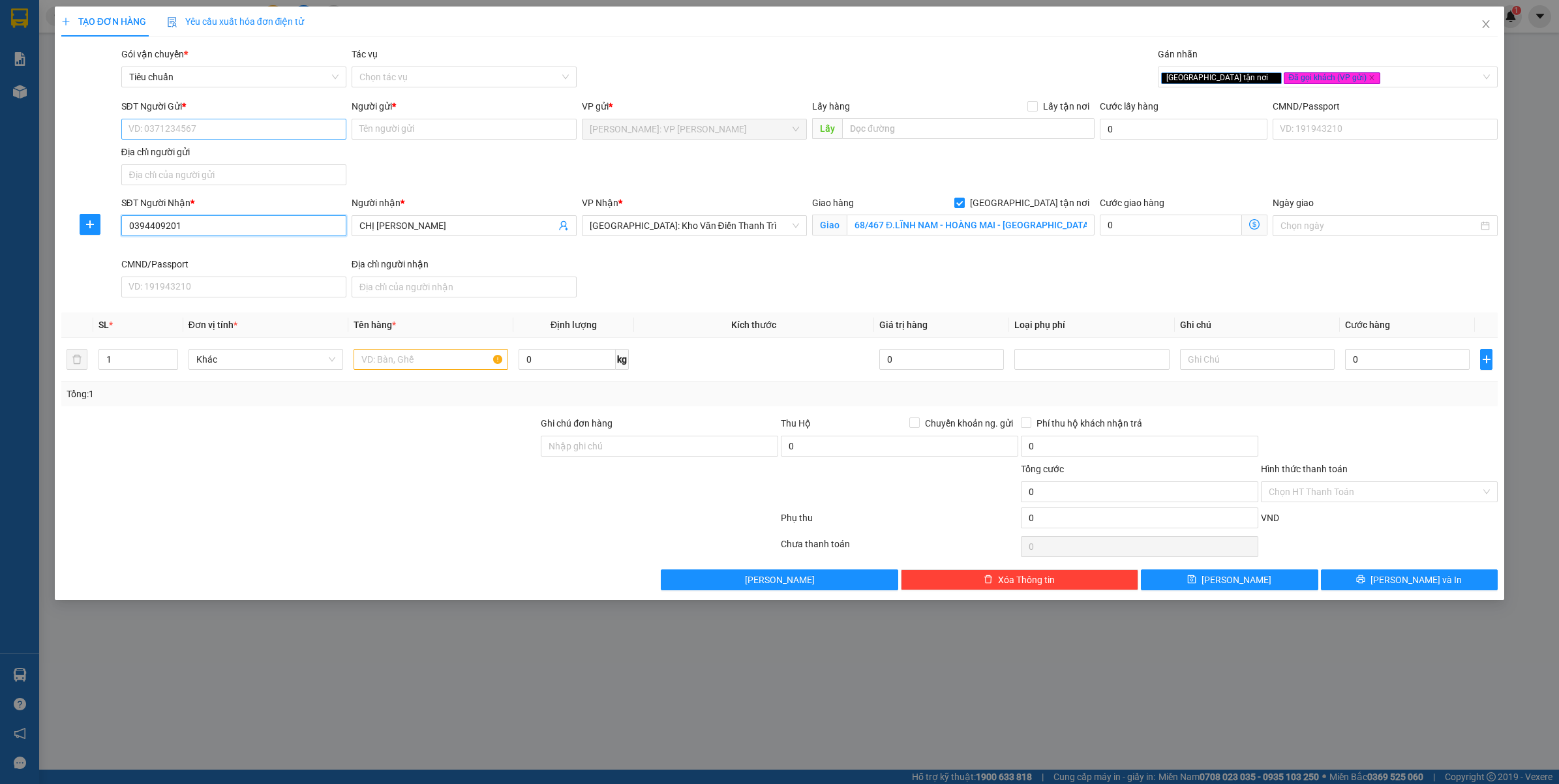
type input "0394409201"
click at [184, 118] on input "SĐT Người Gửi *" at bounding box center [234, 129] width 225 height 21
click at [198, 149] on div "0973521209 - [PERSON_NAME]" at bounding box center [234, 156] width 210 height 14
type input "0973521209"
type input "[PERSON_NAME]"
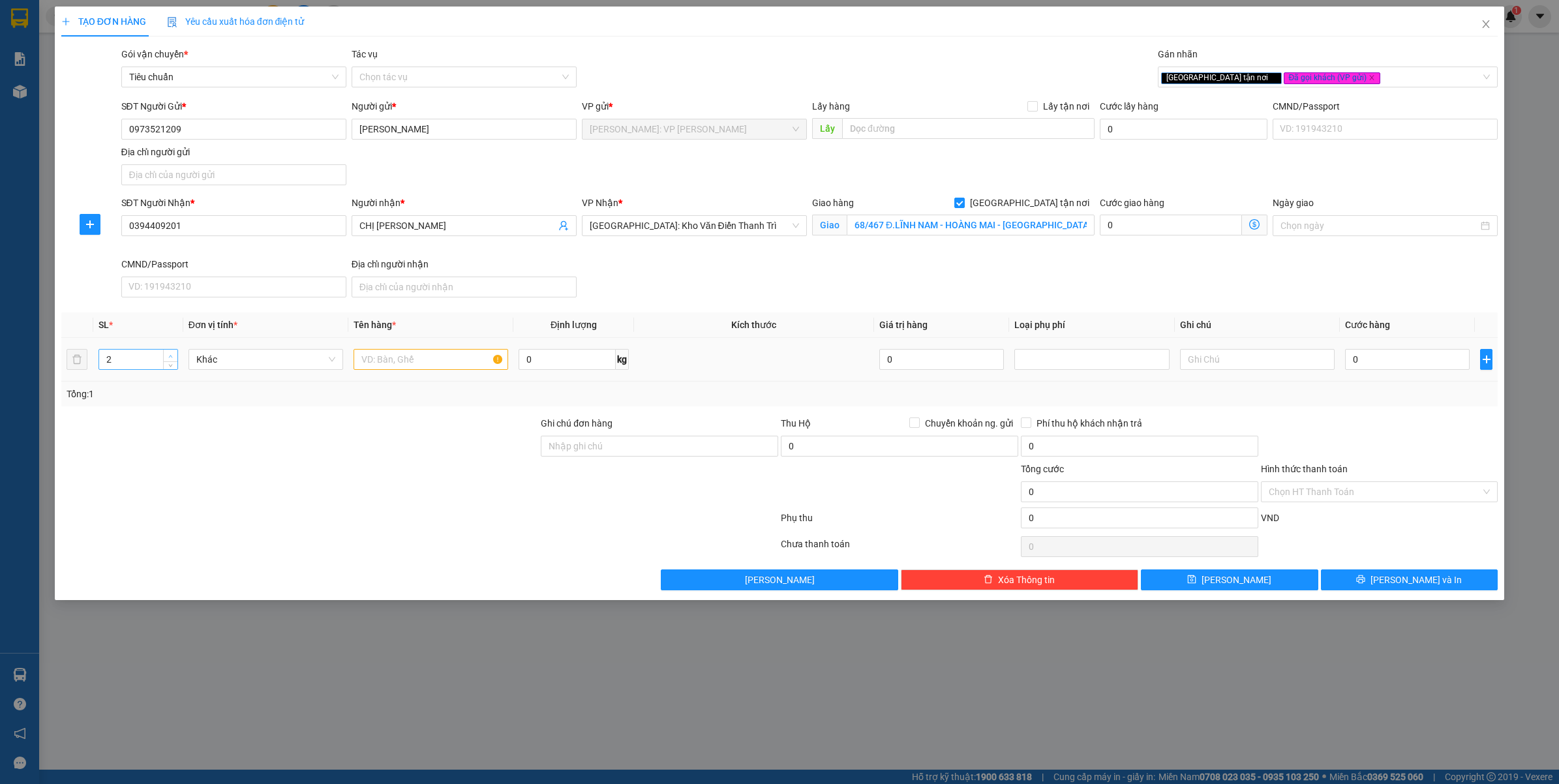
click at [174, 356] on span "up" at bounding box center [171, 356] width 8 height 8
type input "3"
click at [174, 356] on span "up" at bounding box center [171, 356] width 8 height 8
click at [490, 357] on input "text" at bounding box center [431, 359] width 155 height 21
type input "3 THÙNG GIẤY ( MỸ PHẨM )"
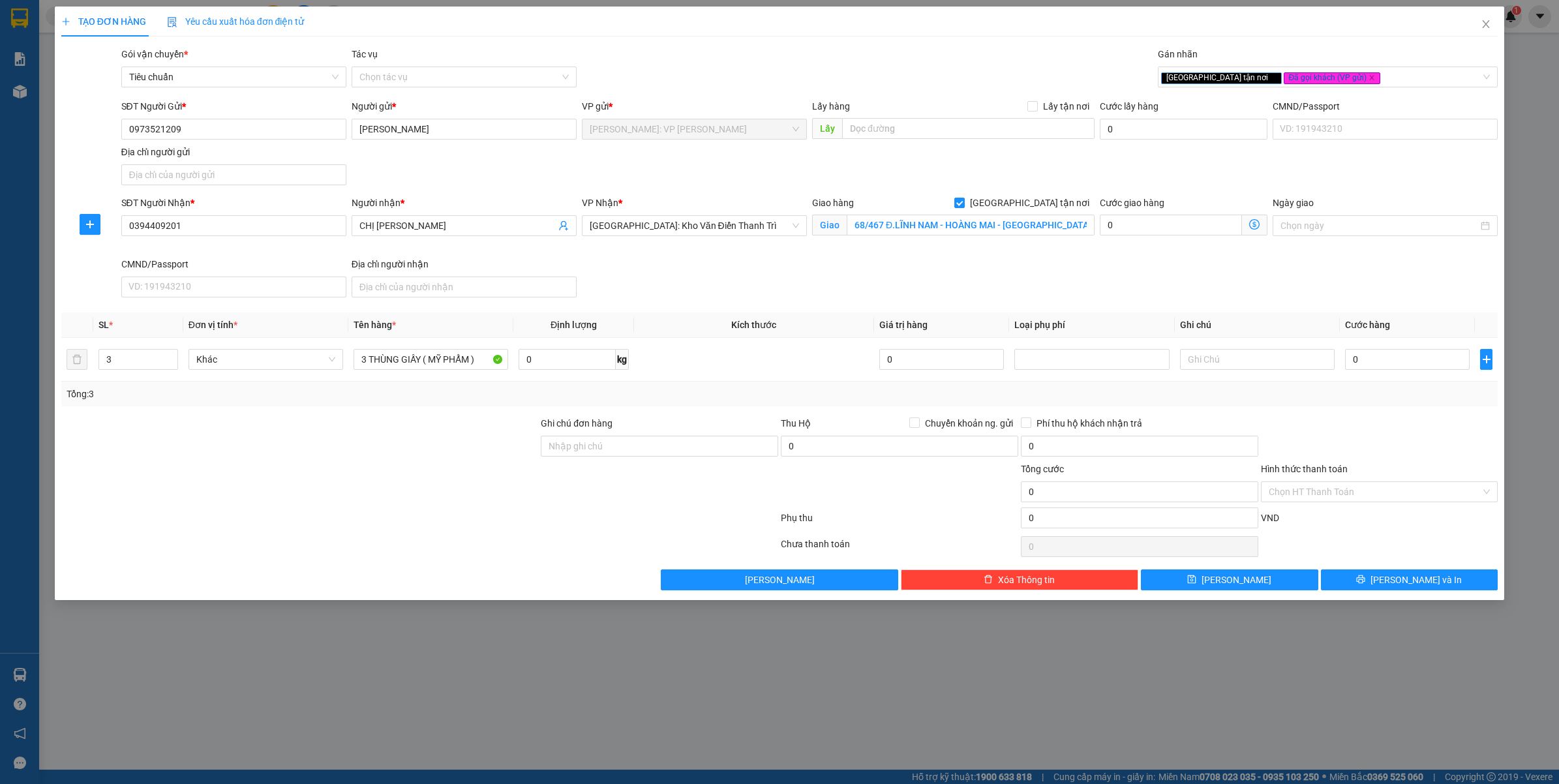
drag, startPoint x: 272, startPoint y: 474, endPoint x: 710, endPoint y: 451, distance: 438.6
click at [274, 476] on div at bounding box center [300, 484] width 480 height 46
click at [672, 444] on input "Ghi chú đơn hàng" at bounding box center [659, 446] width 238 height 21
type input "VẬN CHUYỂN NHẸ TAY - HƯ VỠ KHÔNG ĐỀN"
drag, startPoint x: 373, startPoint y: 504, endPoint x: 836, endPoint y: 466, distance: 464.6
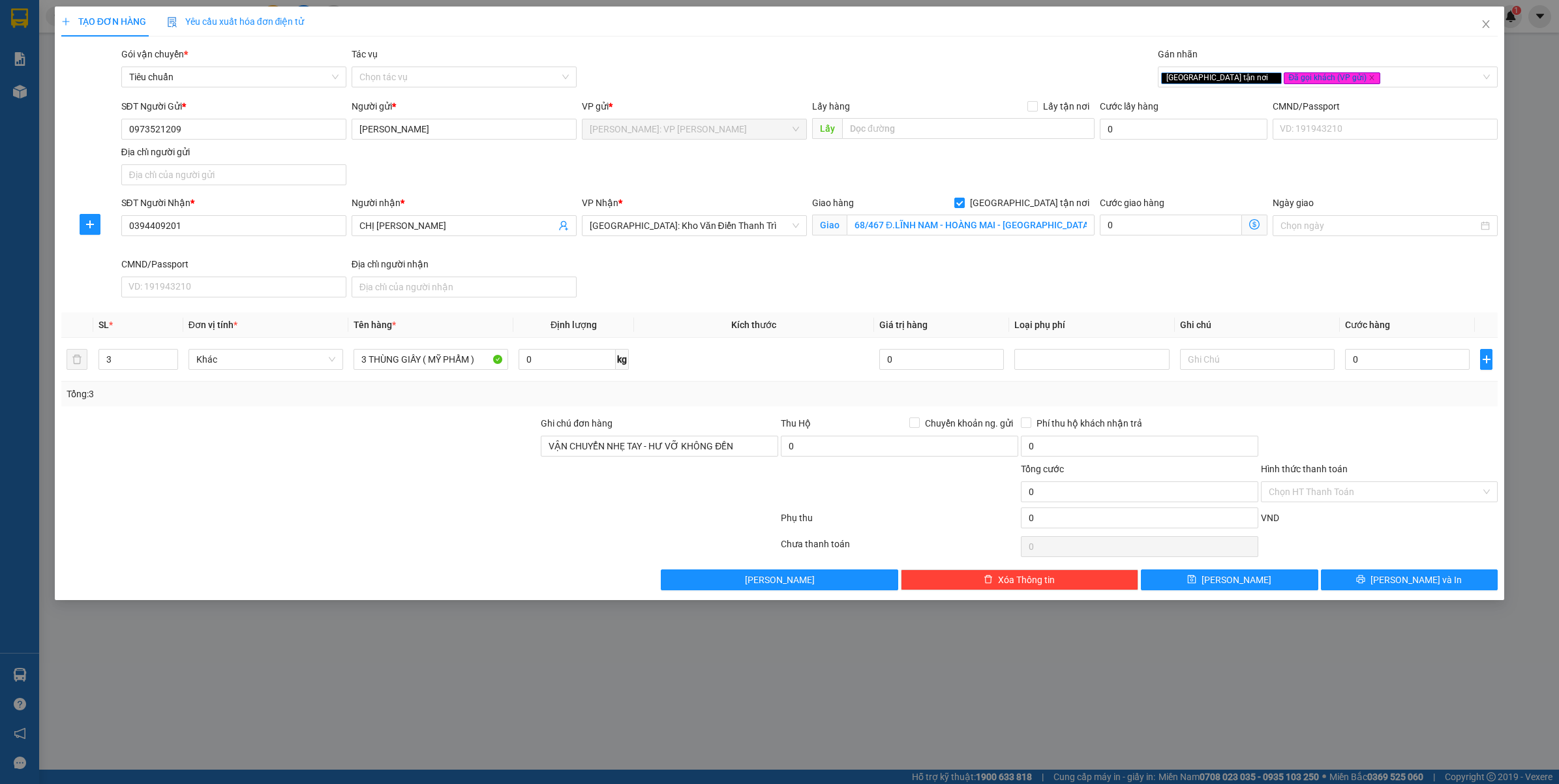
click at [375, 504] on div at bounding box center [300, 484] width 480 height 46
click at [1423, 363] on input "0" at bounding box center [1407, 359] width 124 height 21
type input "2"
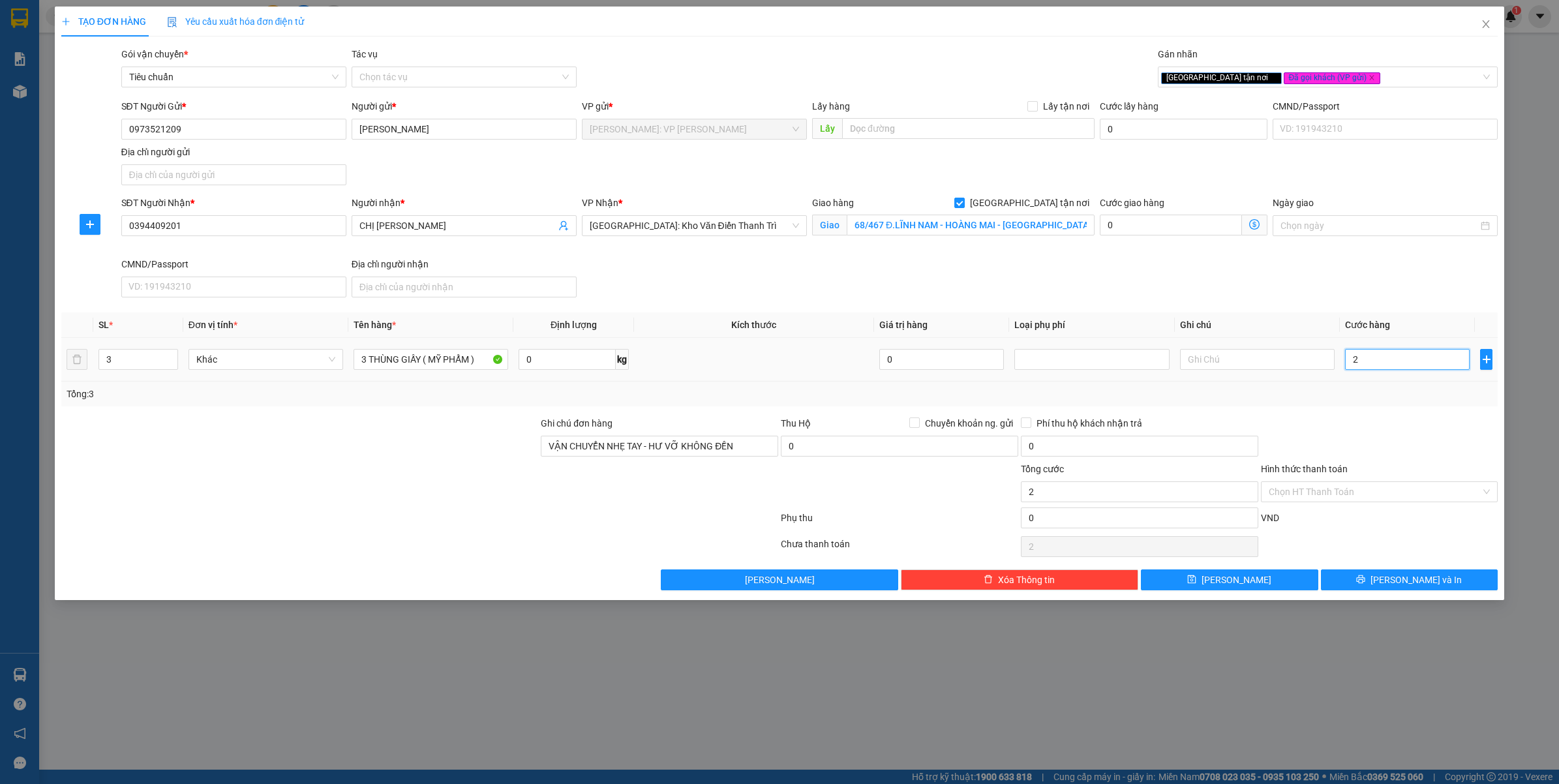
type input "26"
type input "260"
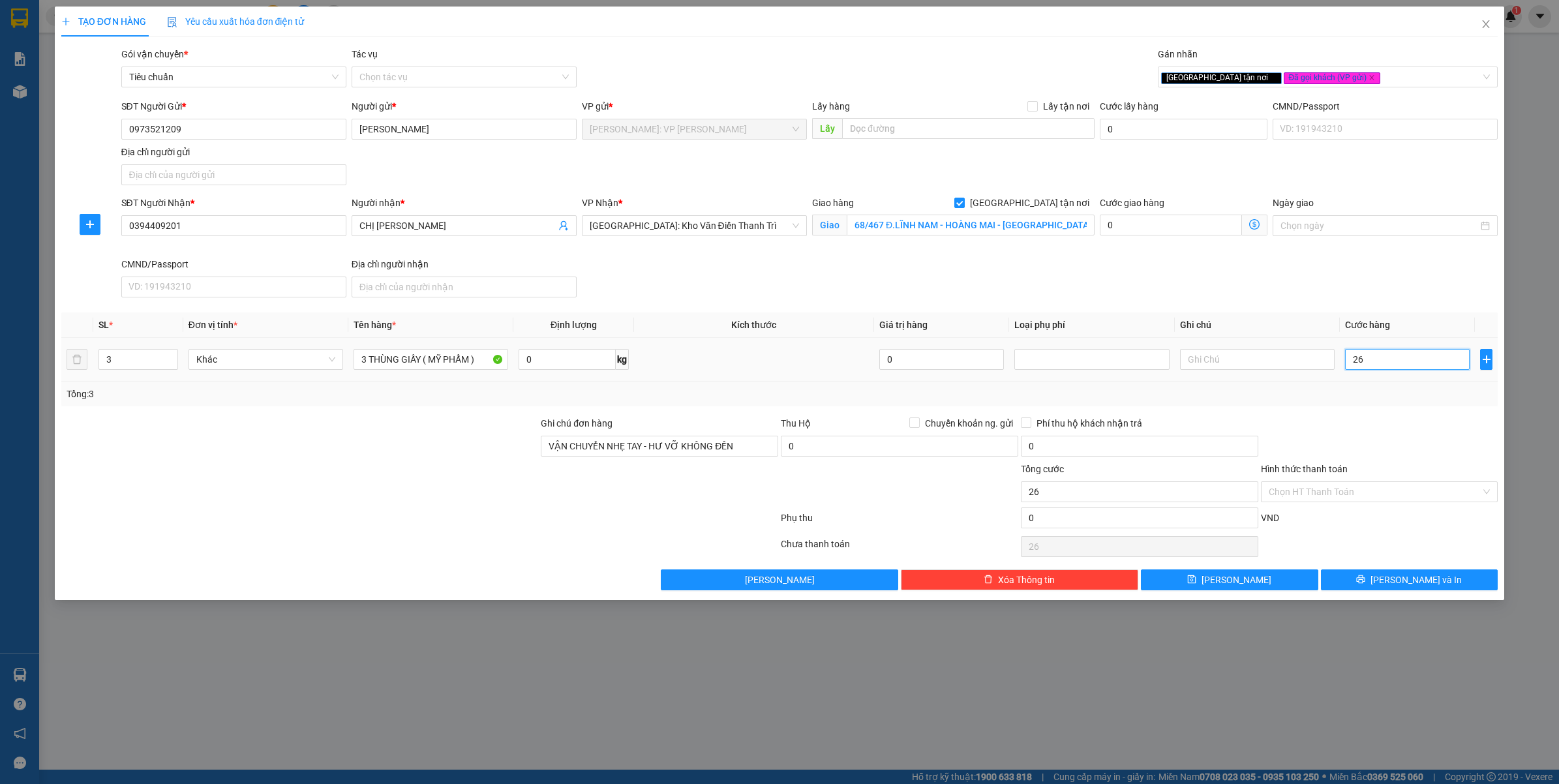
type input "260"
click at [1394, 409] on div "Transit Pickup Surcharge Ids Transit Deliver Surcharge Ids Transit Deliver Surc…" at bounding box center [780, 319] width 1437 height 543
type input "260.000"
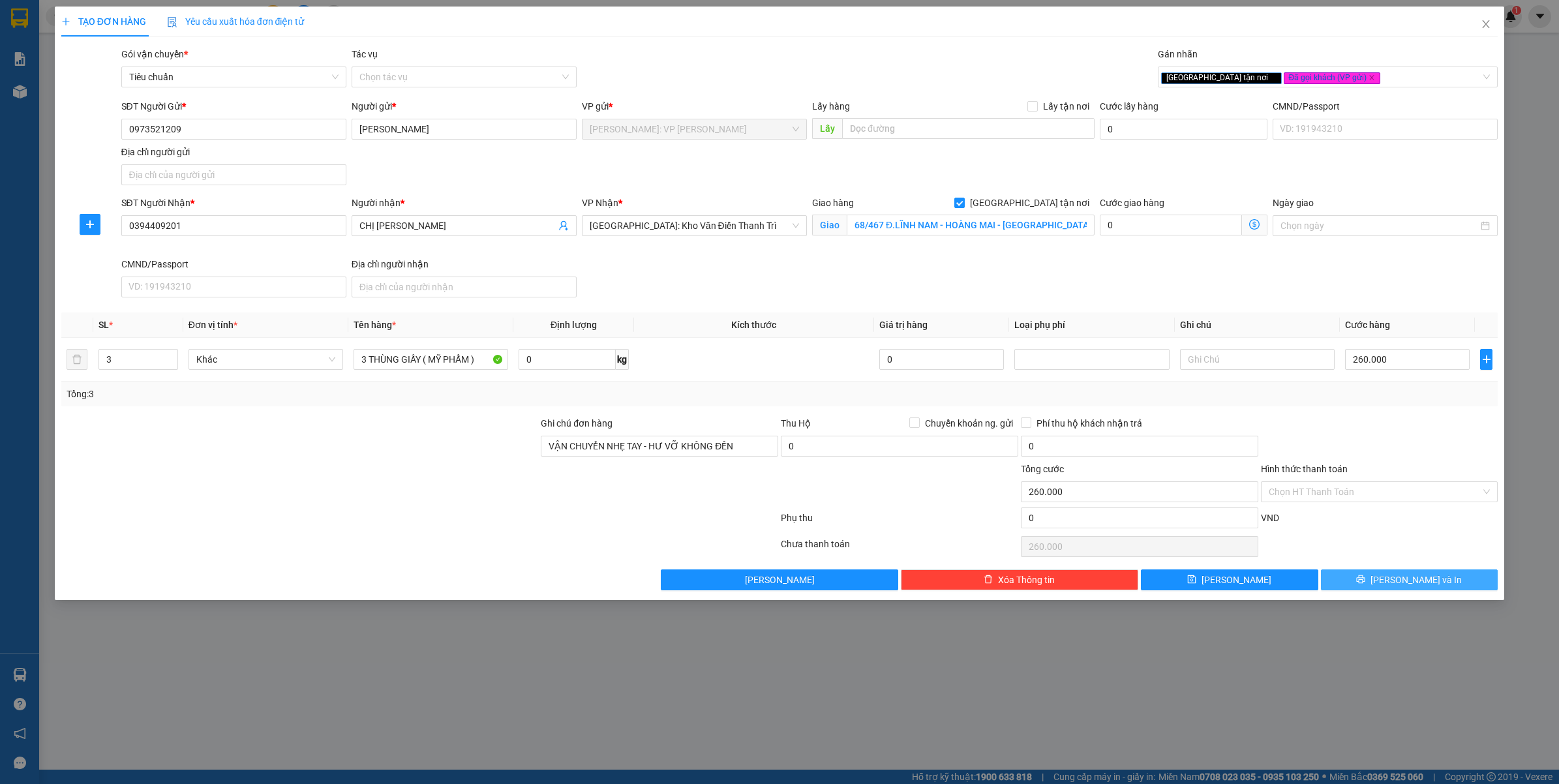
click at [1370, 584] on button "[PERSON_NAME] và In" at bounding box center [1409, 580] width 177 height 21
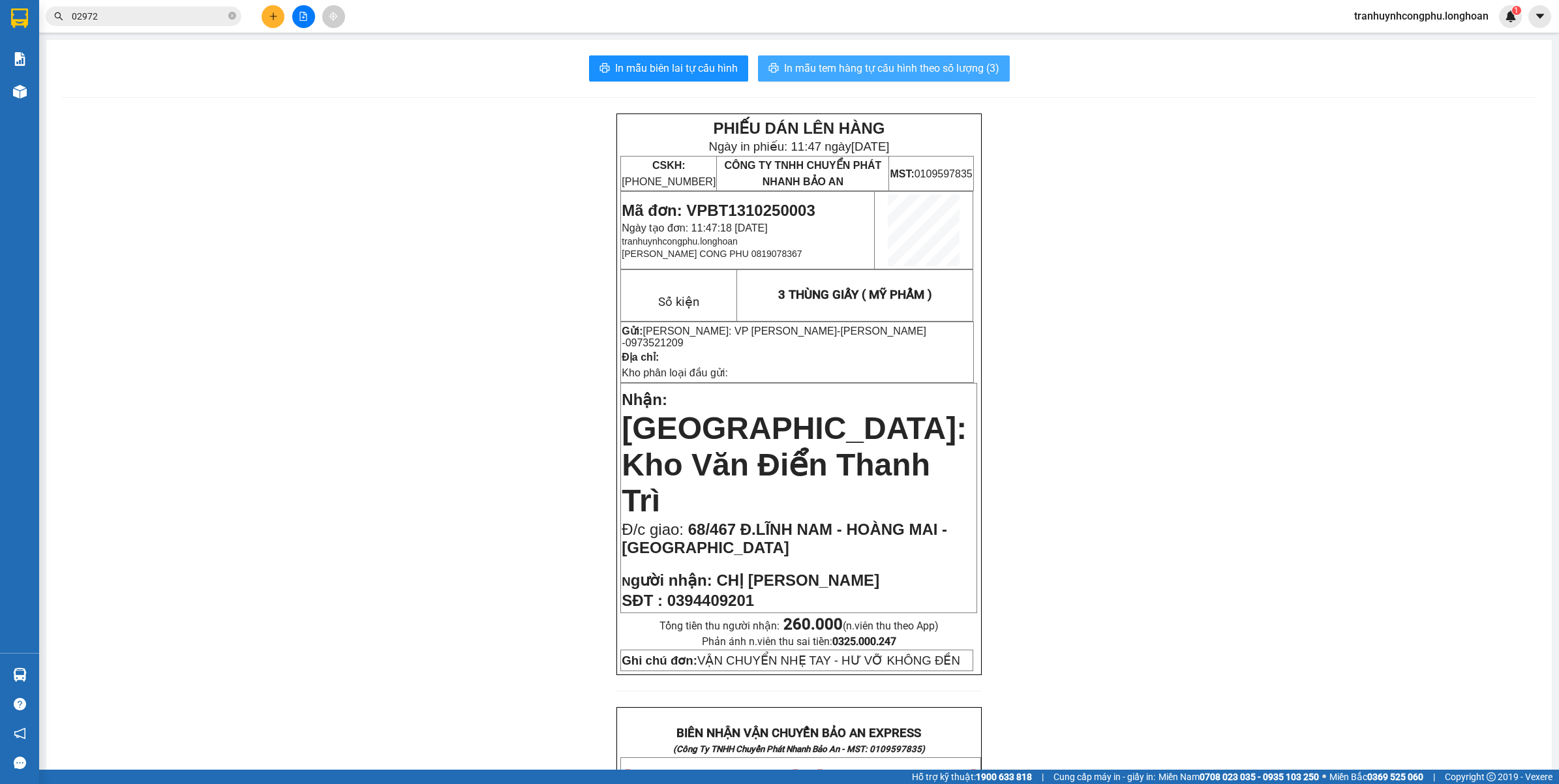
click at [834, 58] on button "In mẫu tem hàng tự cấu hình theo số lượng (3)" at bounding box center [884, 69] width 252 height 26
click at [684, 337] on span "0973521209" at bounding box center [654, 342] width 58 height 11
copy span "0973521209"
click at [1013, 346] on div "PHIẾU DÁN LÊN HÀNG Ngày in phiếu: 11:47 [DATE] CSKH: [PHONE_NUMBER] CÔNG TY TNH…" at bounding box center [799, 787] width 1475 height 1347
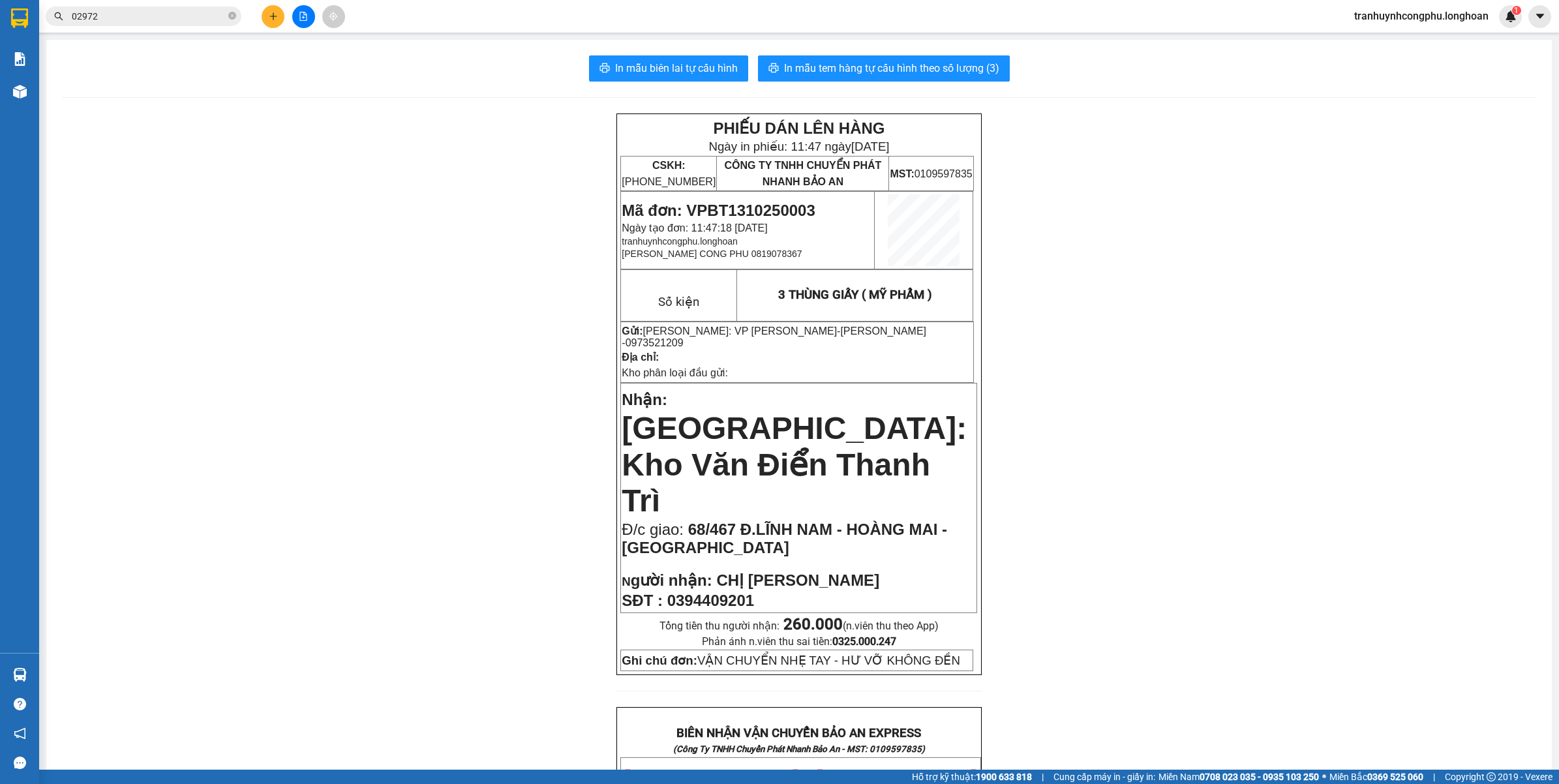
click at [684, 337] on span "0973521209" at bounding box center [654, 342] width 58 height 11
click at [705, 592] on span "0394409201" at bounding box center [710, 600] width 87 height 18
copy span "0394409201"
click at [541, 575] on div "PHIẾU DÁN LÊN HÀNG Ngày in phiếu: 11:47 [DATE] CSKH: [PHONE_NUMBER] CÔNG TY TNH…" at bounding box center [799, 787] width 1475 height 1347
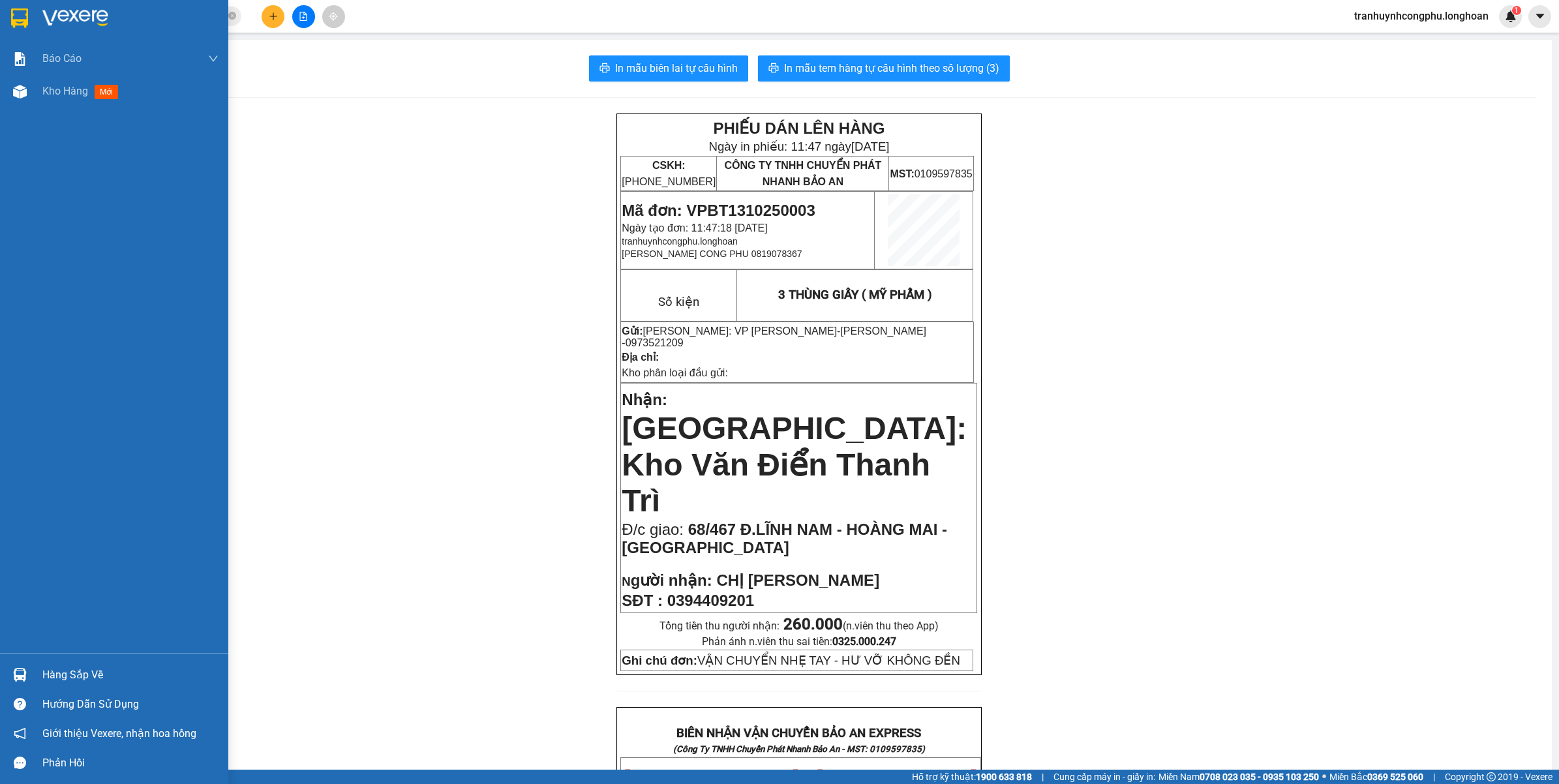
drag, startPoint x: 58, startPoint y: 113, endPoint x: 361, endPoint y: 246, distance: 330.9
click at [60, 115] on div "Báo cáo 1. Báo cáo nộp tiền các vp 3. Doanh Thu theo VP Gửi (mới) 9. Thống kê đ…" at bounding box center [114, 347] width 229 height 611
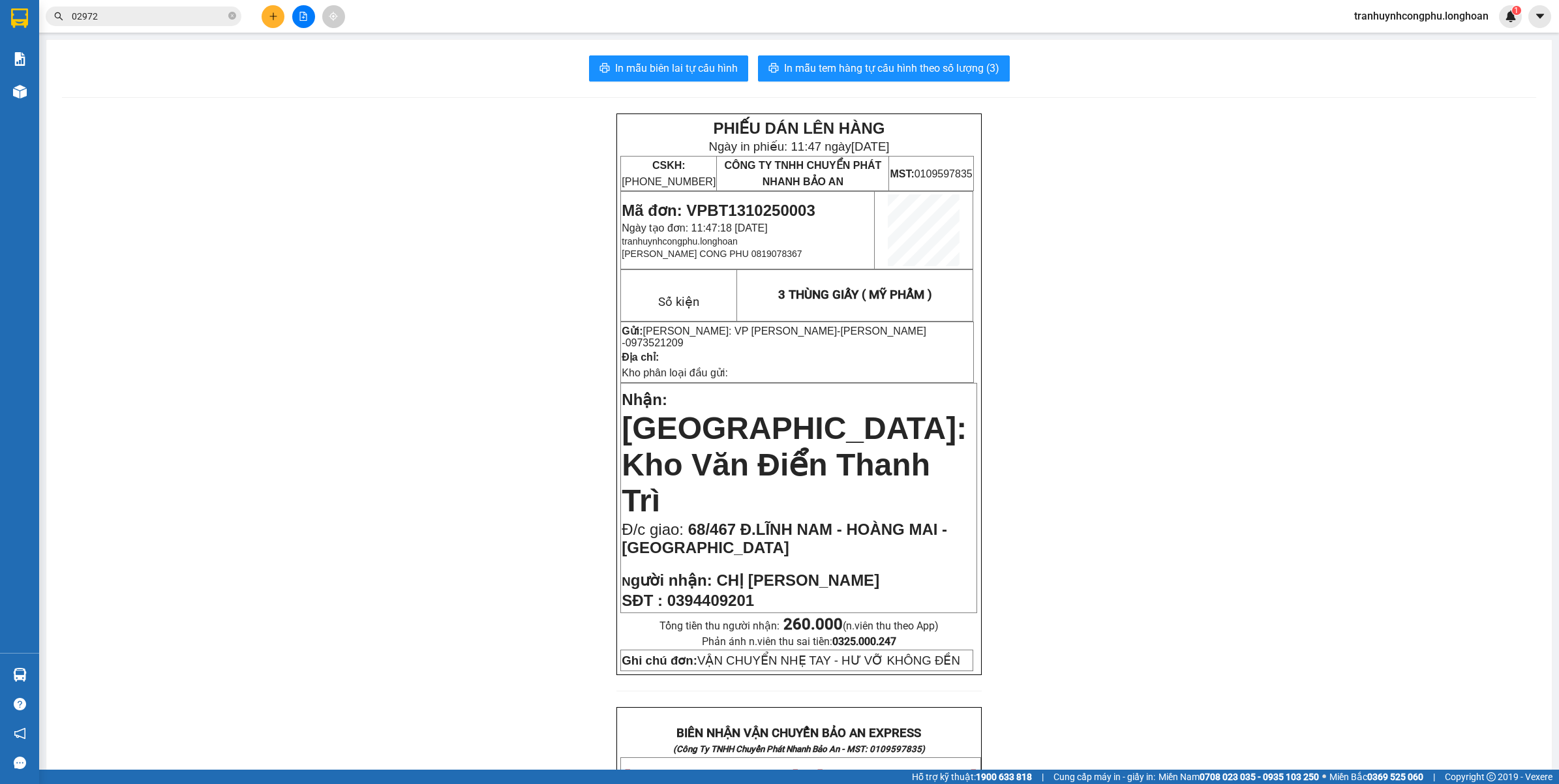
click at [7, 95] on div "Kho hàng mới" at bounding box center [20, 92] width 39 height 33
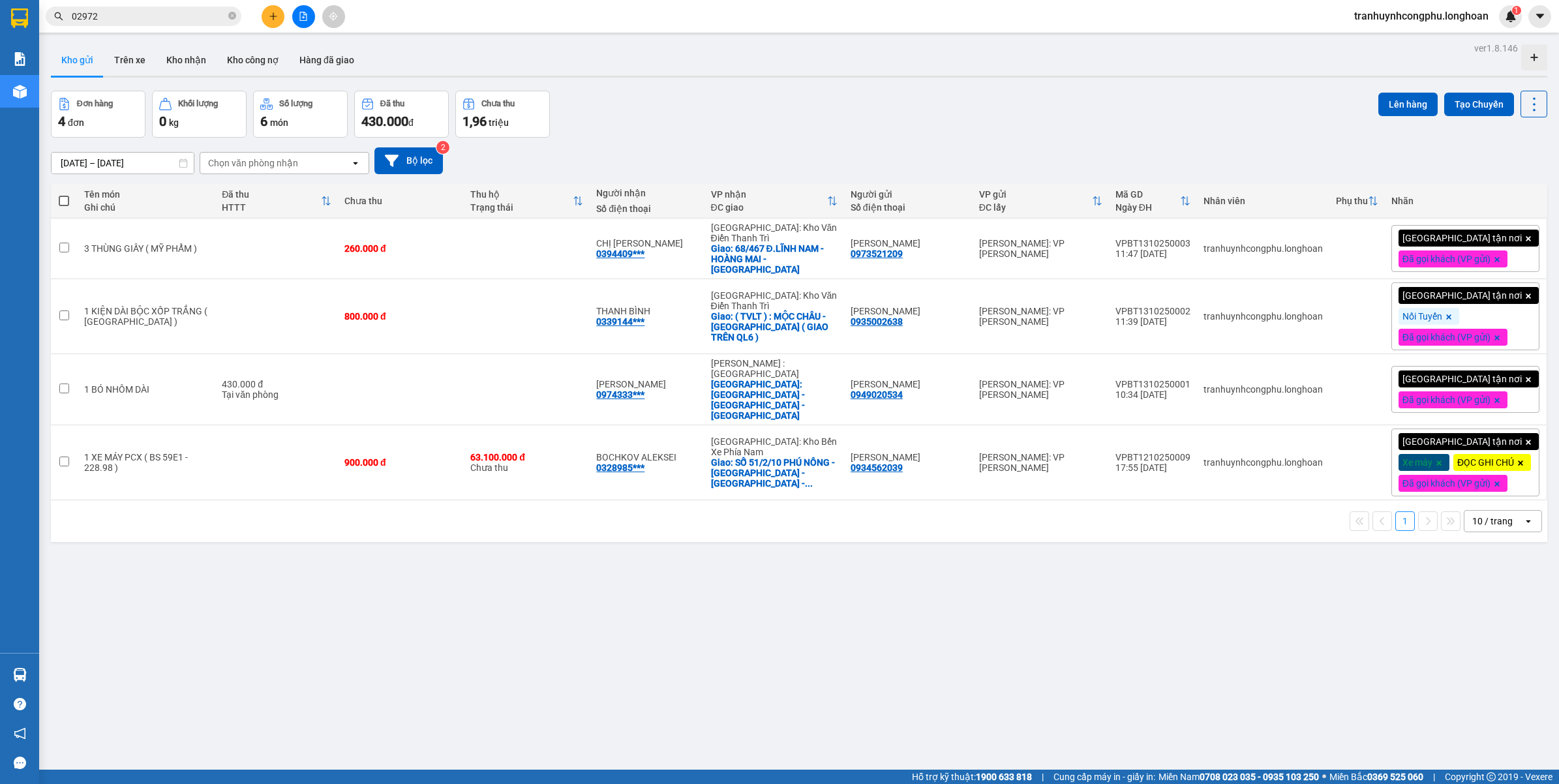
click at [1406, 11] on span "tranhuynhcongphu.longhoan" at bounding box center [1421, 16] width 155 height 16
click at [1397, 37] on span "Đăng xuất" at bounding box center [1425, 41] width 130 height 14
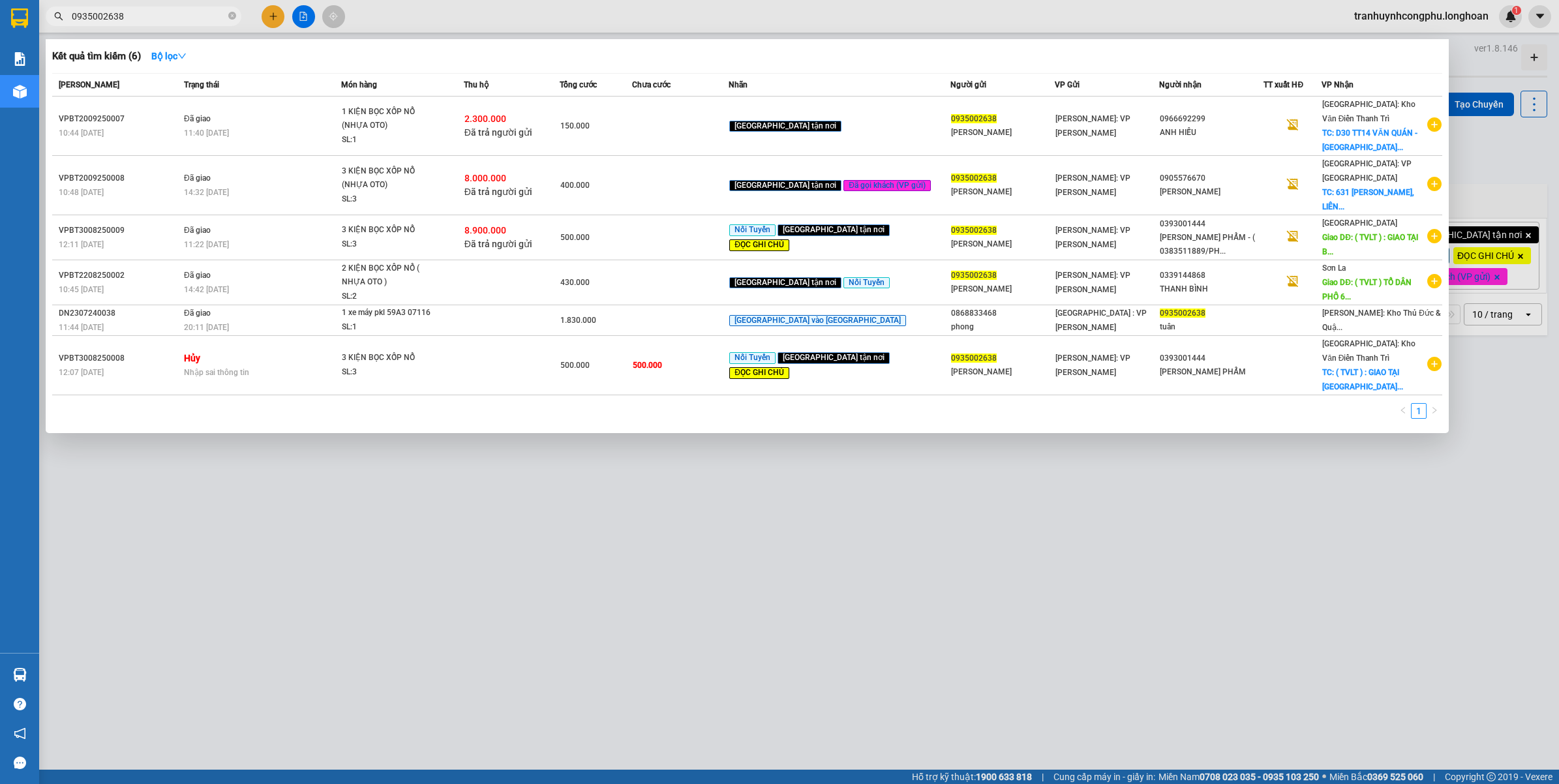
type input "0935002638"
click at [403, 546] on div at bounding box center [779, 392] width 1559 height 784
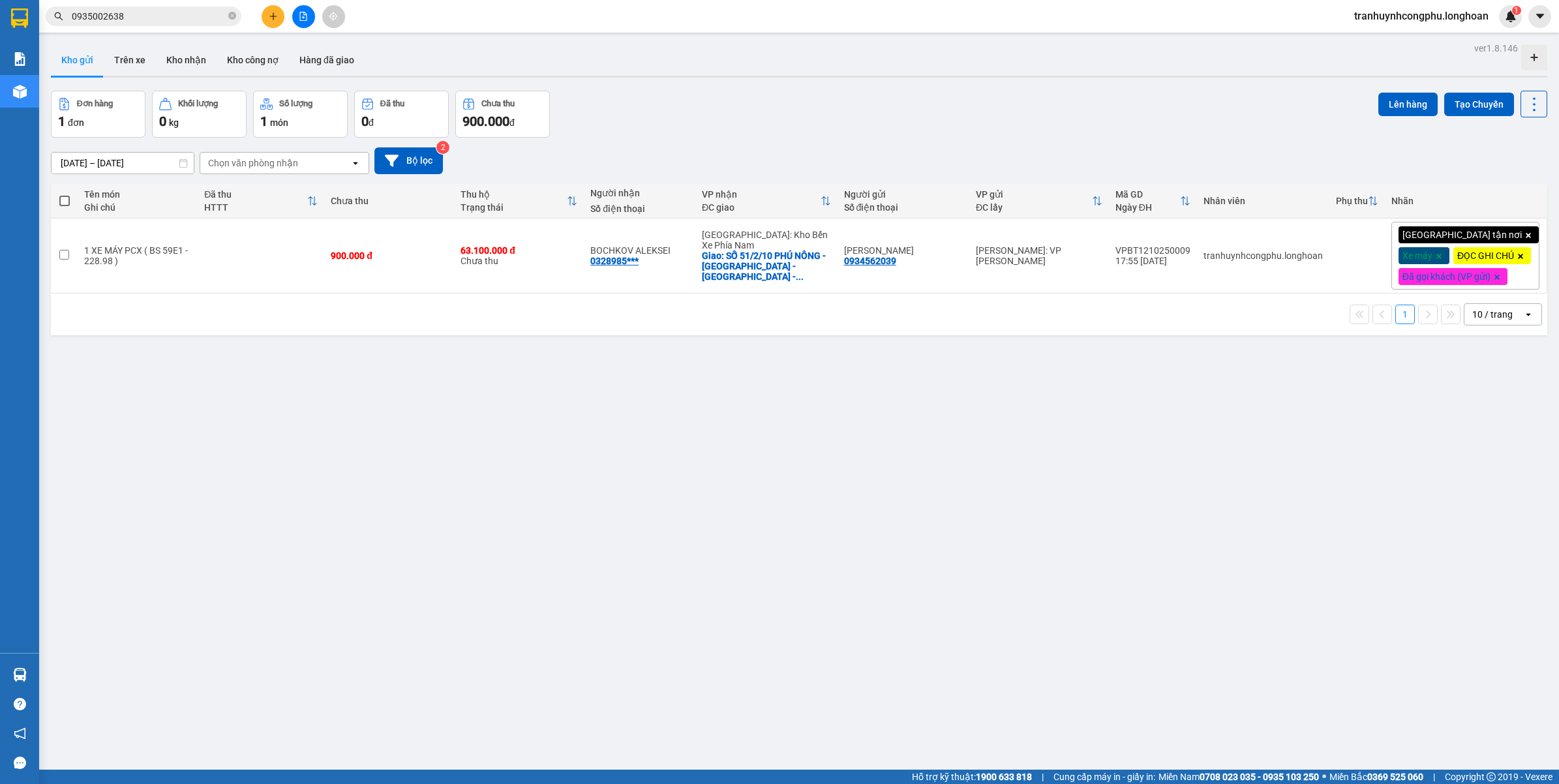
click at [181, 7] on span "0935002638" at bounding box center [143, 16] width 196 height 20
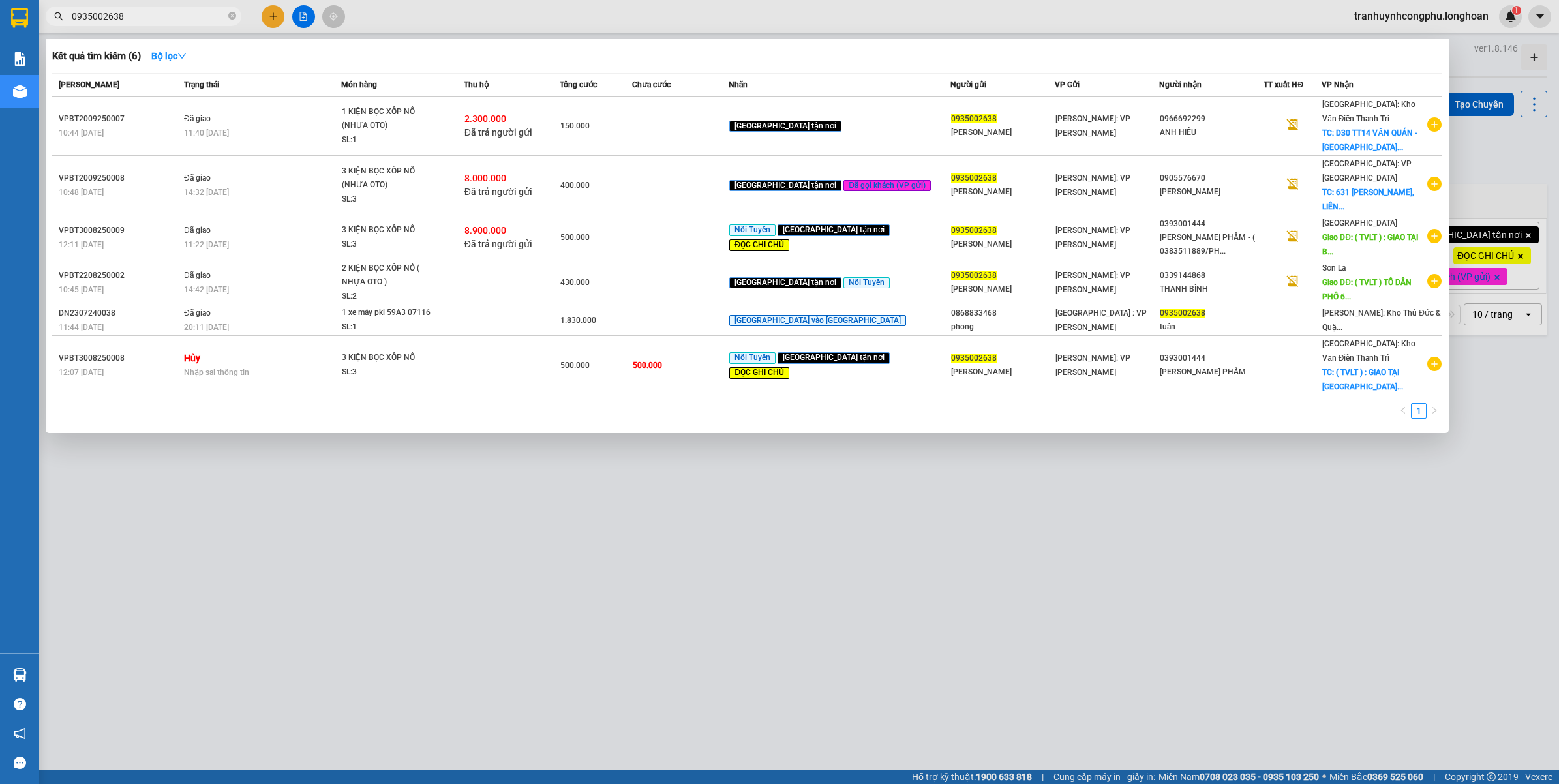
click at [178, 39] on div "Kết quả tìm kiếm ( 6 ) Bộ lọc Mã ĐH Trạng thái Món hàng Thu hộ Tổng cước Chưa c…" at bounding box center [747, 236] width 1403 height 394
click at [194, 14] on input "0935002638" at bounding box center [149, 16] width 154 height 14
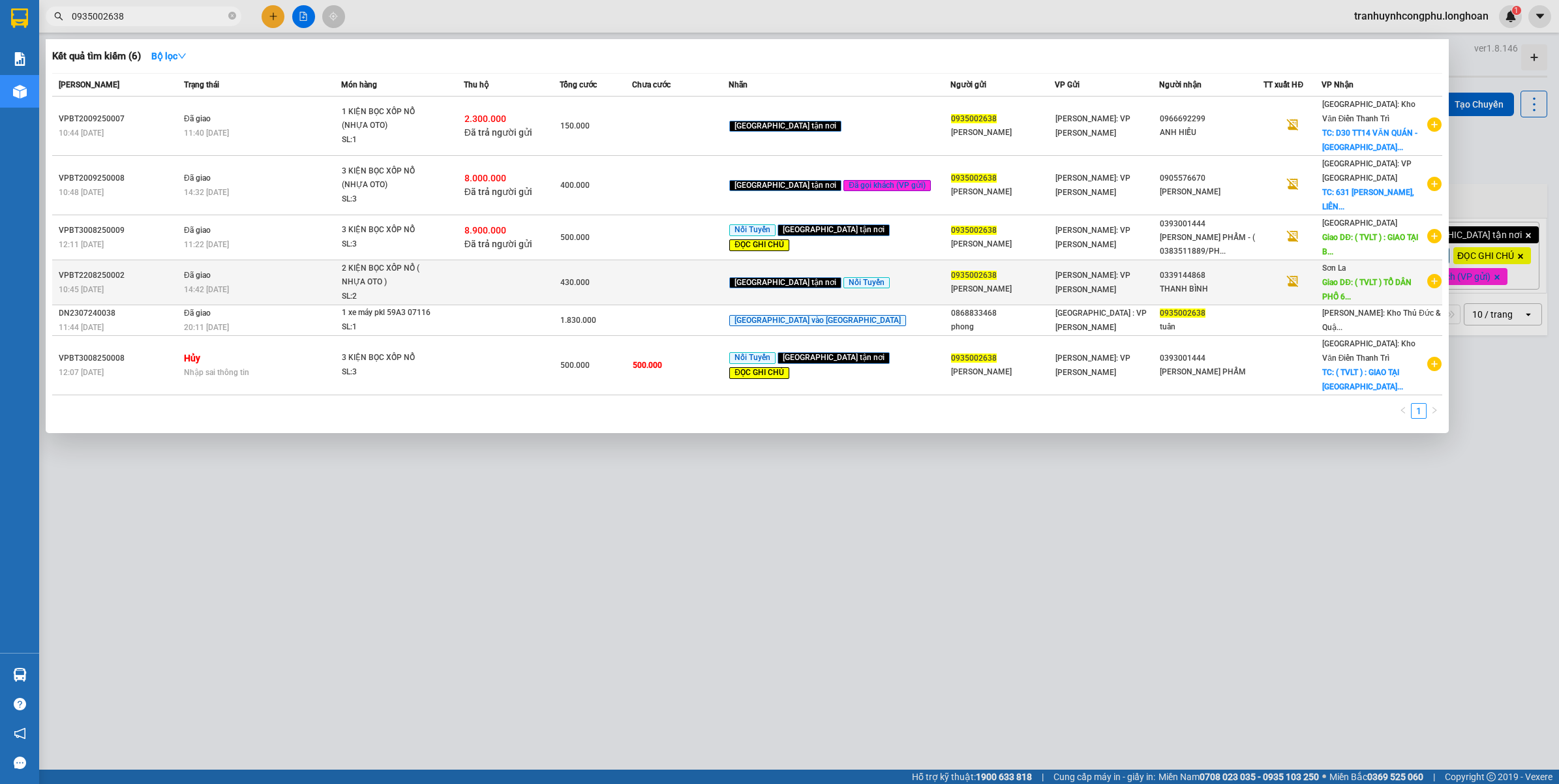
click at [1203, 282] on div "THANH BÌNH" at bounding box center [1211, 289] width 103 height 14
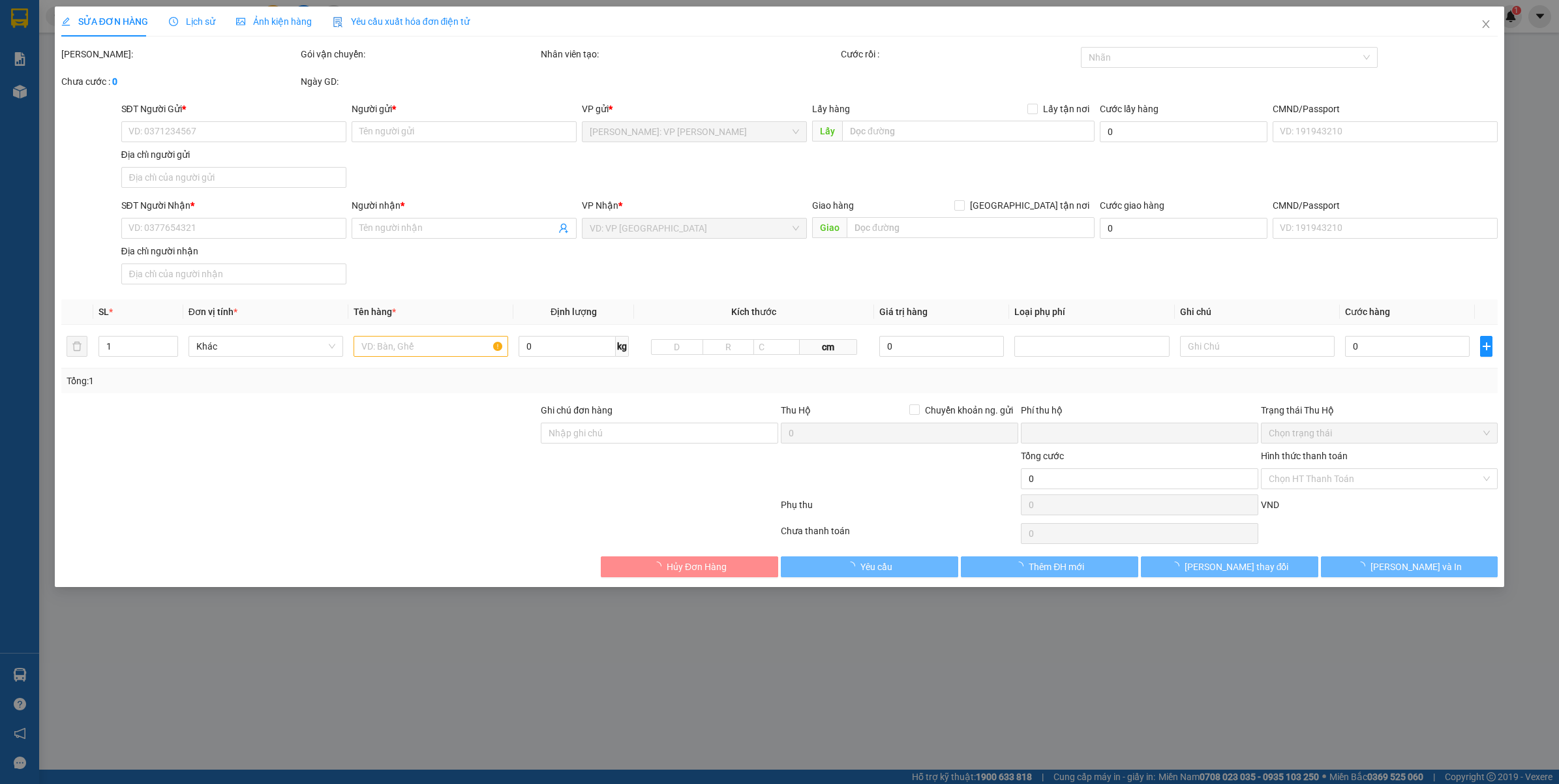
type input "0935002638"
type input "[PERSON_NAME]"
type input "0339144868"
type input "THANH BÌNH"
type input "( TVLT ) TỔ DÂN PHỐ 66 - F.[GEOGRAPHIC_DATA] - [GEOGRAPHIC_DATA] - [GEOGRAPHIC_…"
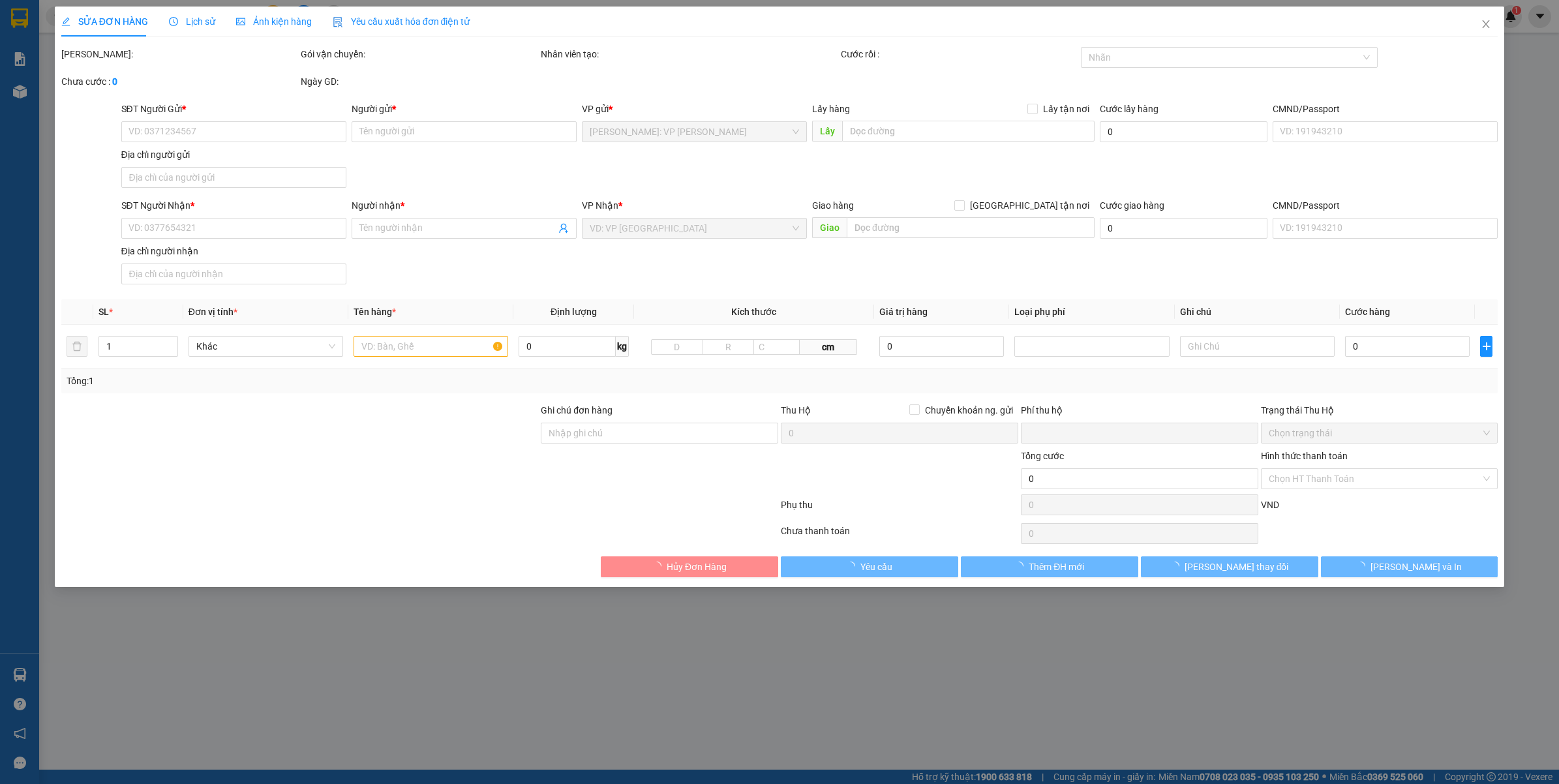
type input "HÀNG DỄ VỠ NHẸ TAY GIÚP E"
type input "0"
type input "430.000"
type input "60.000"
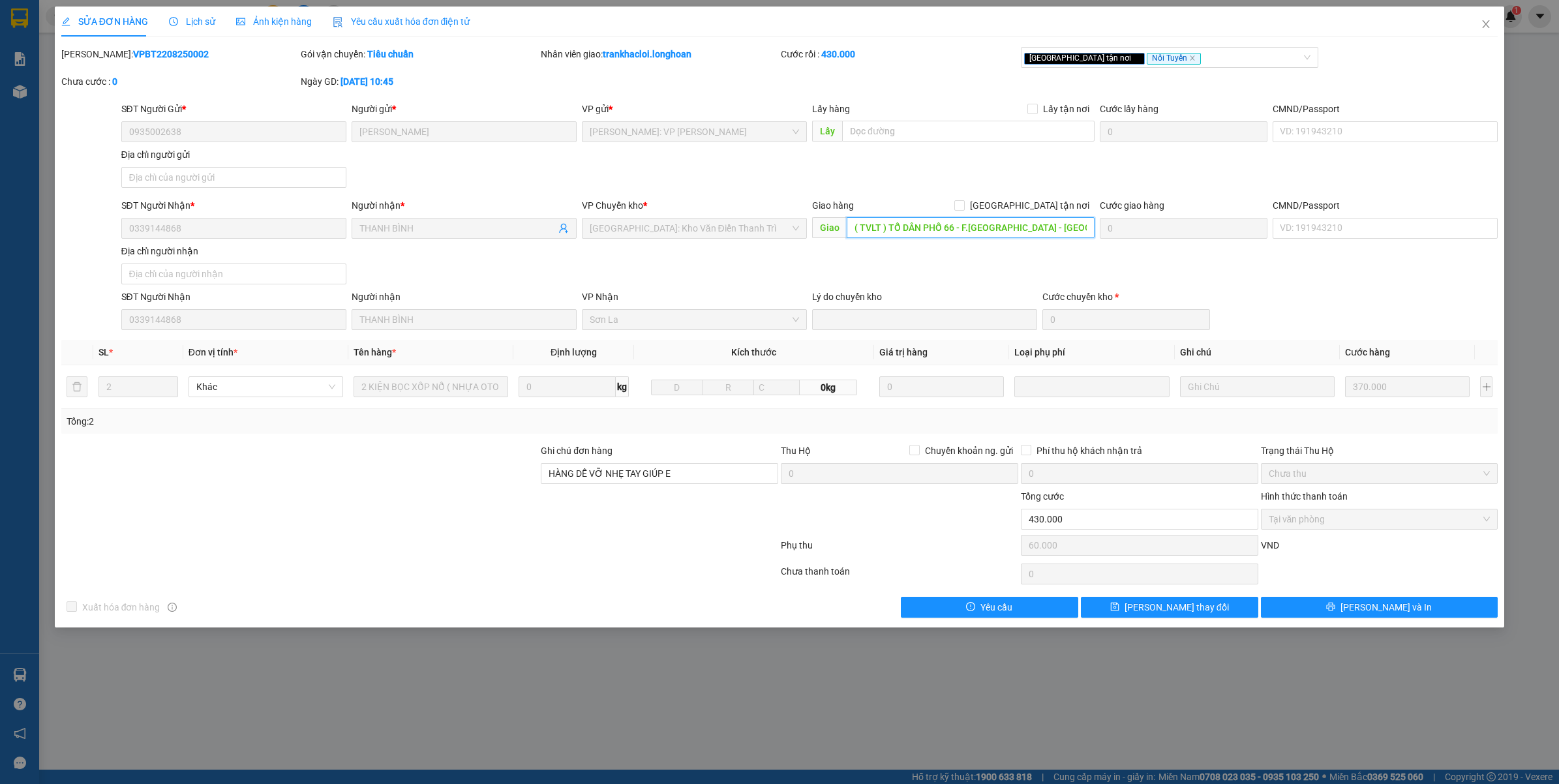
click at [970, 232] on input "( TVLT ) TỔ DÂN PHỐ 66 - F.[GEOGRAPHIC_DATA] - [GEOGRAPHIC_DATA] - [GEOGRAPHIC_…" at bounding box center [970, 228] width 248 height 21
click at [886, 271] on div "SĐT Người Nhận * 0339144868 Người nhận * THANH BÌNH VP Chuyển kho * Hà Nội: Kho…" at bounding box center [809, 243] width 1382 height 91
click at [1490, 21] on icon "close" at bounding box center [1486, 24] width 10 height 10
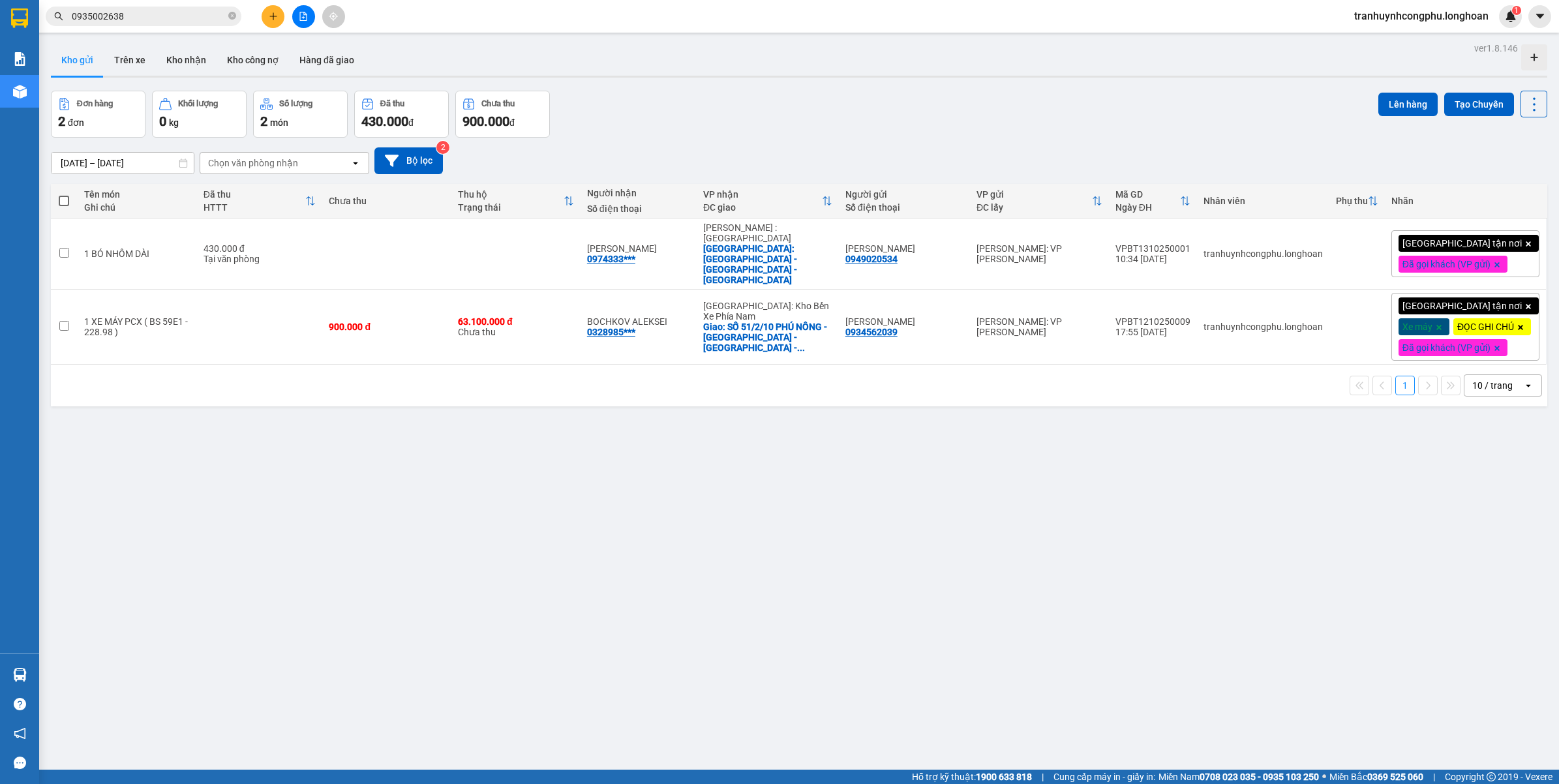
click at [932, 538] on div "ver 1.8.146 Kho gửi Trên xe Kho nhận Kho công nợ Hàng đã giao Đơn hàng 2 đơn Kh…" at bounding box center [799, 431] width 1507 height 784
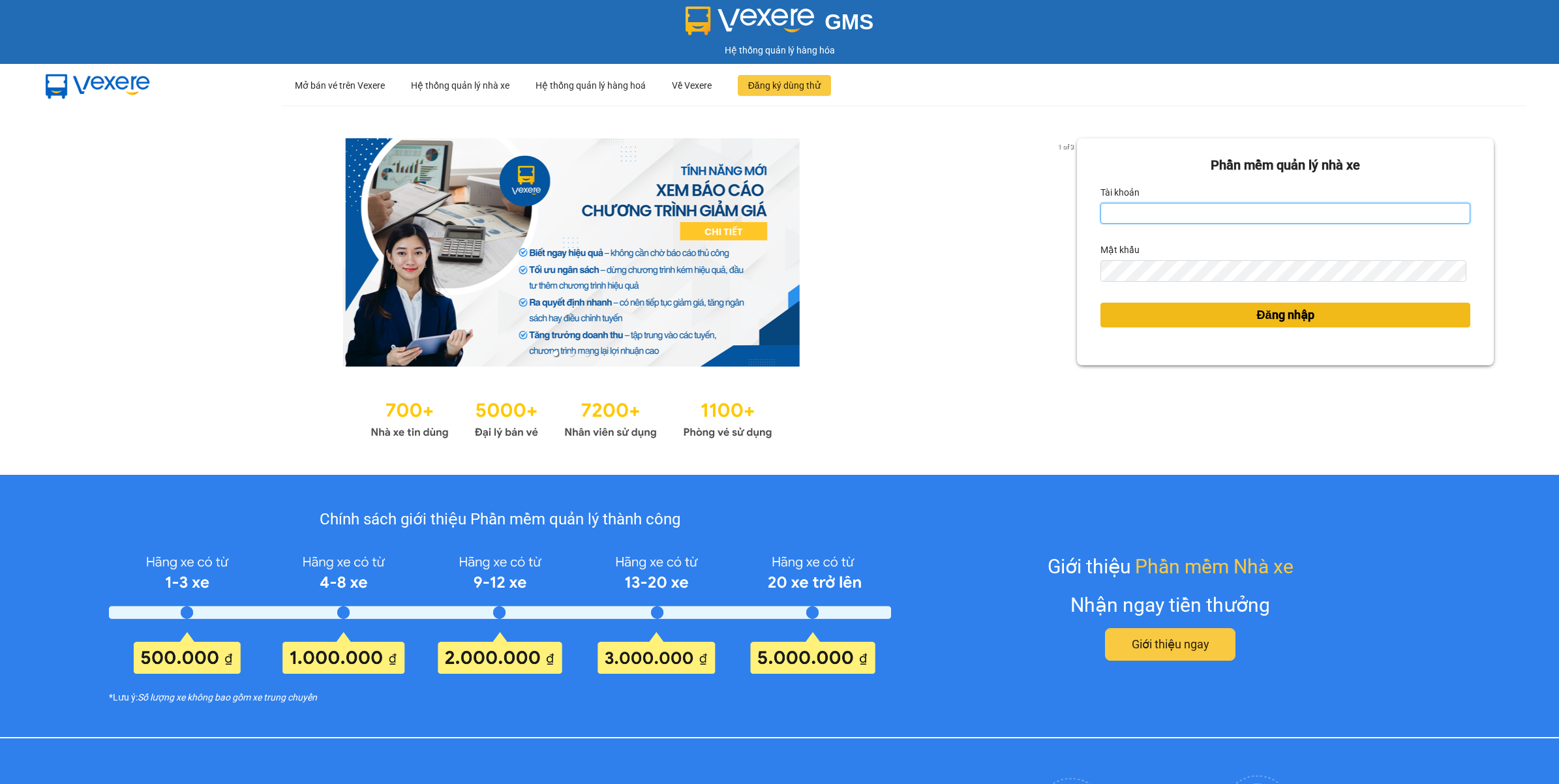
type input "tranhuynhcongphu.longhoan"
click at [1241, 311] on button "Đăng nhập" at bounding box center [1285, 315] width 370 height 25
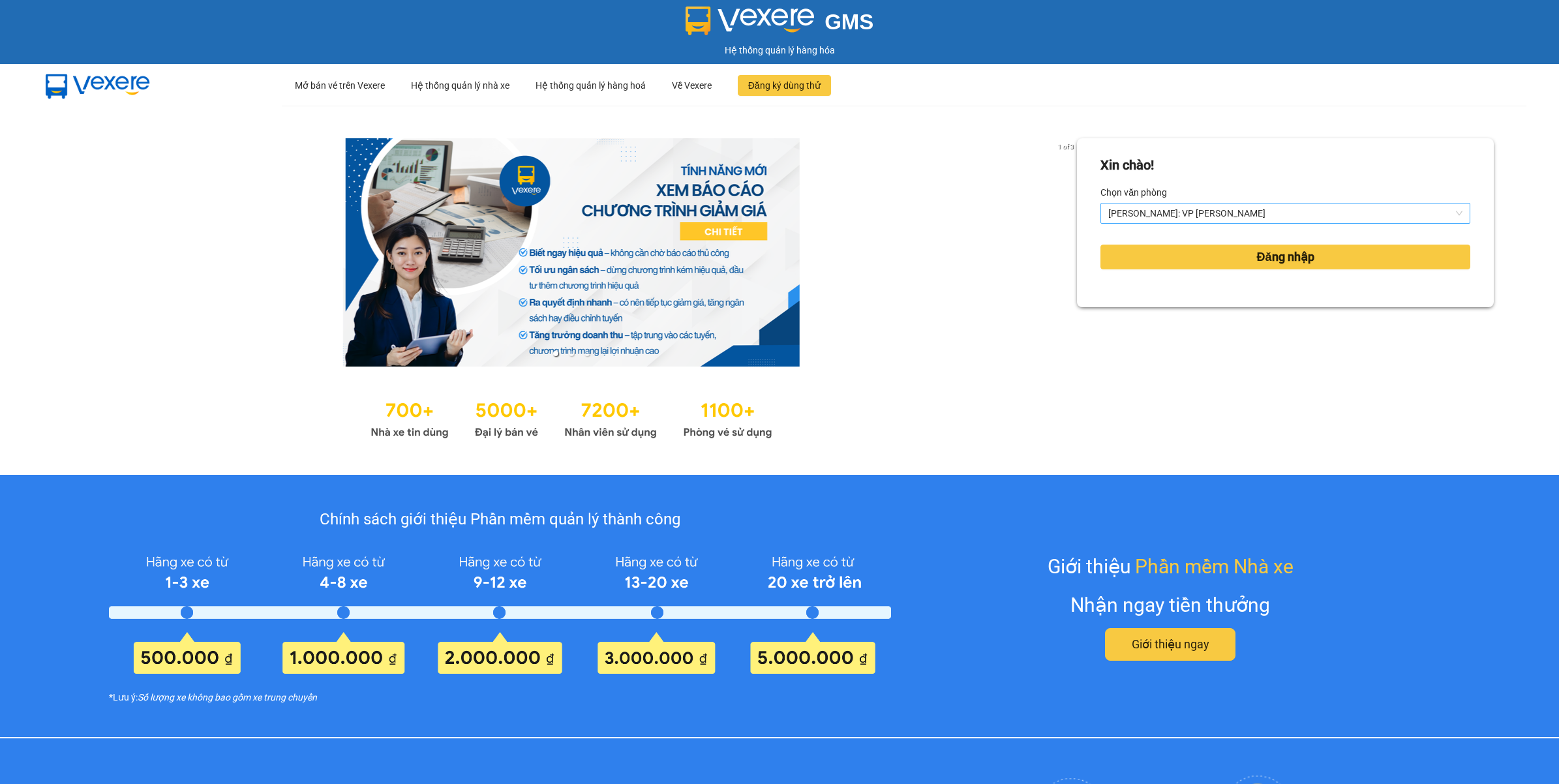
click at [1113, 217] on span "[PERSON_NAME]: VP [PERSON_NAME]" at bounding box center [1285, 213] width 354 height 20
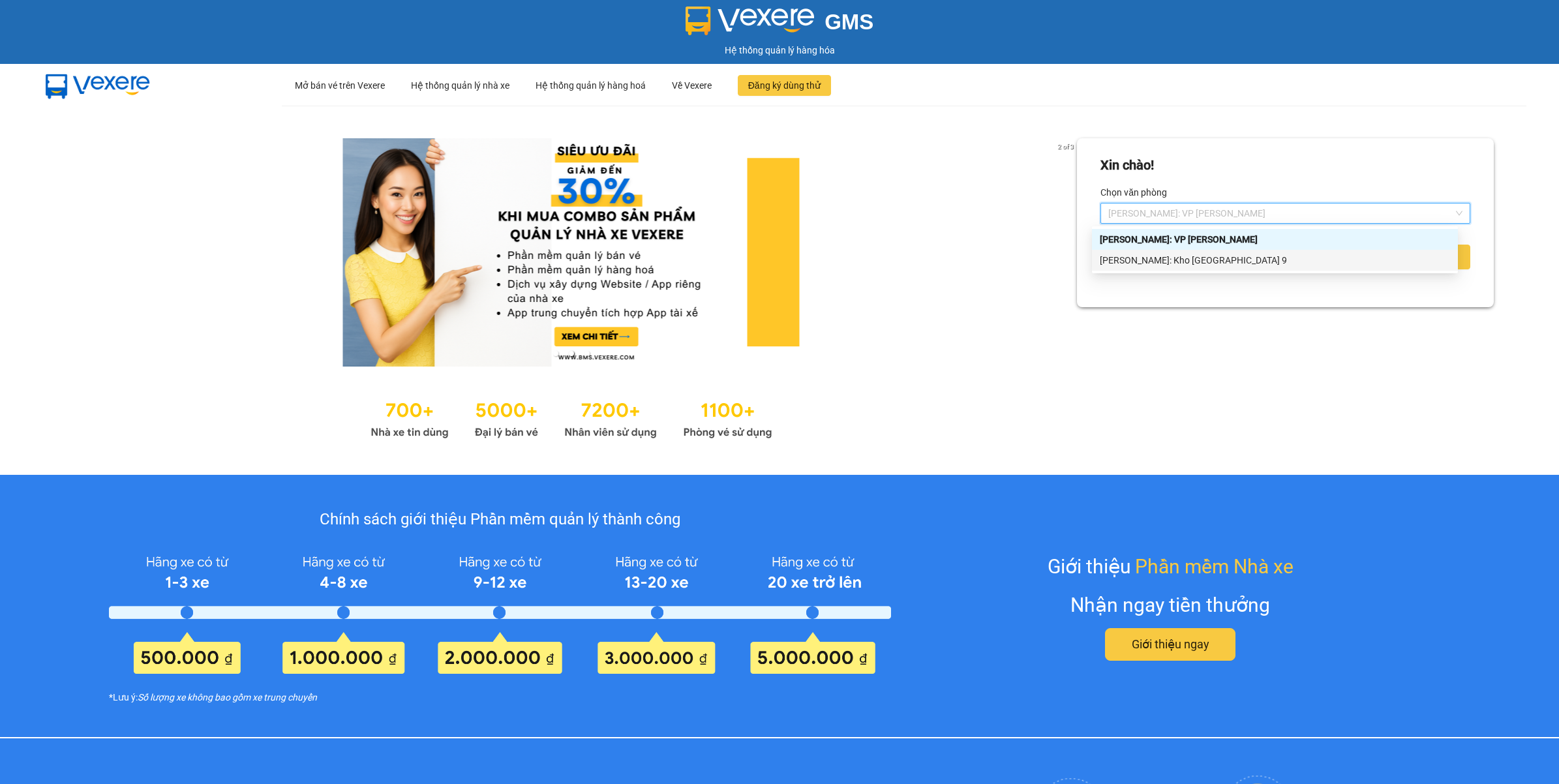
click at [1124, 255] on div "Hồ Chí Minh: Kho Thủ Đức & Quận 9" at bounding box center [1275, 260] width 350 height 14
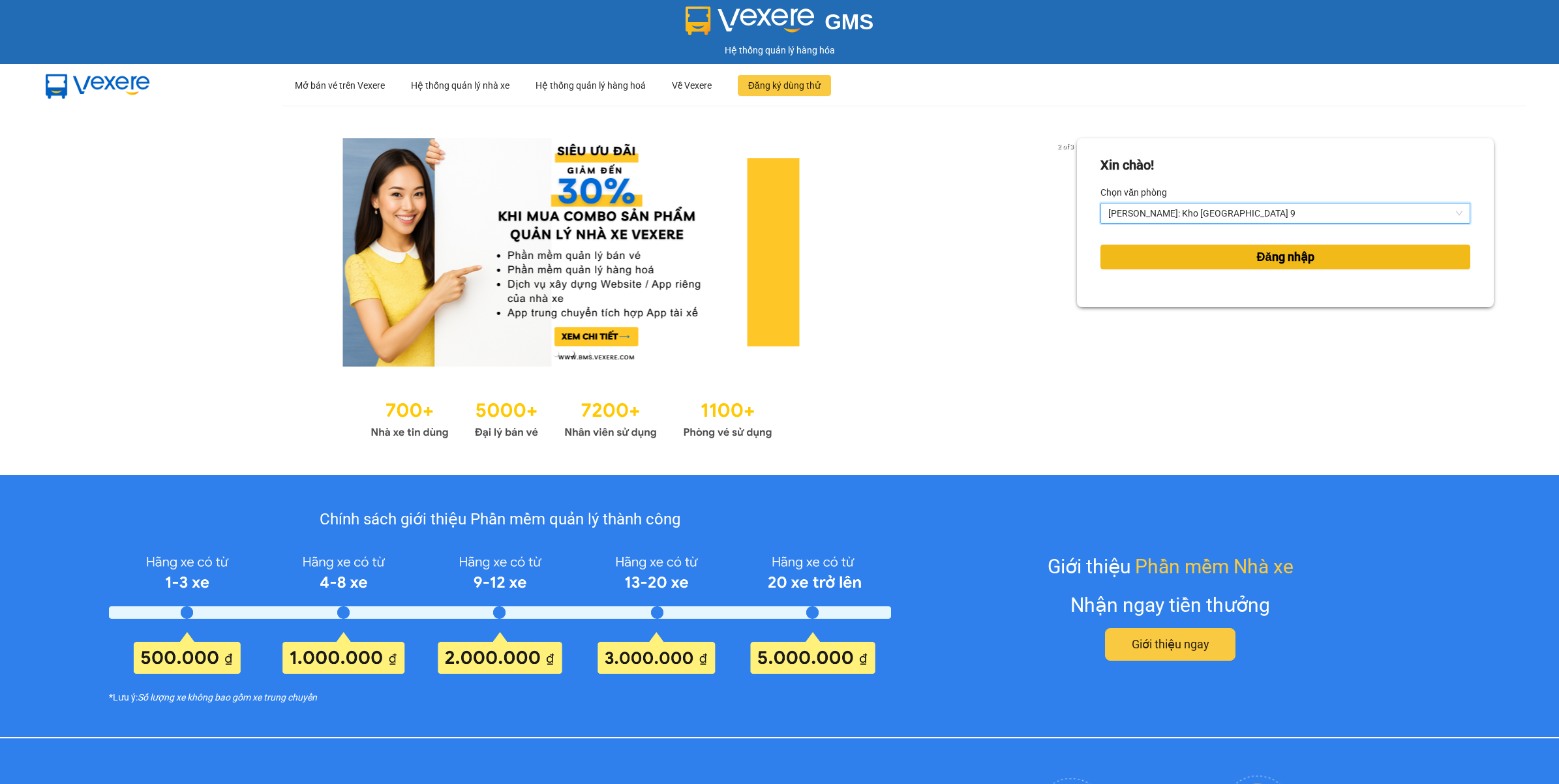
click at [1124, 255] on button "Đăng nhập" at bounding box center [1285, 257] width 370 height 25
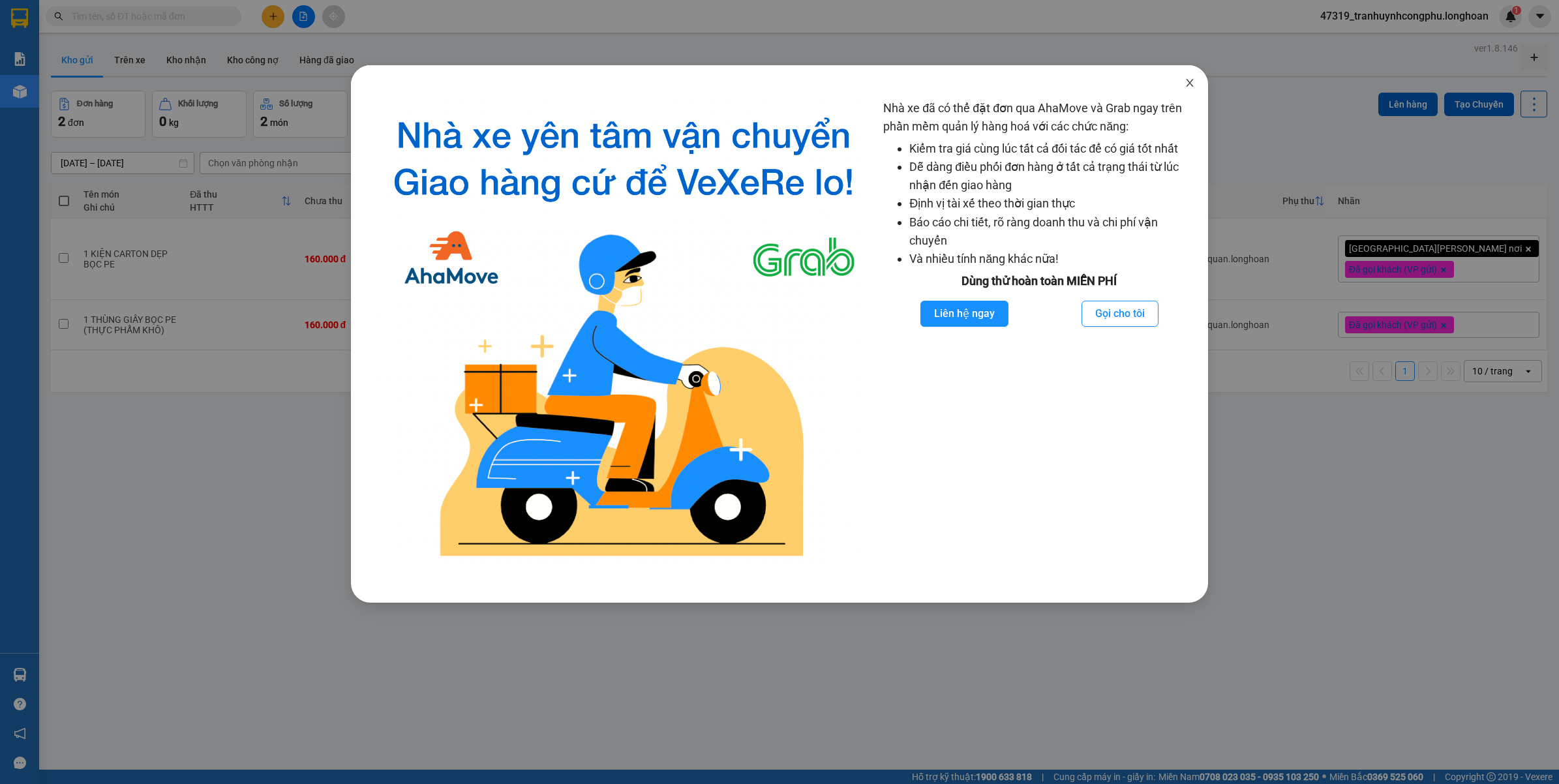
click at [1188, 80] on icon "close" at bounding box center [1190, 83] width 10 height 10
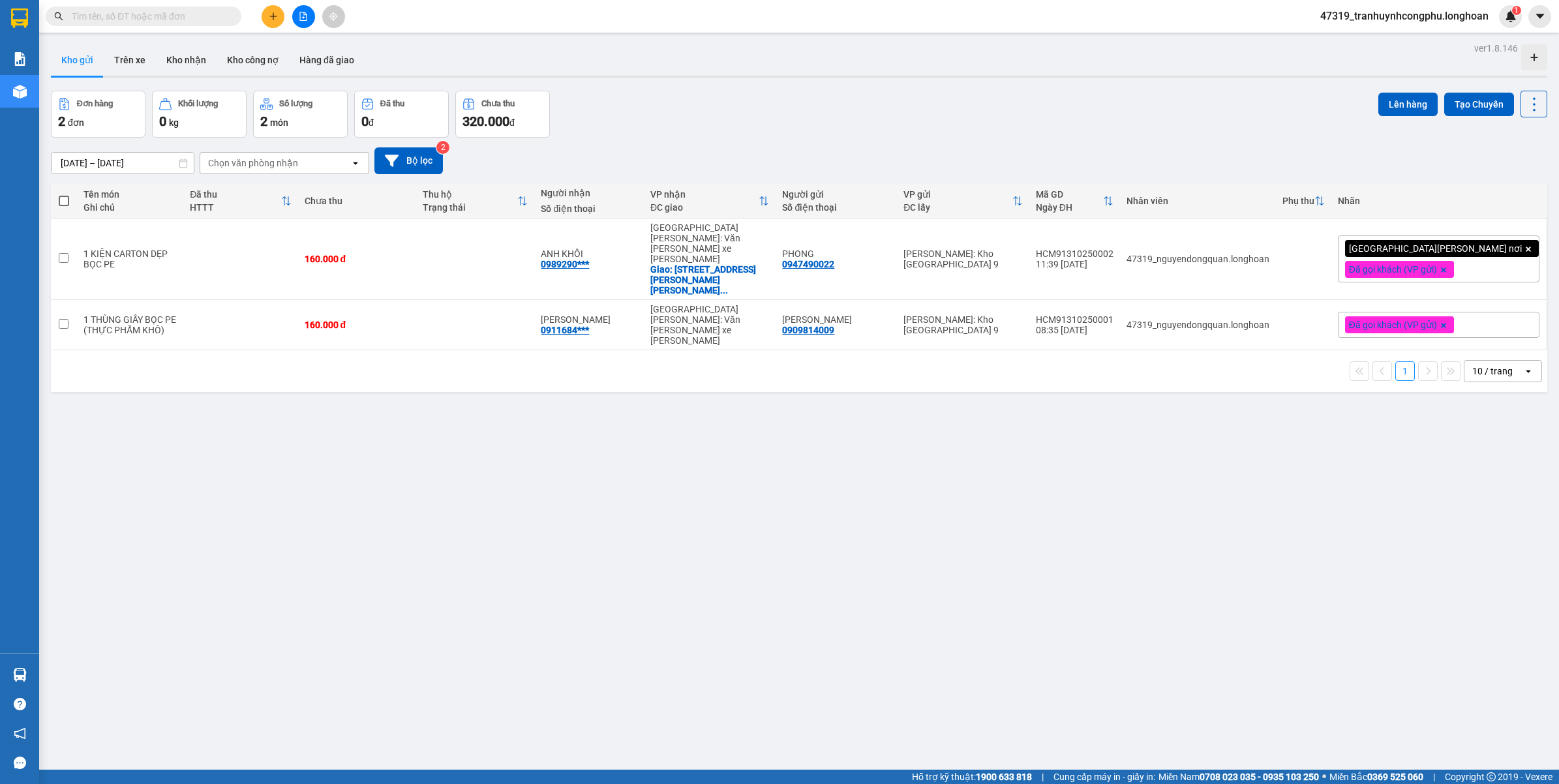
click at [1374, 10] on span "47319_tranhuynhcongphu.longhoan" at bounding box center [1404, 16] width 189 height 16
click at [1367, 41] on span "Đăng xuất" at bounding box center [1409, 41] width 164 height 14
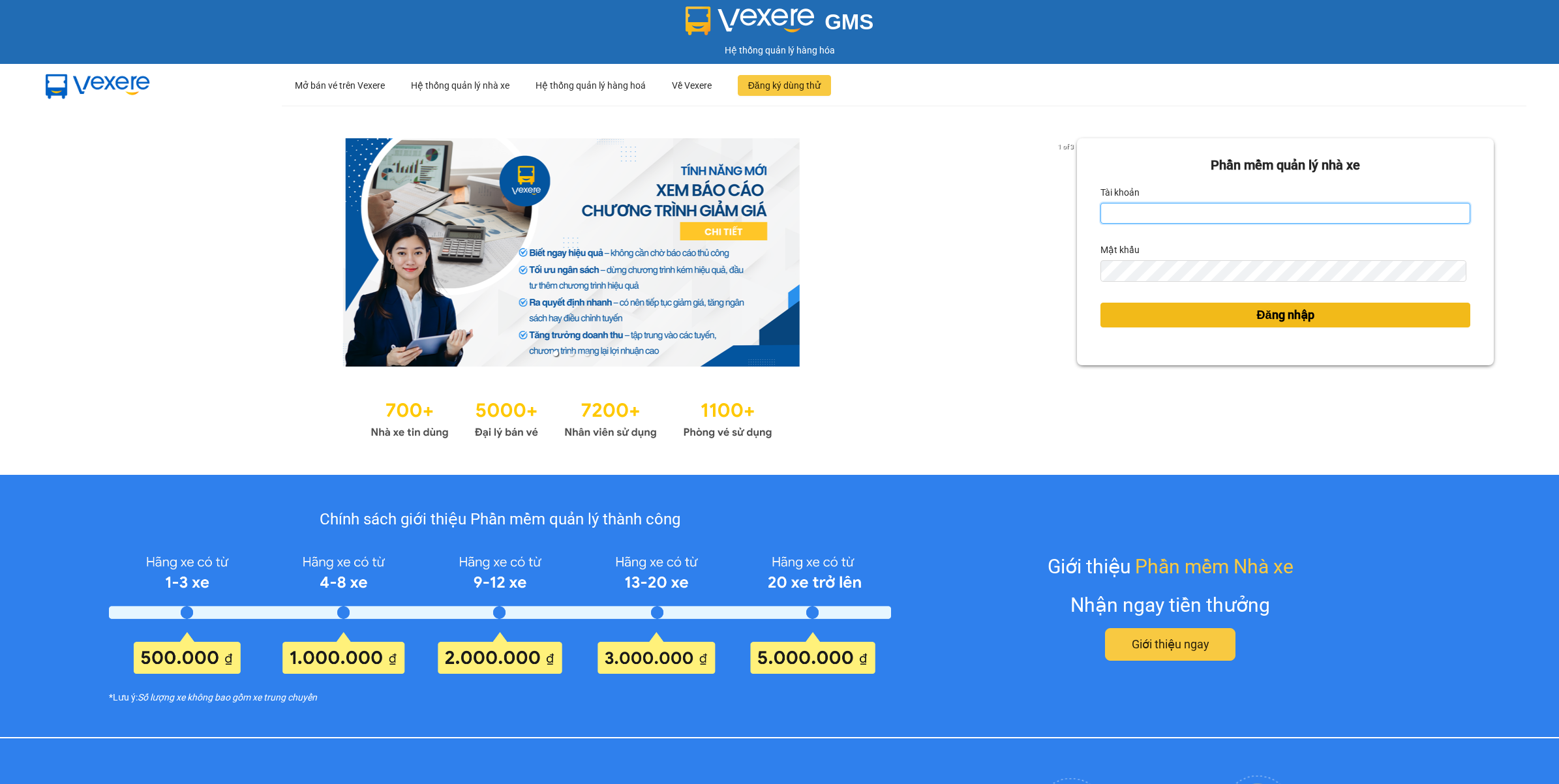
type input "tranhuynhcongphu.longhoan"
click at [1230, 308] on button "Đăng nhập" at bounding box center [1285, 315] width 370 height 25
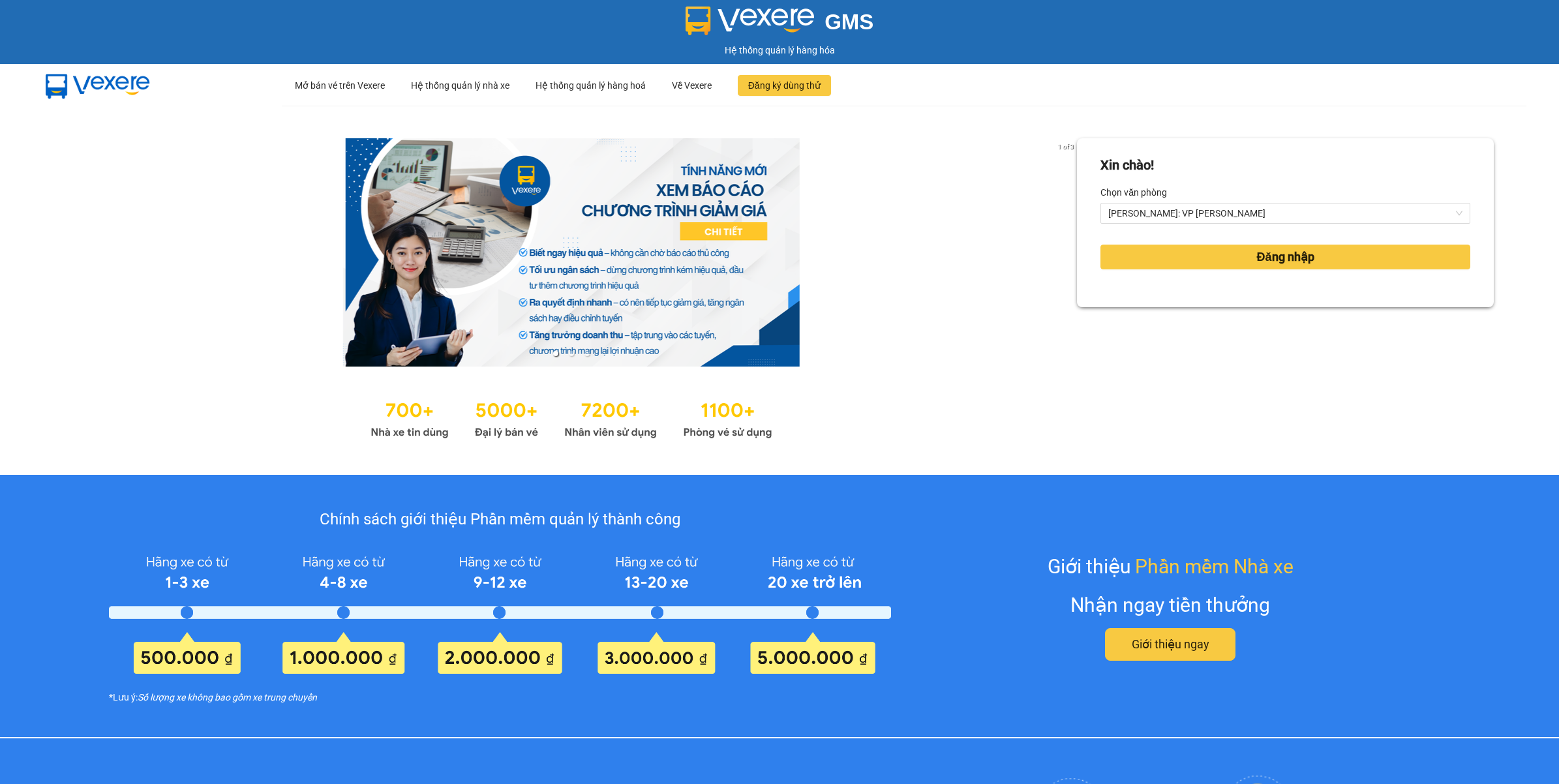
click at [1205, 240] on div "Đăng nhập" at bounding box center [1285, 257] width 370 height 35
click at [1205, 252] on button "Đăng nhập" at bounding box center [1285, 257] width 370 height 25
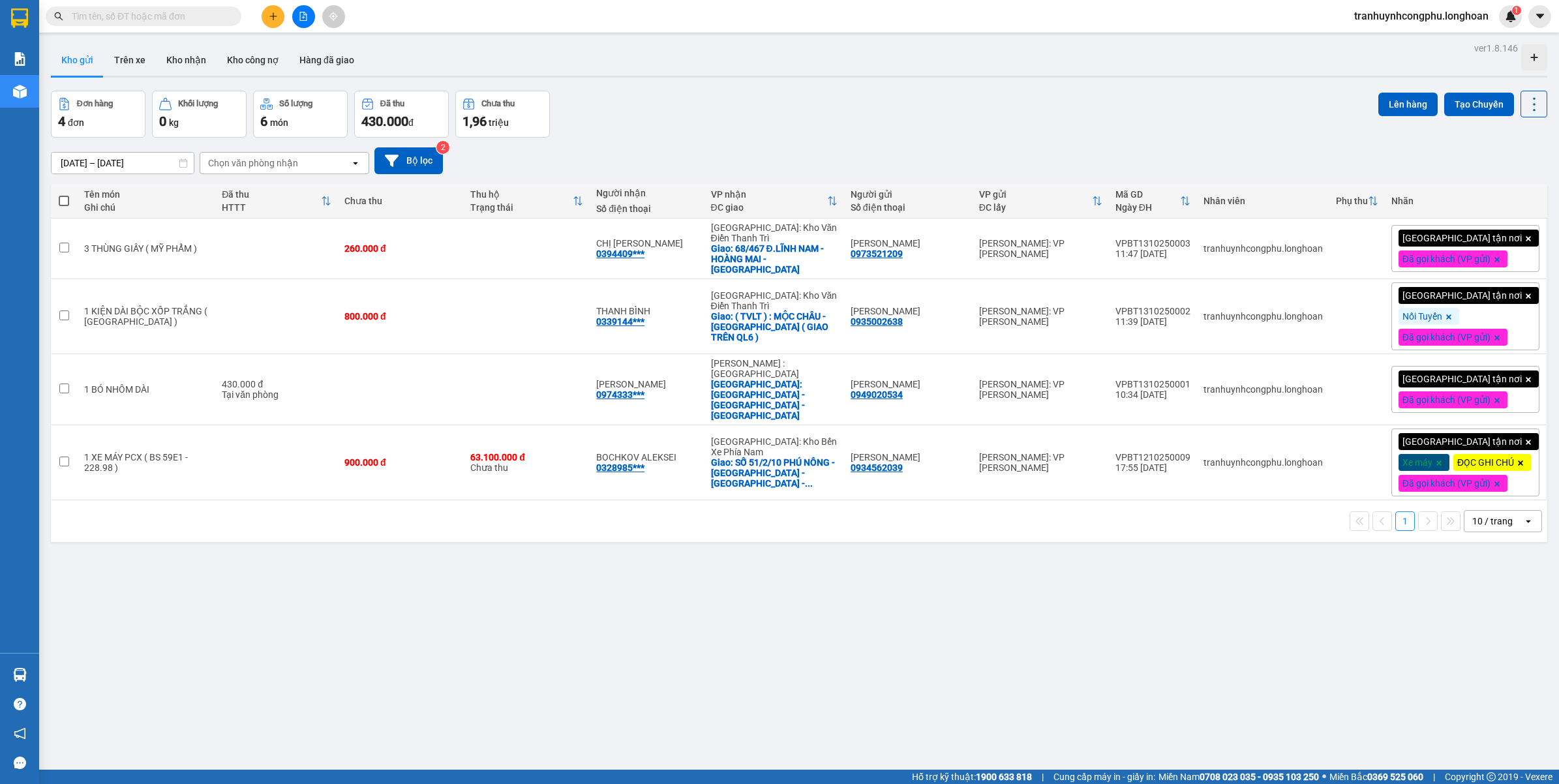
click at [958, 693] on body "Kết quả tìm kiếm ( 0 ) Bộ lọc No Data tranhuynhcongphu.longhoan 1 Báo cáo 1. Bá…" at bounding box center [779, 392] width 1559 height 784
click at [537, 747] on div "ver 1.8.146 Kho gửi Trên xe Kho nhận Kho công nợ Hàng đã giao Đơn hàng 4 đơn Kh…" at bounding box center [799, 431] width 1507 height 784
click at [1093, 779] on span "Cung cấp máy in - giấy in:" at bounding box center [1104, 777] width 101 height 14
click at [677, 675] on div "ver 1.8.146 Kho gửi Trên xe Kho nhận Kho công nợ Hàng đã giao Đơn hàng 4 đơn Kh…" at bounding box center [799, 431] width 1507 height 784
